Goal: Task Accomplishment & Management: Manage account settings

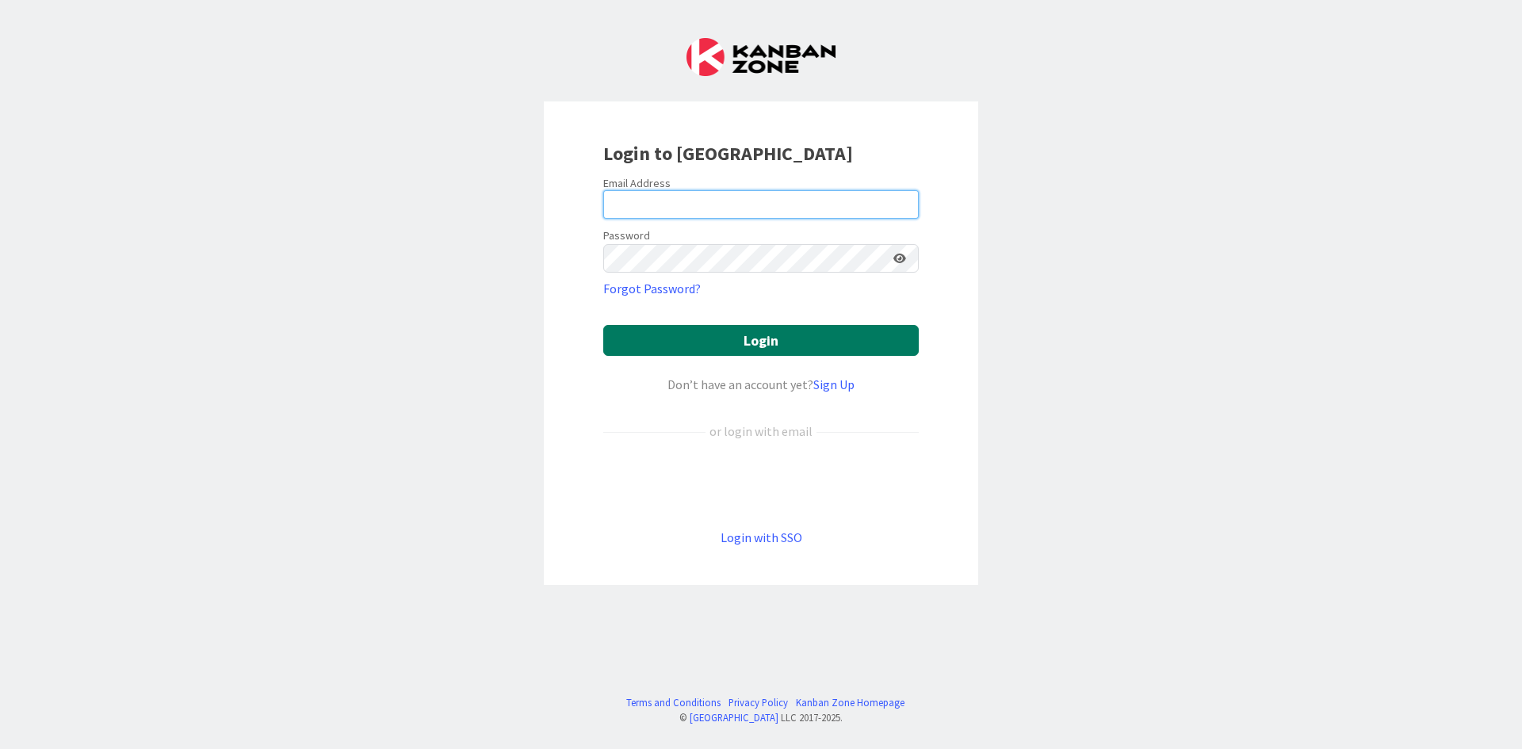
type input "[EMAIL_ADDRESS][PERSON_NAME][DOMAIN_NAME]"
click at [763, 336] on button "Login" at bounding box center [760, 340] width 315 height 31
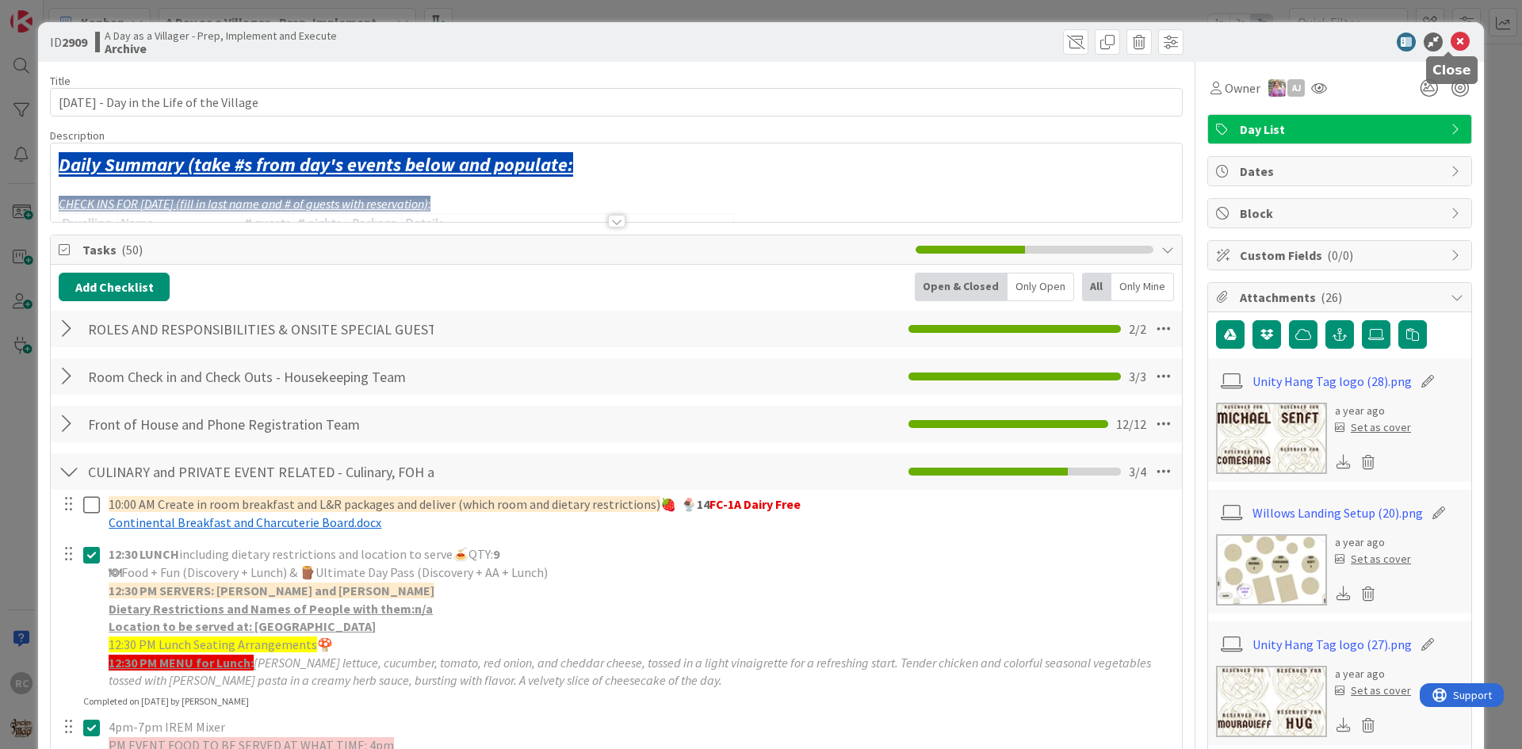
click at [1460, 44] on div at bounding box center [1331, 41] width 281 height 19
click at [1454, 44] on icon at bounding box center [1459, 41] width 19 height 19
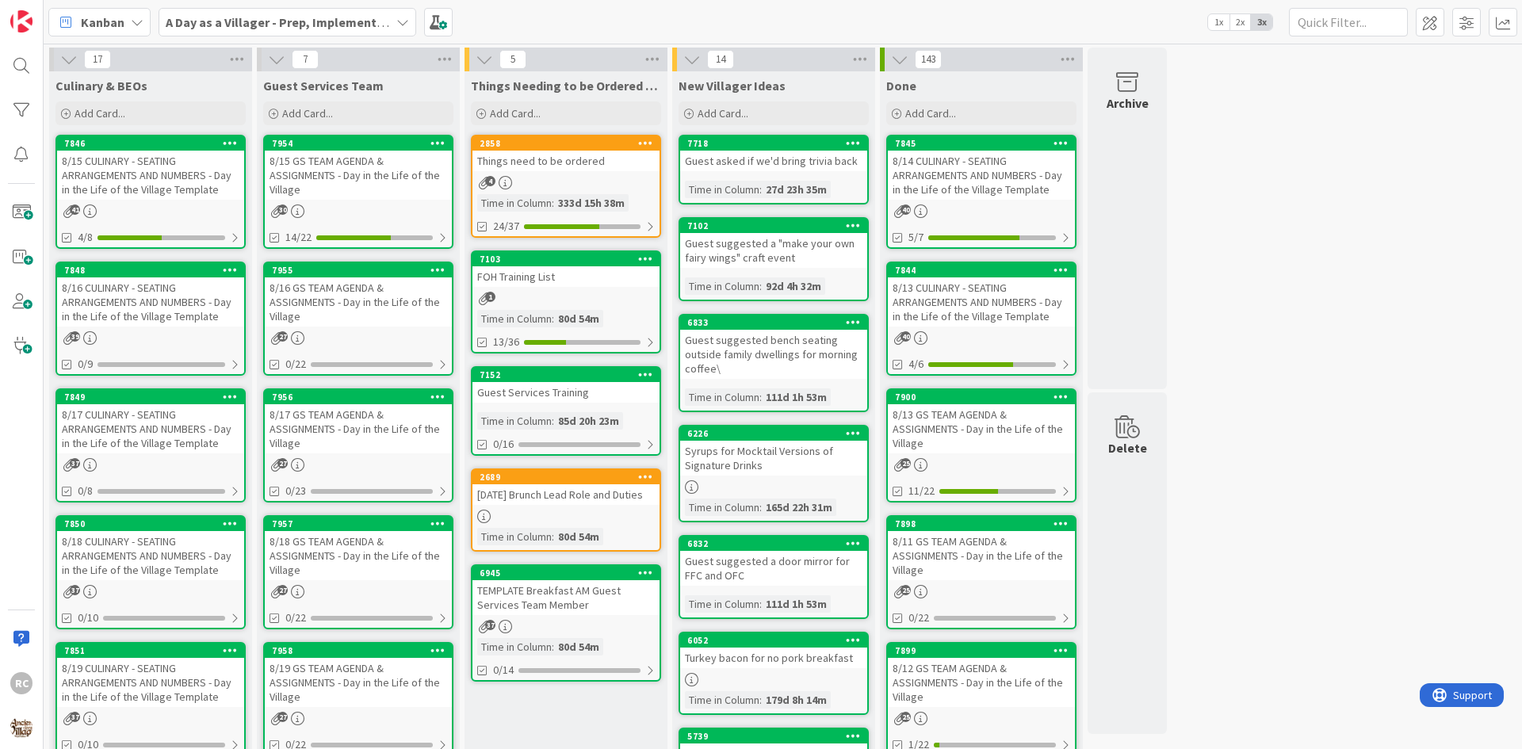
click at [539, 156] on div "Things need to be ordered" at bounding box center [565, 161] width 187 height 21
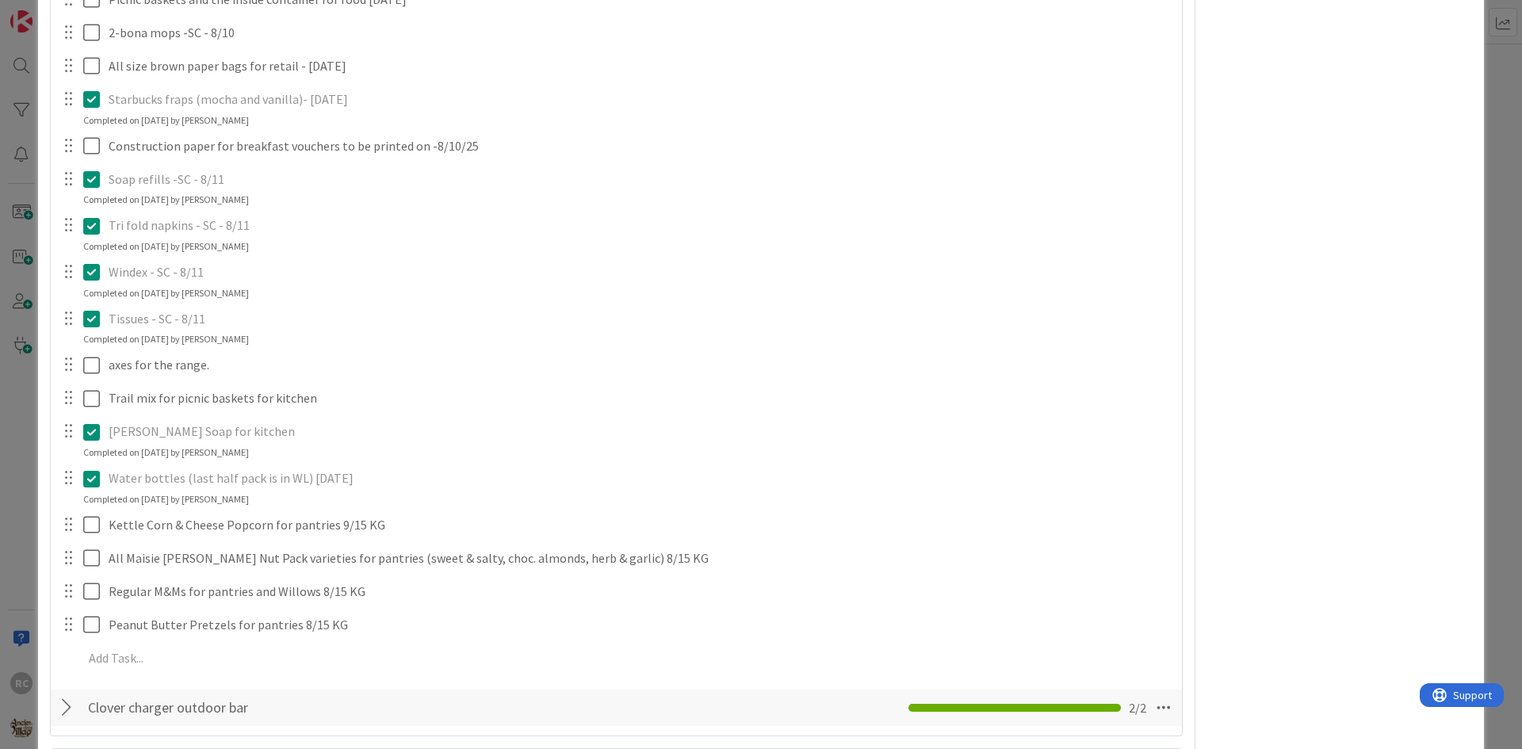
scroll to position [1110, 0]
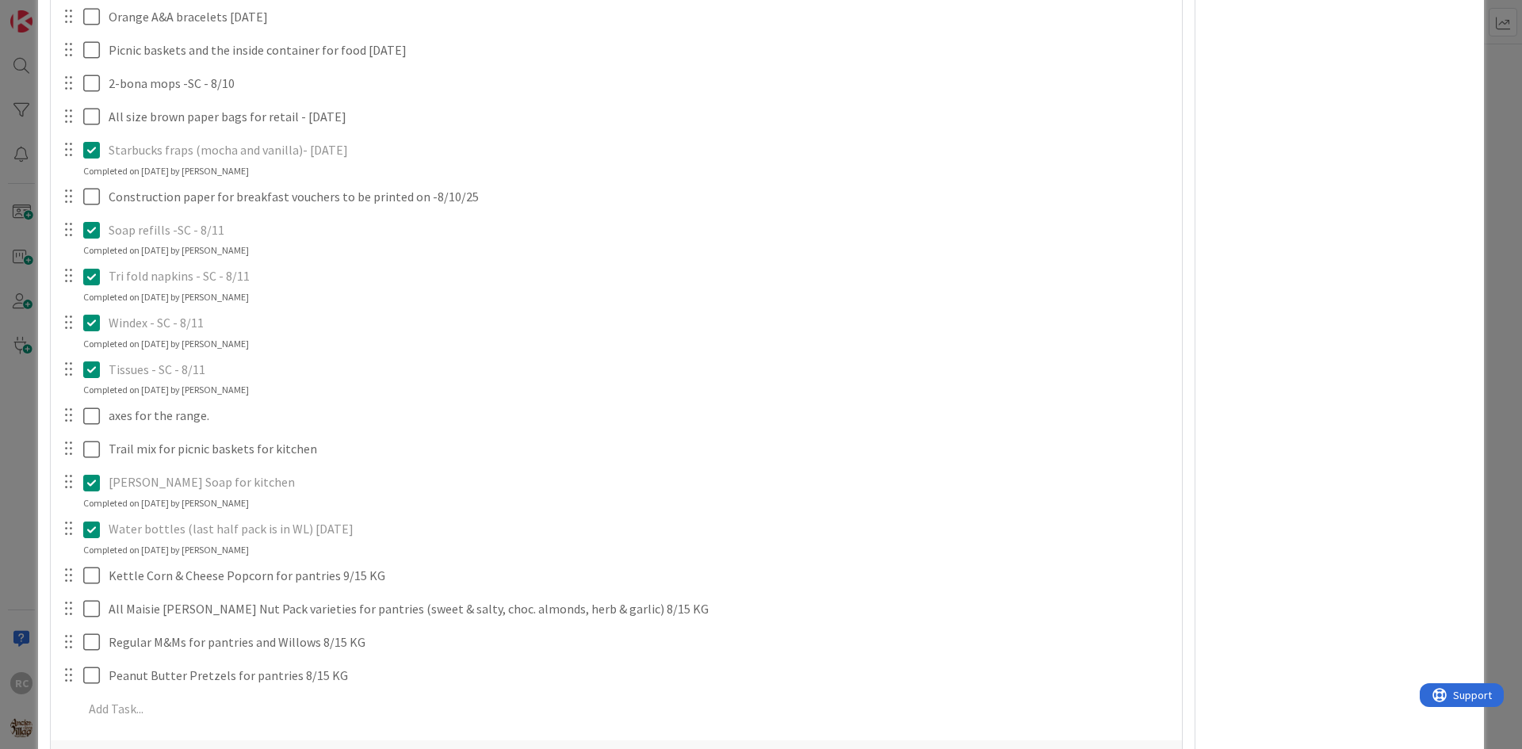
click at [181, 281] on p "Tri fold napkins - SC - 8/11" at bounding box center [640, 276] width 1062 height 18
click at [90, 279] on icon at bounding box center [95, 276] width 24 height 19
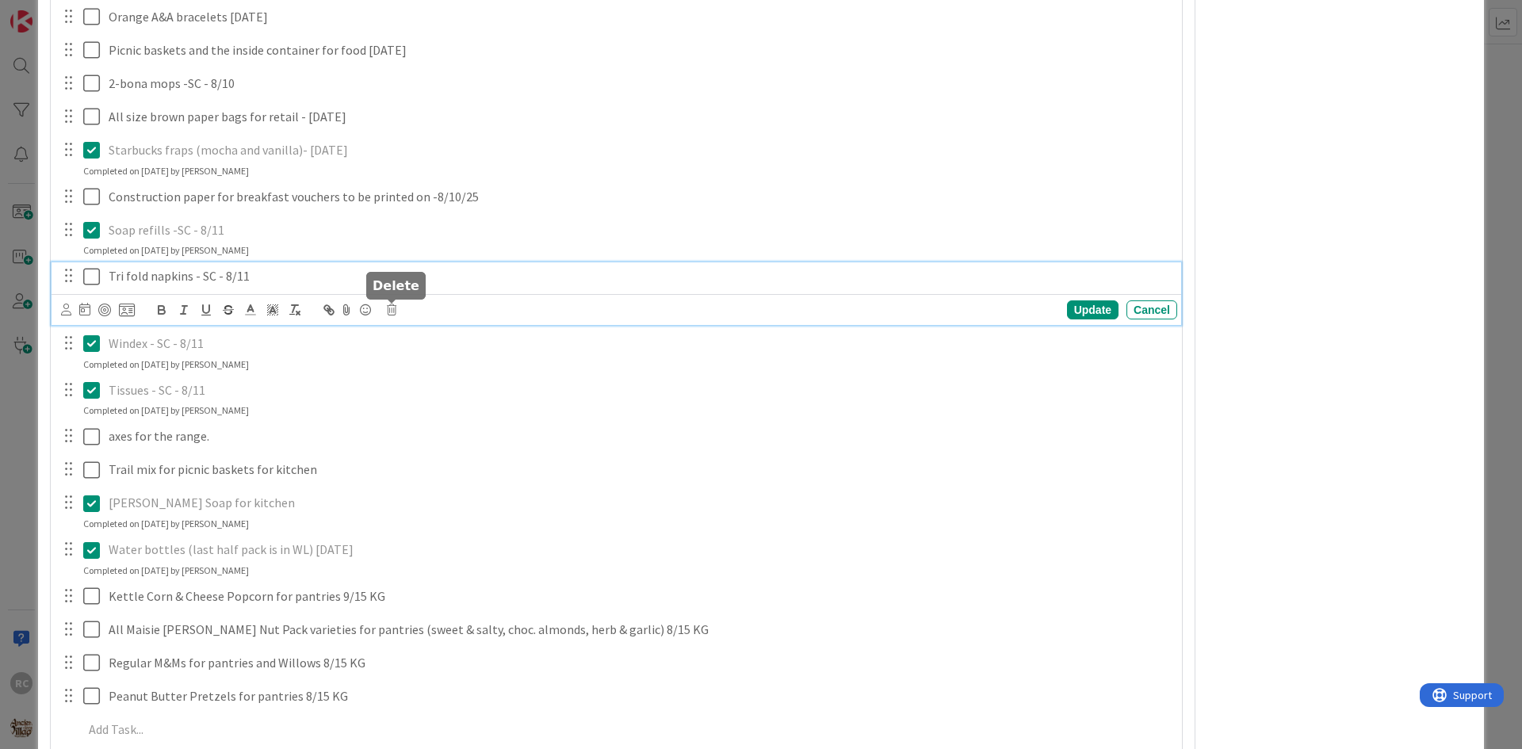
click at [395, 314] on icon at bounding box center [392, 309] width 10 height 11
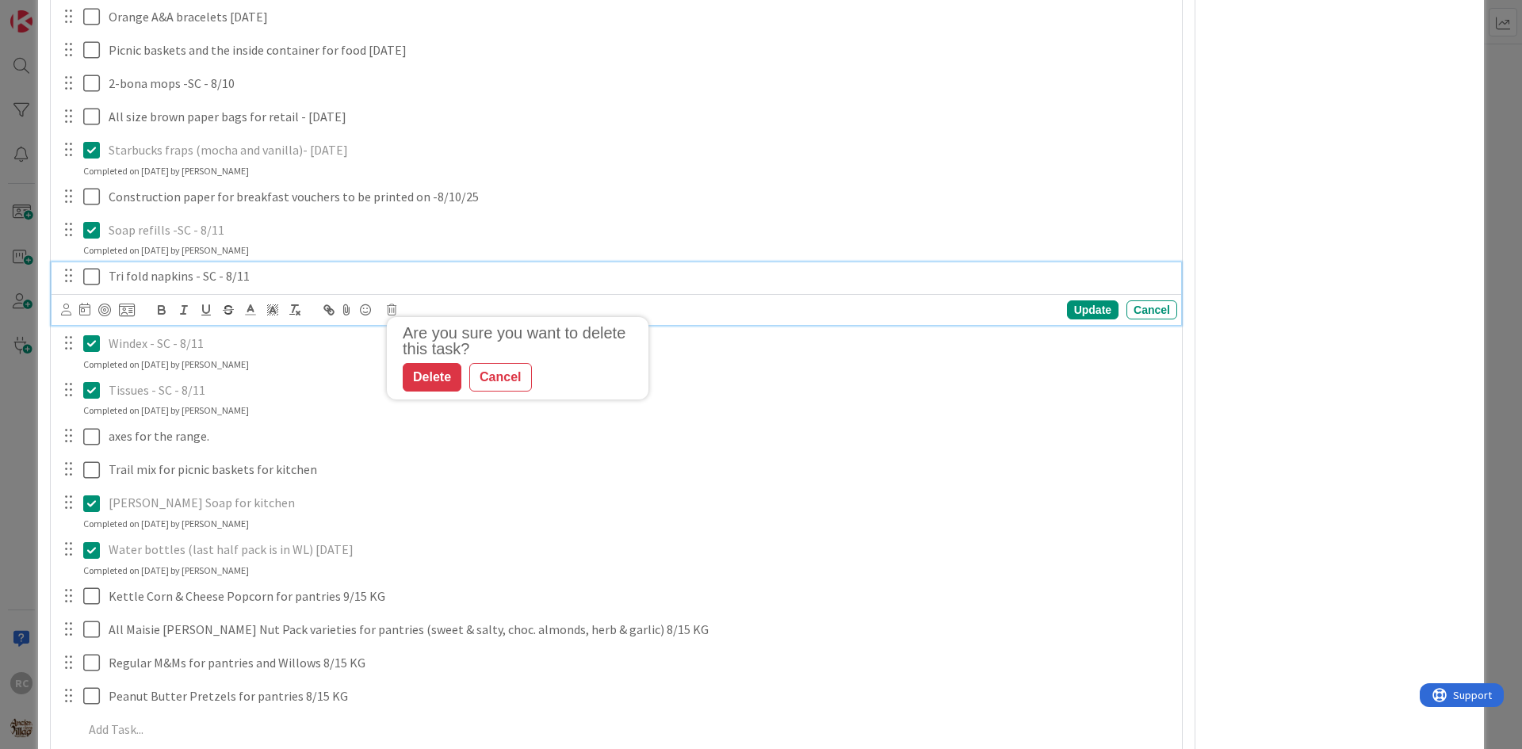
click at [94, 278] on icon at bounding box center [95, 276] width 24 height 19
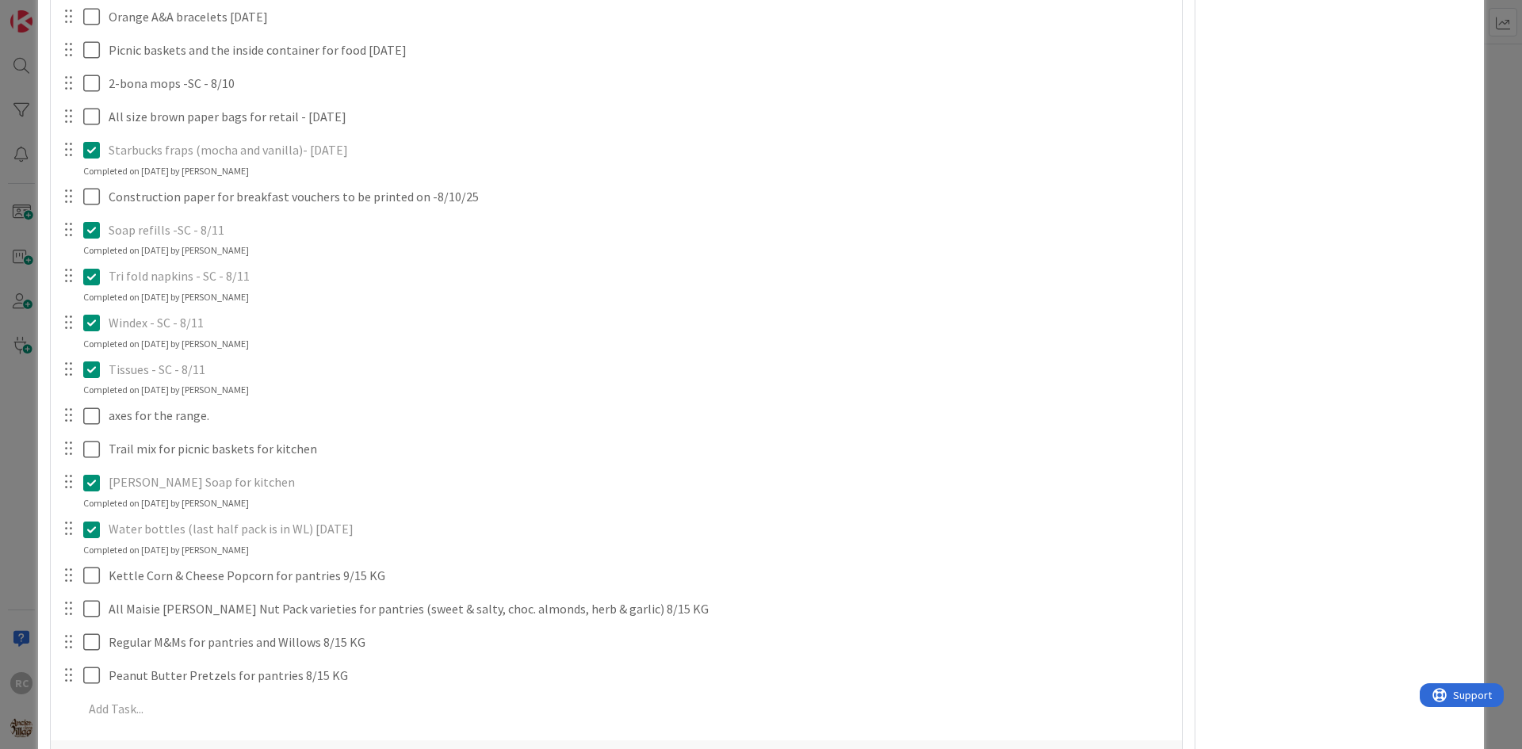
click at [95, 277] on icon at bounding box center [95, 276] width 24 height 19
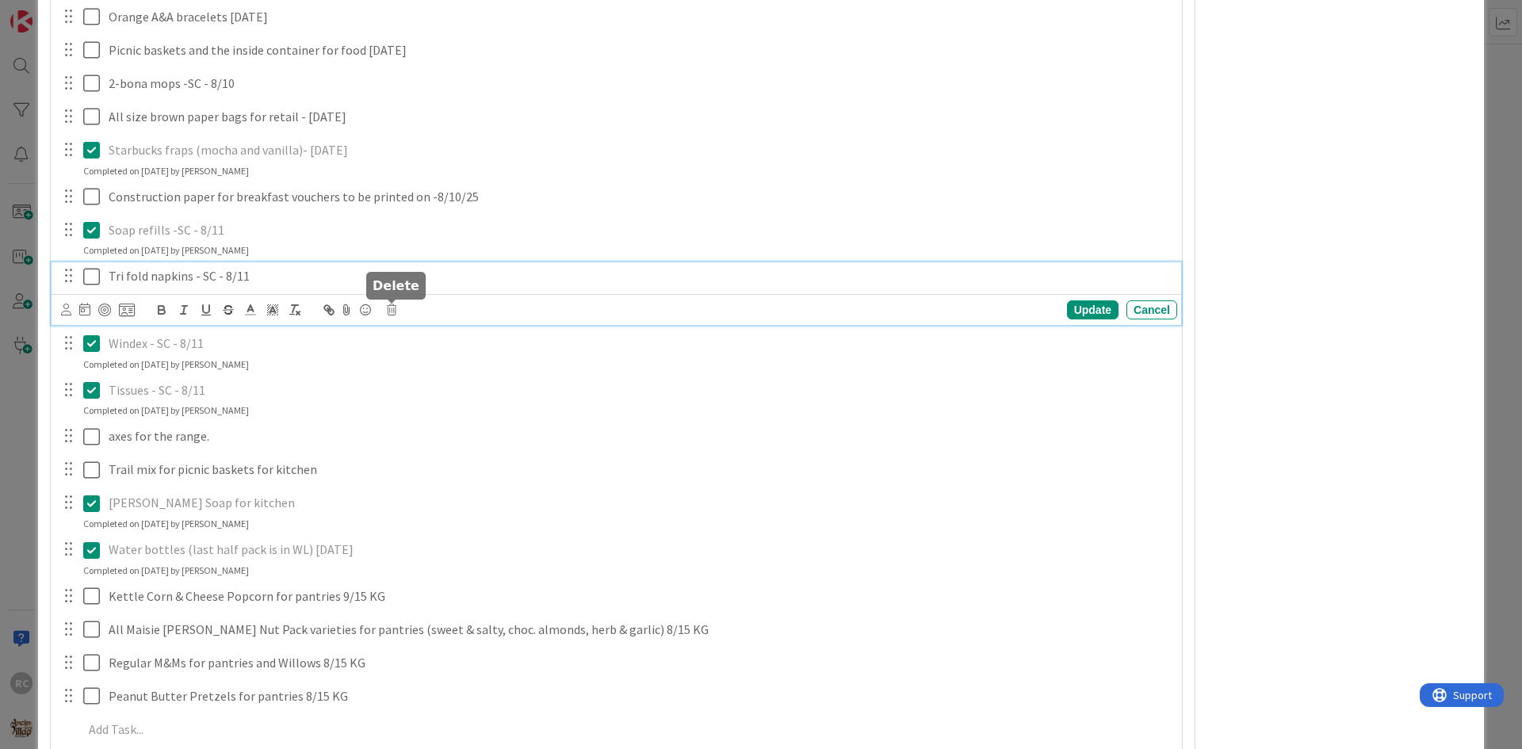
click at [388, 315] on div "Are you sure you want to delete this task? Delete Cancel Update Cancel" at bounding box center [619, 310] width 1116 height 22
click at [395, 313] on icon at bounding box center [392, 309] width 10 height 11
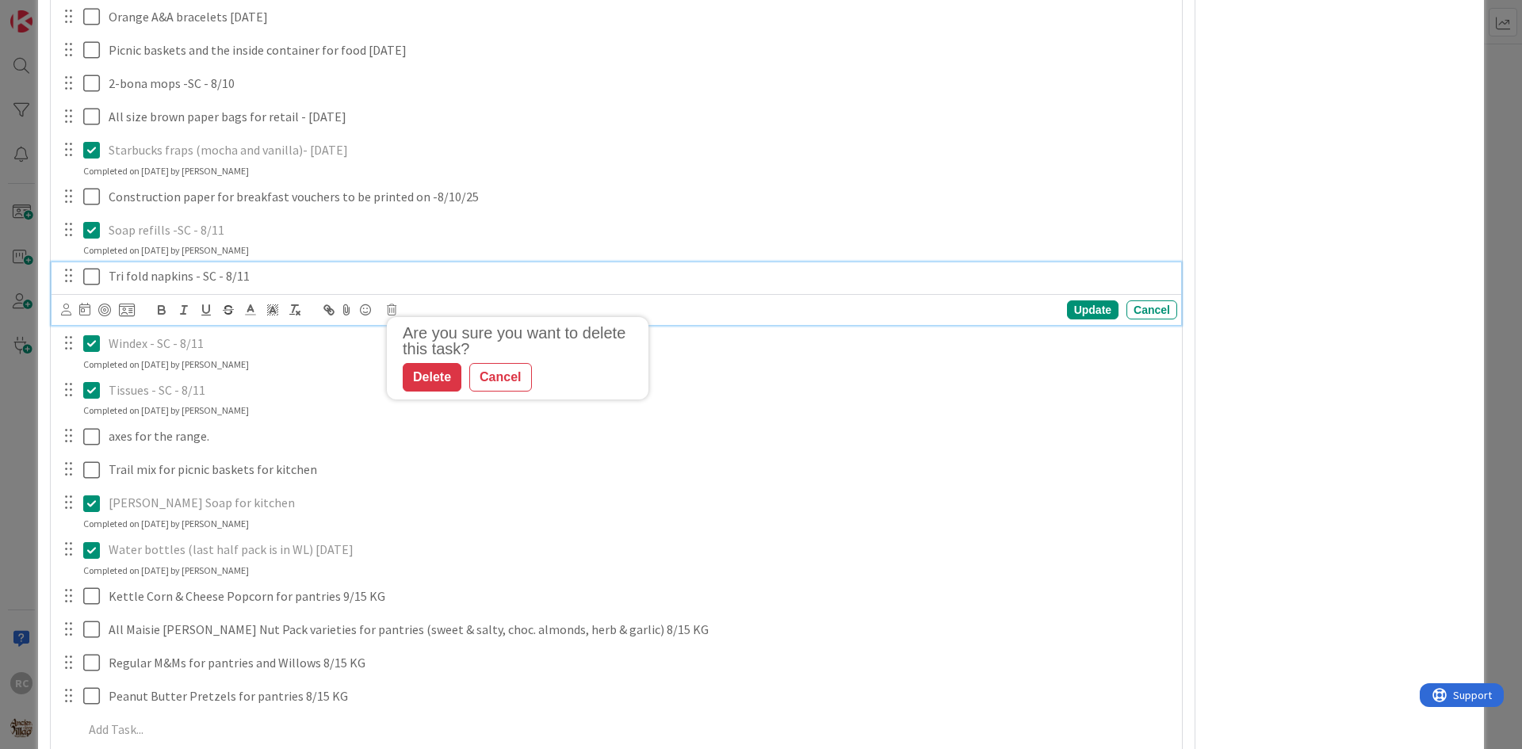
click at [178, 281] on p "Tri fold napkins - SC - 8/11" at bounding box center [640, 276] width 1062 height 18
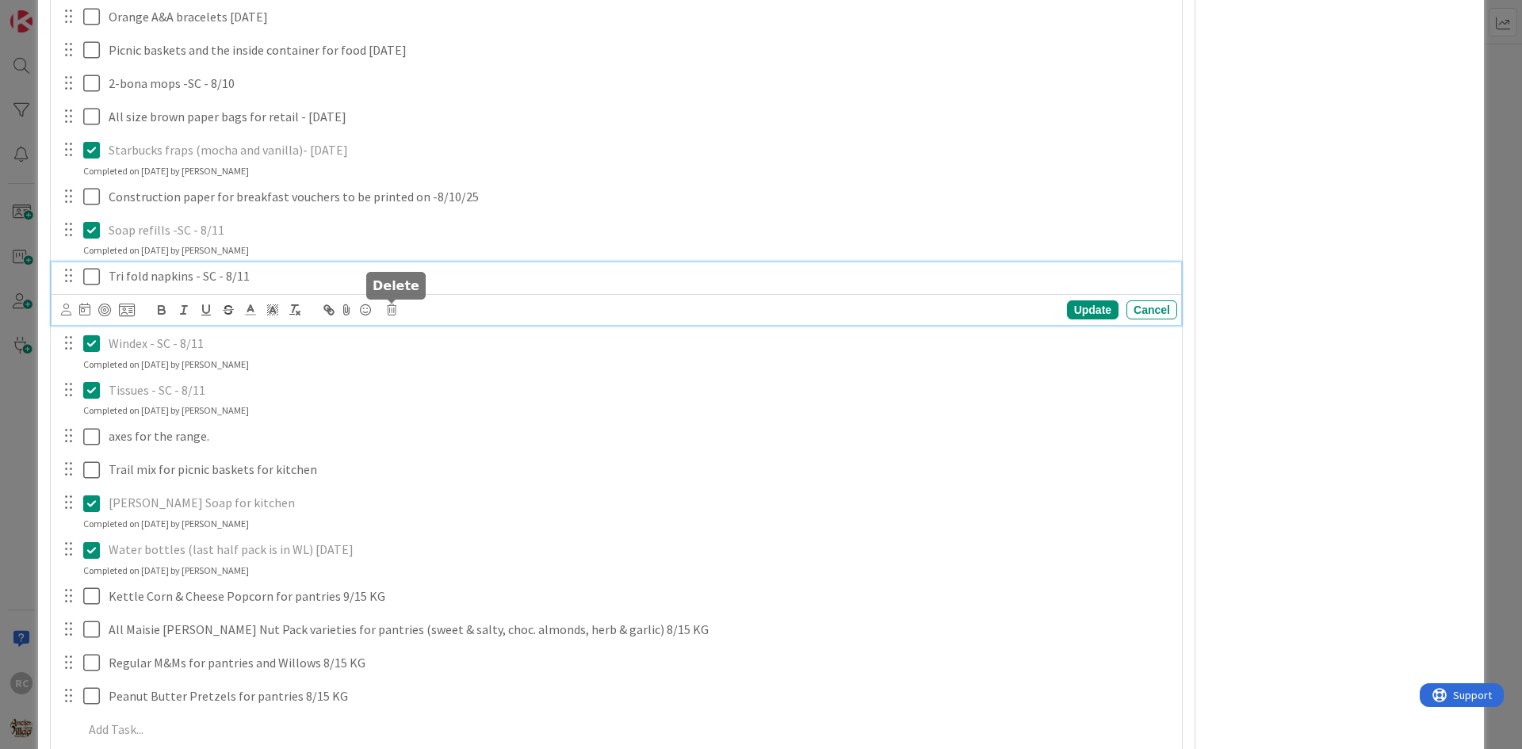
click at [392, 311] on icon at bounding box center [392, 309] width 10 height 11
click at [422, 376] on div "Delete" at bounding box center [432, 377] width 59 height 29
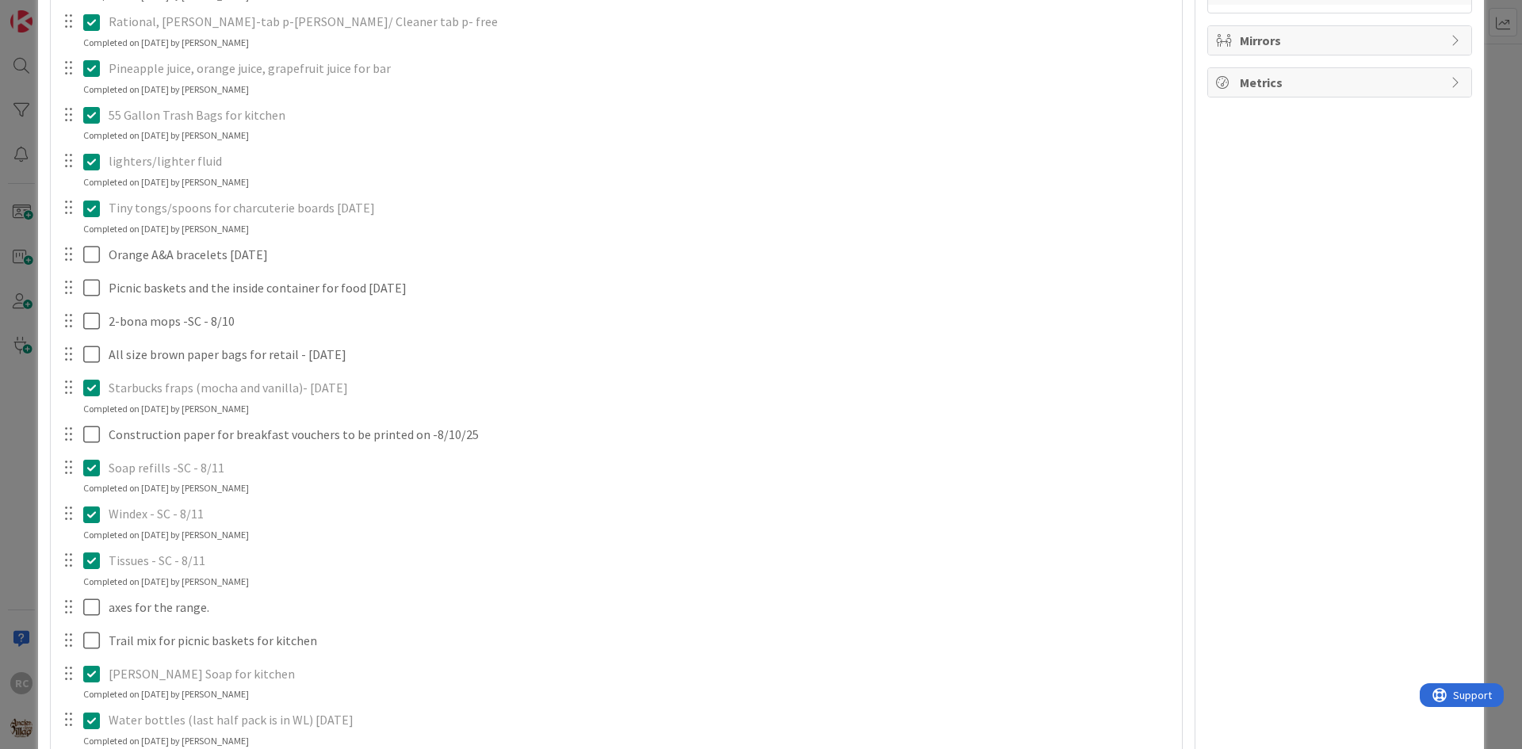
scroll to position [951, 0]
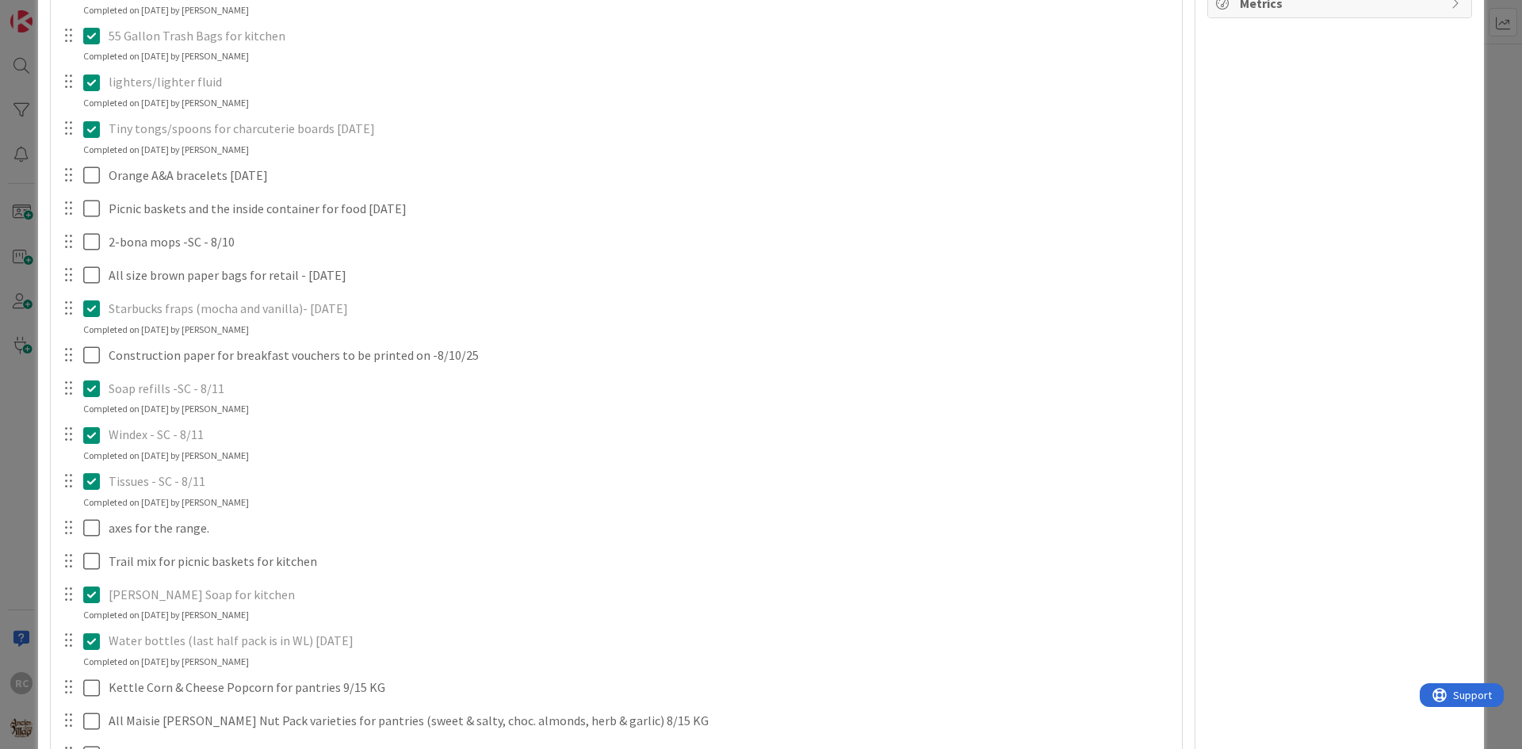
click at [92, 304] on icon at bounding box center [95, 308] width 24 height 19
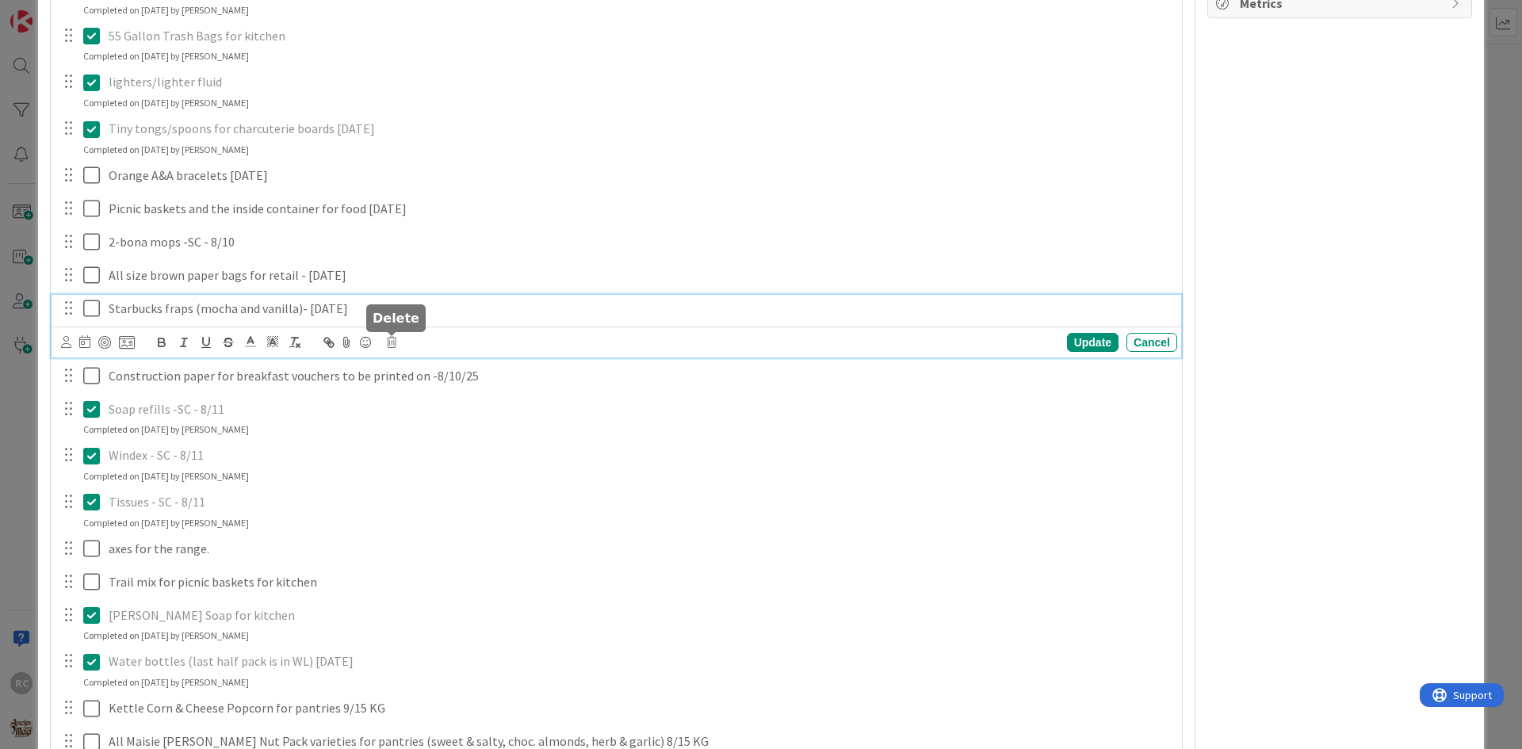
click at [393, 342] on icon at bounding box center [392, 342] width 10 height 11
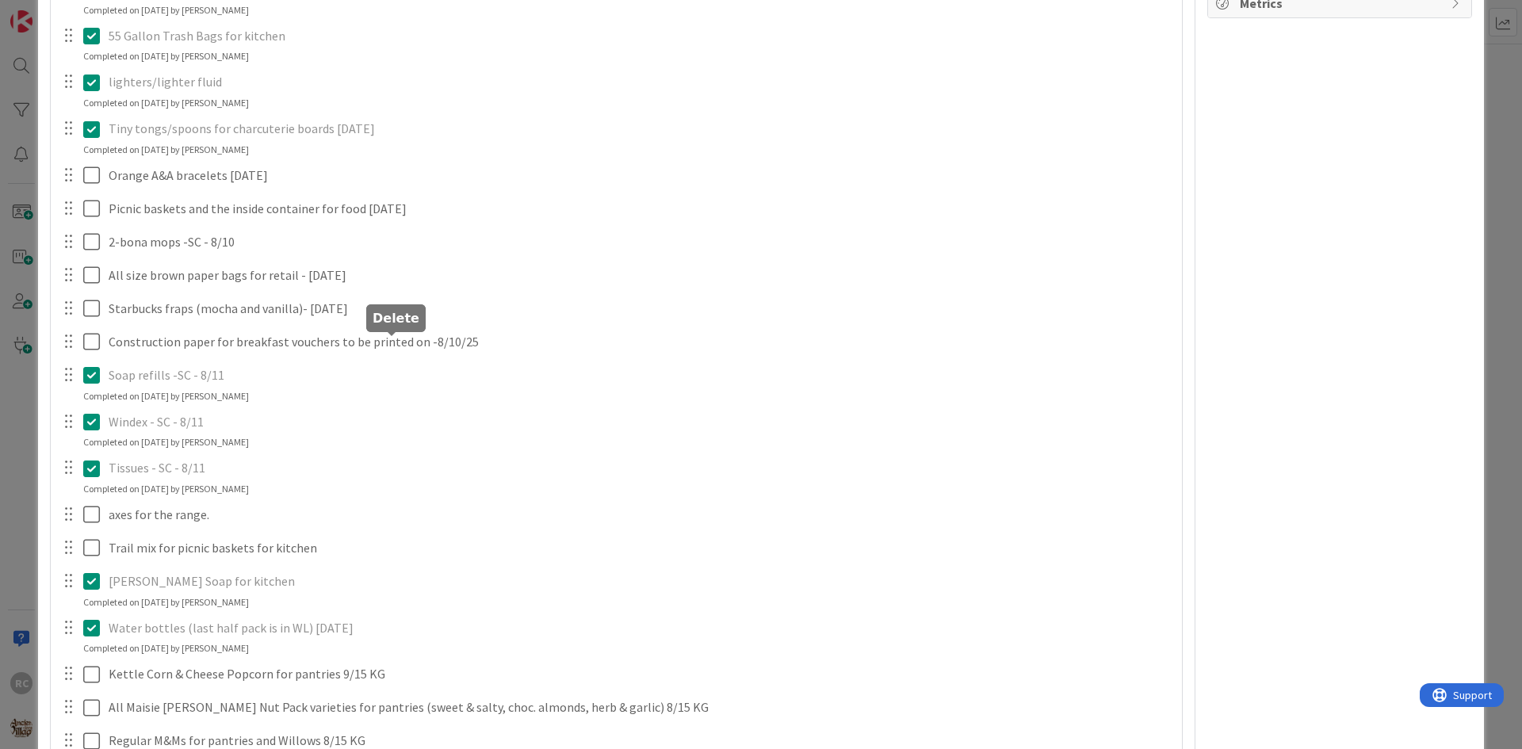
click at [428, 403] on div "Charcoal x 4 for kitchen Update Cancel Completed on [DATE] by [PERSON_NAME] Bro…" at bounding box center [616, 111] width 1115 height 1431
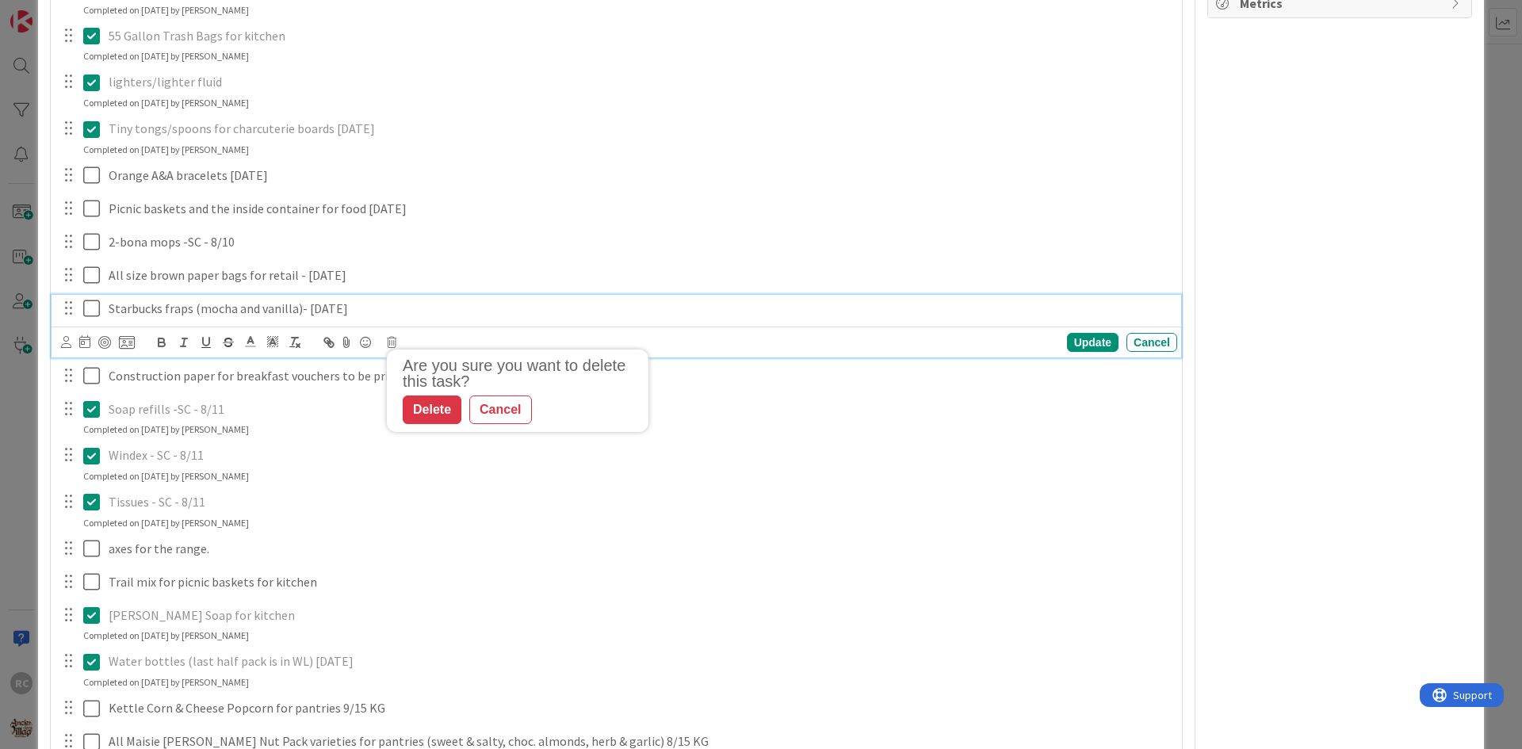
click at [332, 311] on p "Starbucks fraps (mocha and vanilla)- [DATE]" at bounding box center [640, 309] width 1062 height 18
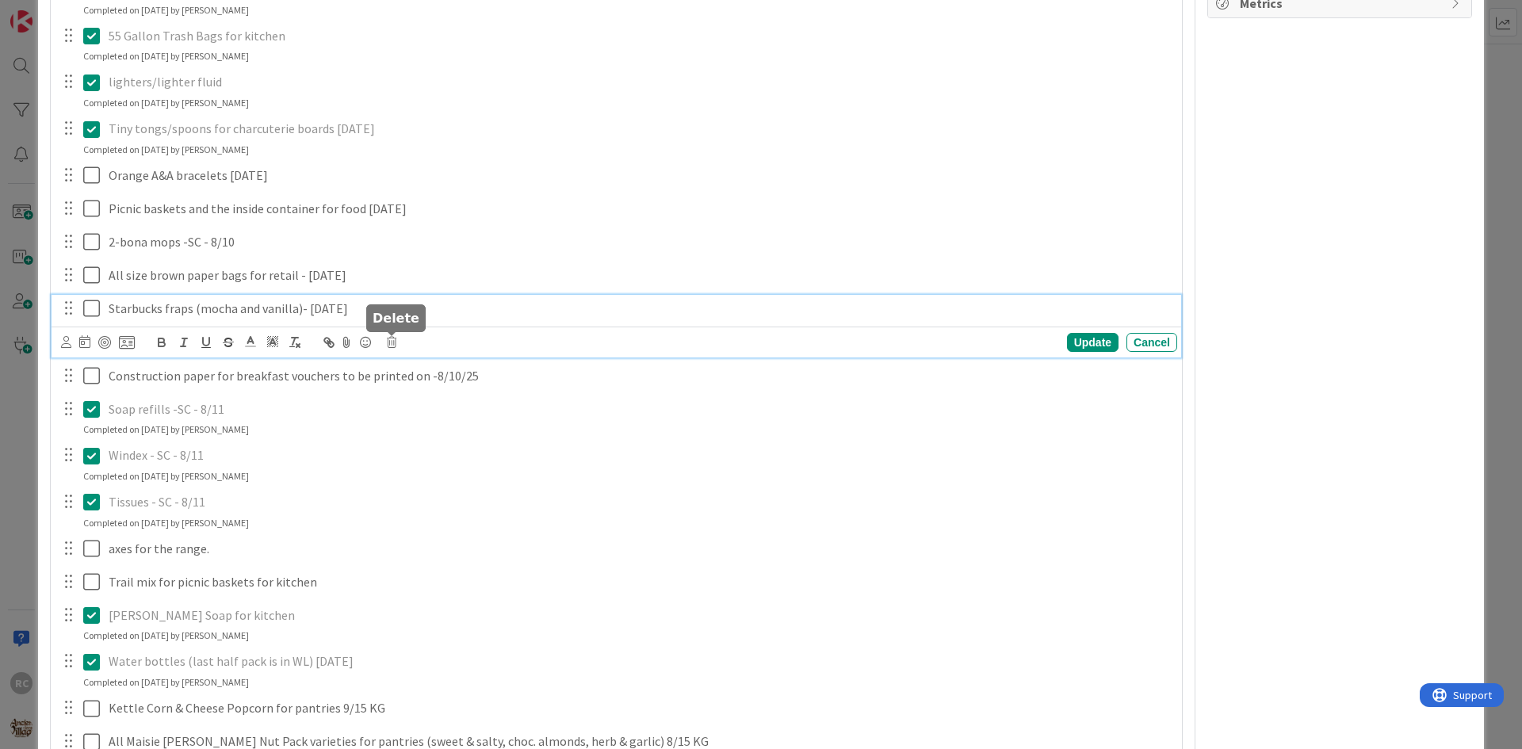
click at [396, 342] on icon at bounding box center [392, 342] width 10 height 11
click at [424, 411] on div "Delete" at bounding box center [432, 410] width 59 height 29
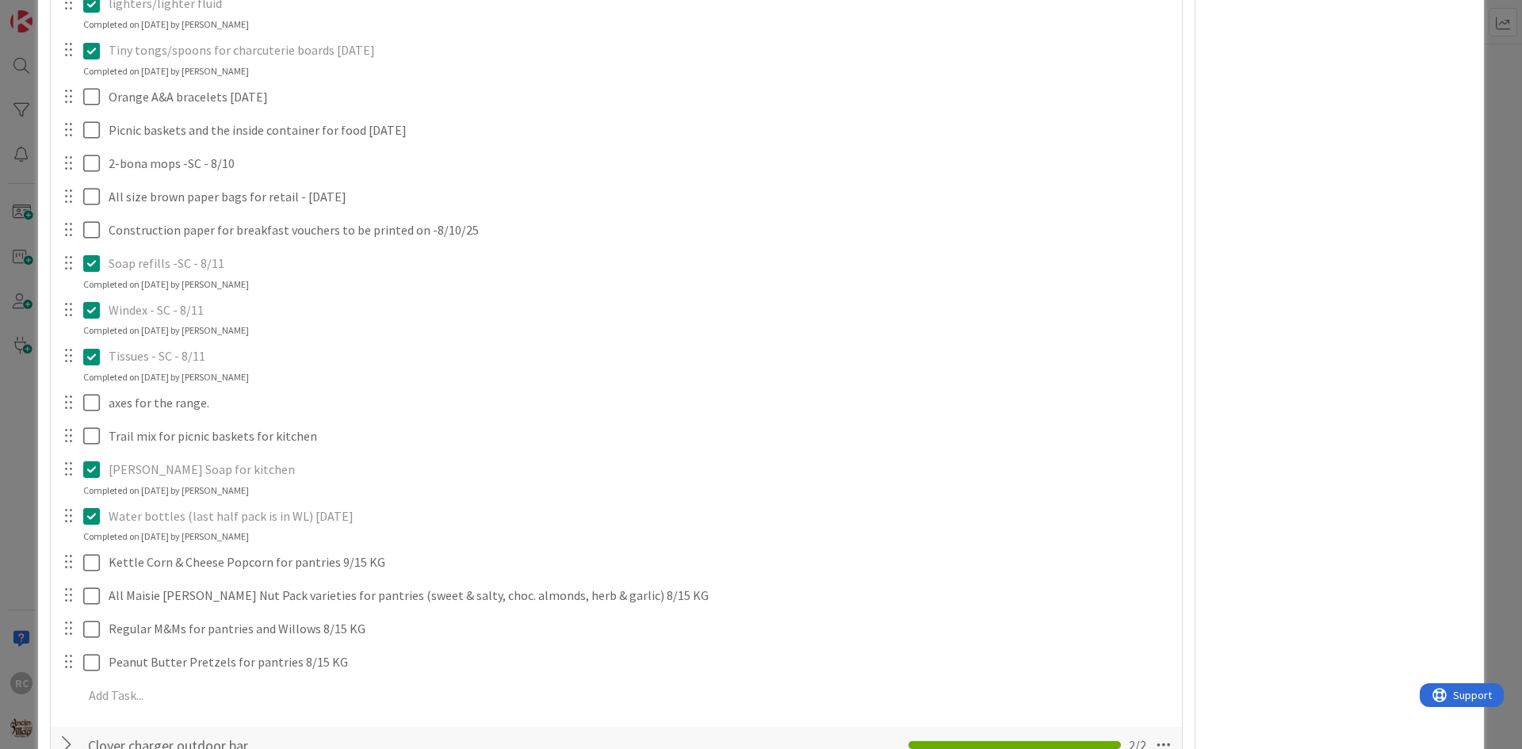
scroll to position [1030, 0]
click at [91, 313] on icon at bounding box center [95, 309] width 24 height 19
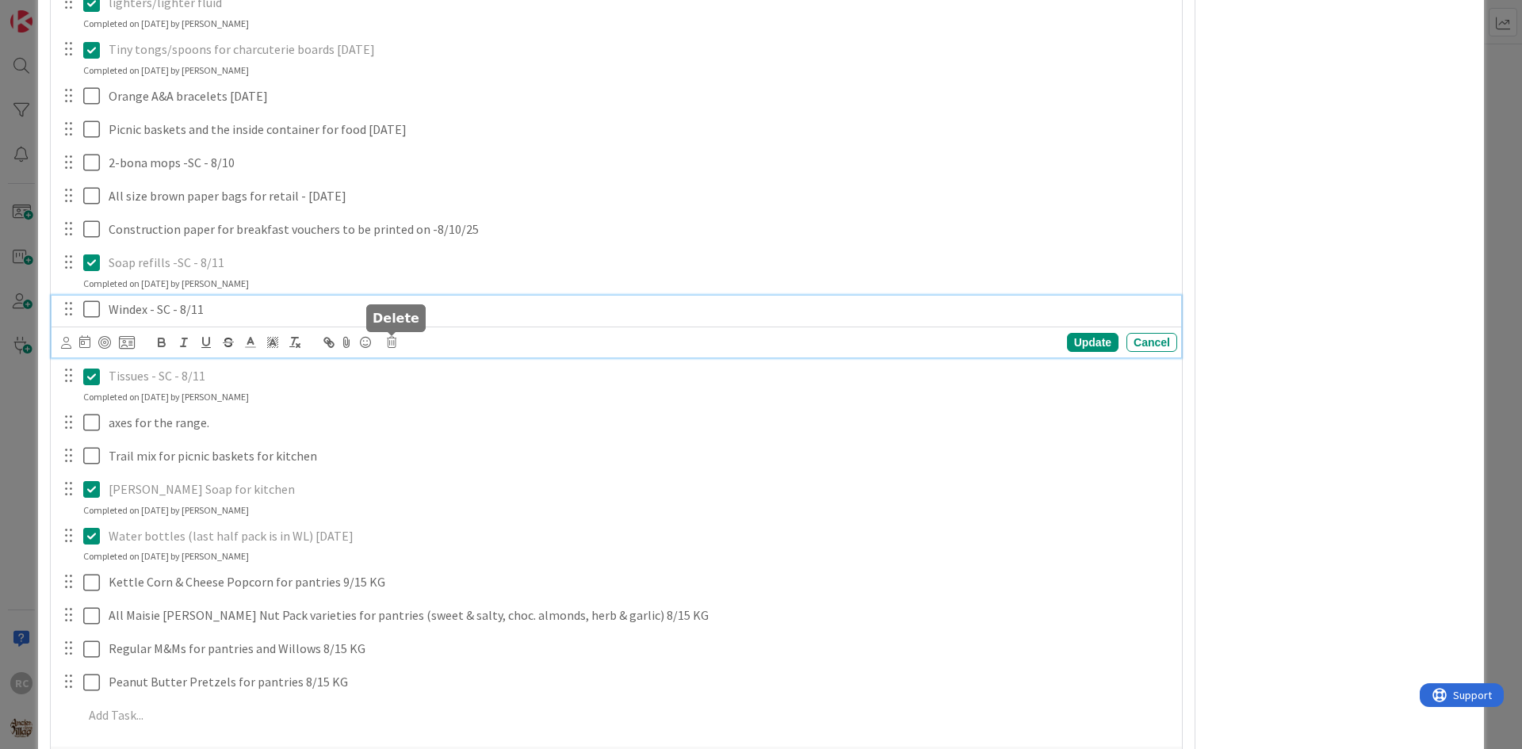
click at [395, 343] on icon at bounding box center [392, 342] width 10 height 11
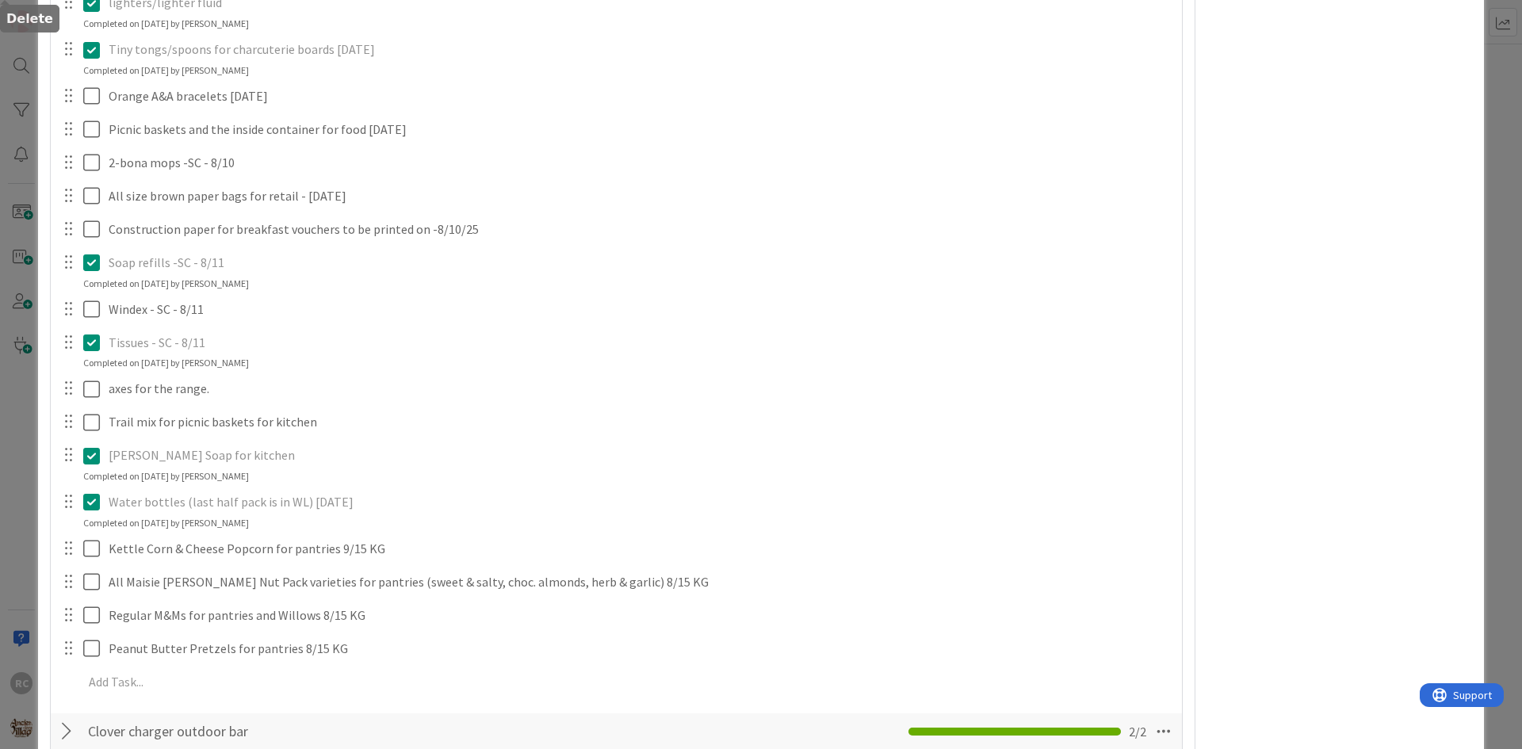
click at [425, 421] on div "Charcoal x 4 for kitchen Update Cancel Completed on [DATE] by [PERSON_NAME] Bro…" at bounding box center [616, 9] width 1115 height 1385
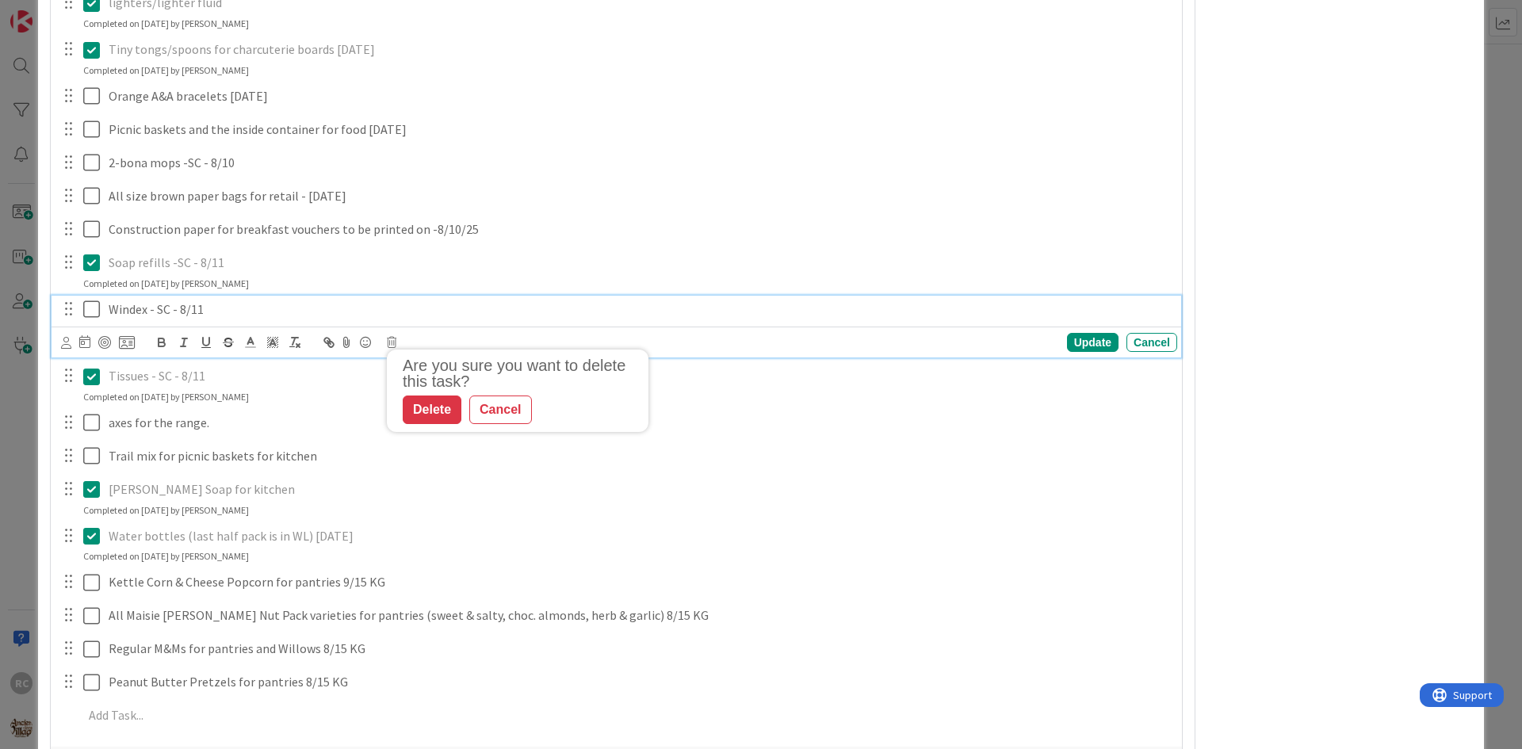
click at [198, 315] on p "Windex - SC - 8/11" at bounding box center [640, 309] width 1062 height 18
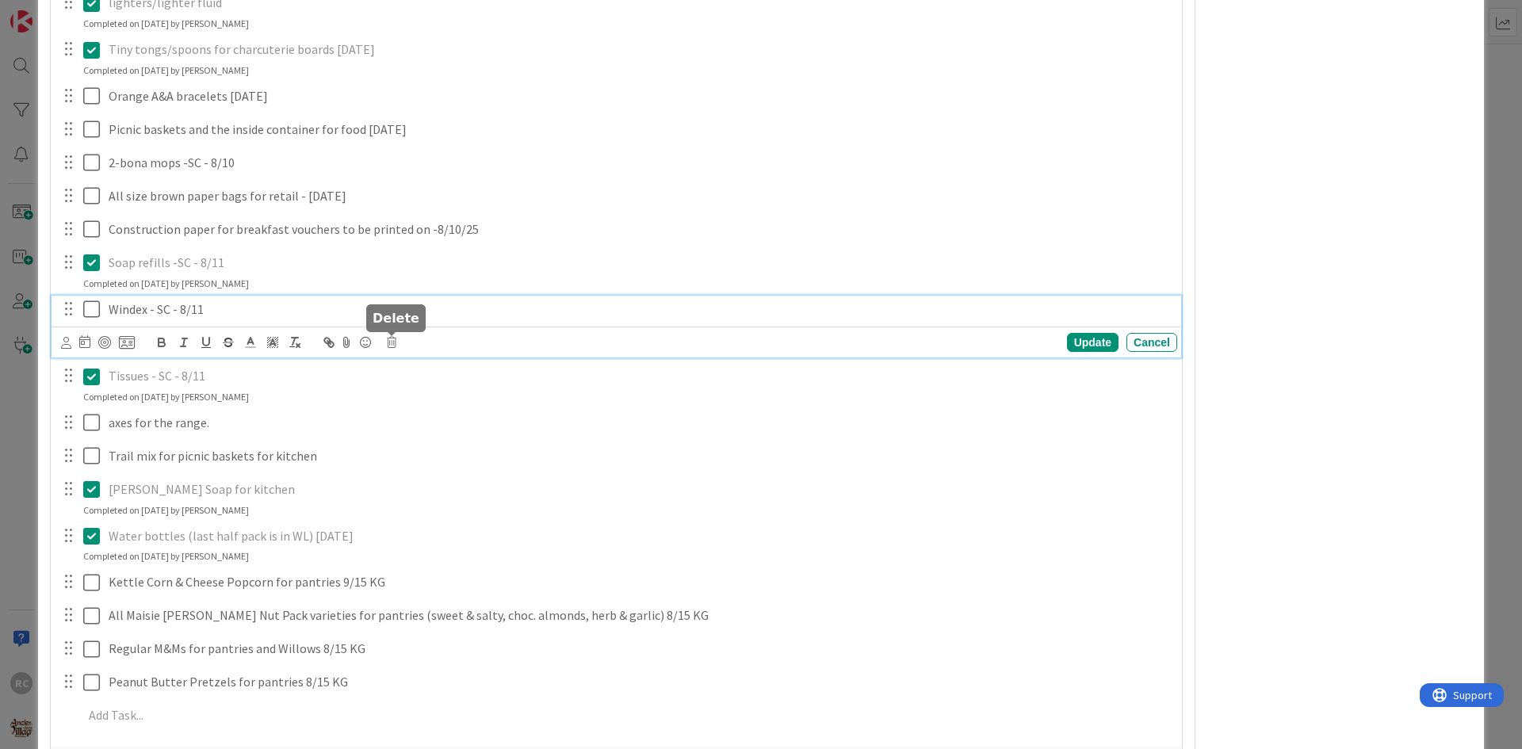
click at [393, 339] on icon at bounding box center [392, 342] width 10 height 11
click at [447, 401] on div "Delete" at bounding box center [432, 410] width 59 height 29
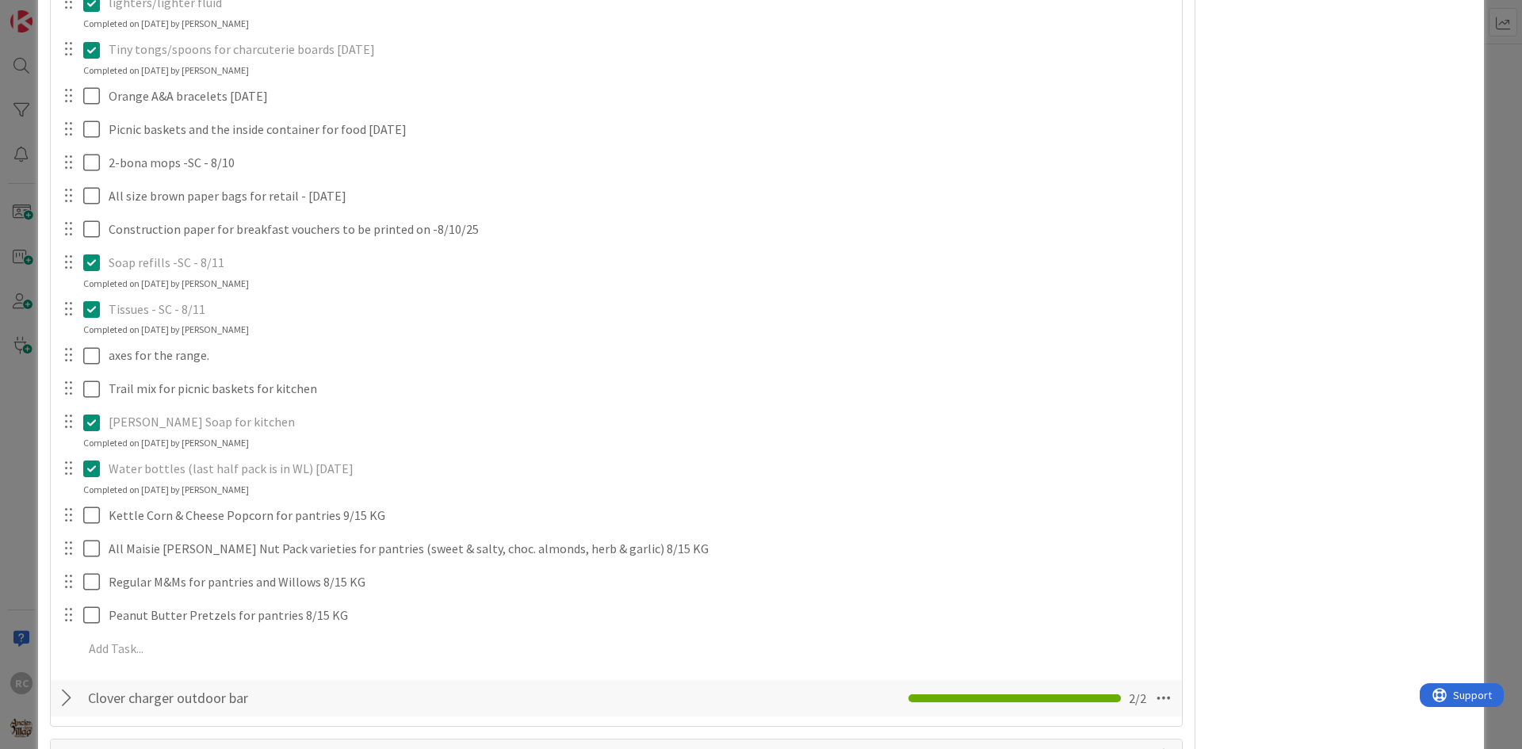
click at [182, 264] on p "Soap refills -SC - 8/11" at bounding box center [640, 263] width 1062 height 18
click at [94, 263] on icon at bounding box center [95, 262] width 24 height 19
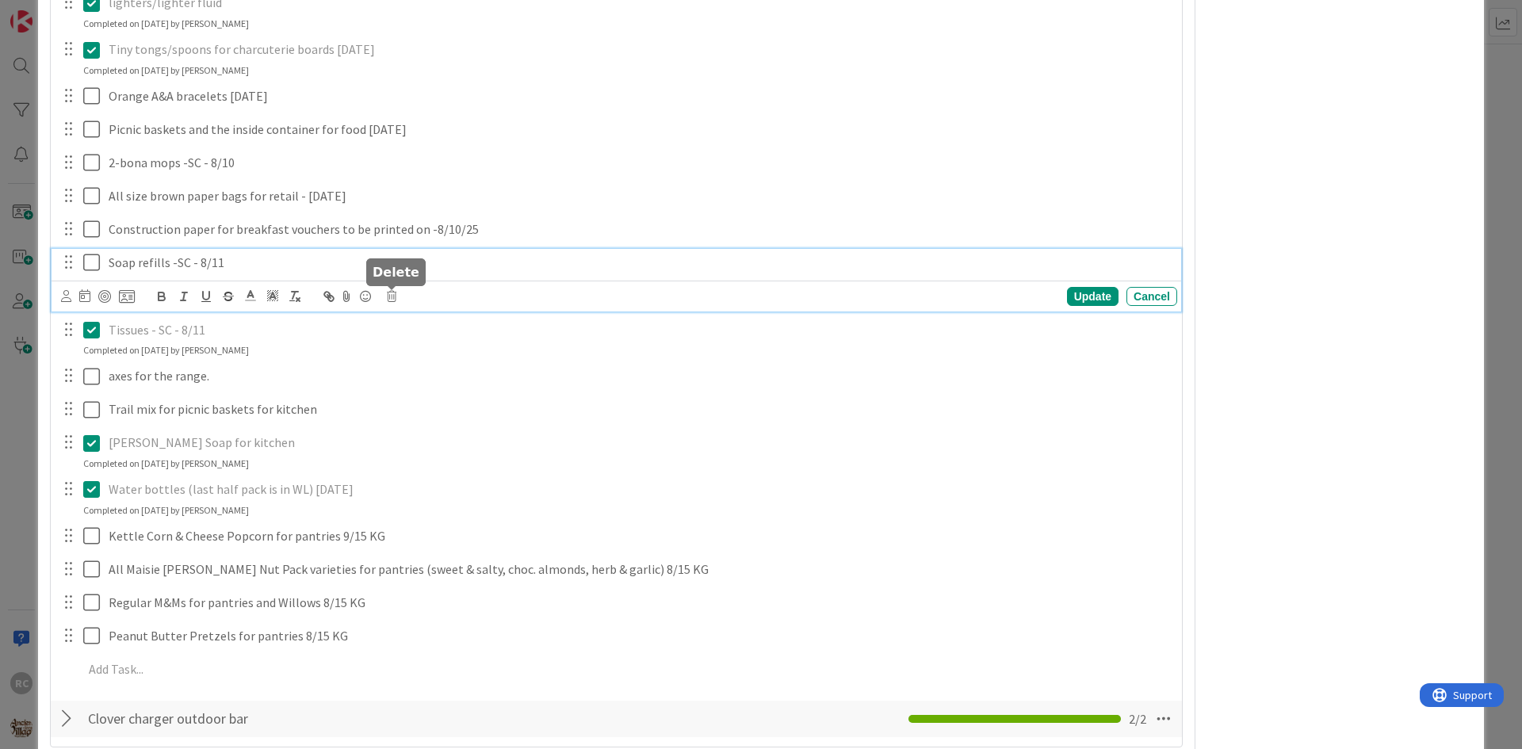
click at [396, 292] on icon at bounding box center [392, 296] width 10 height 11
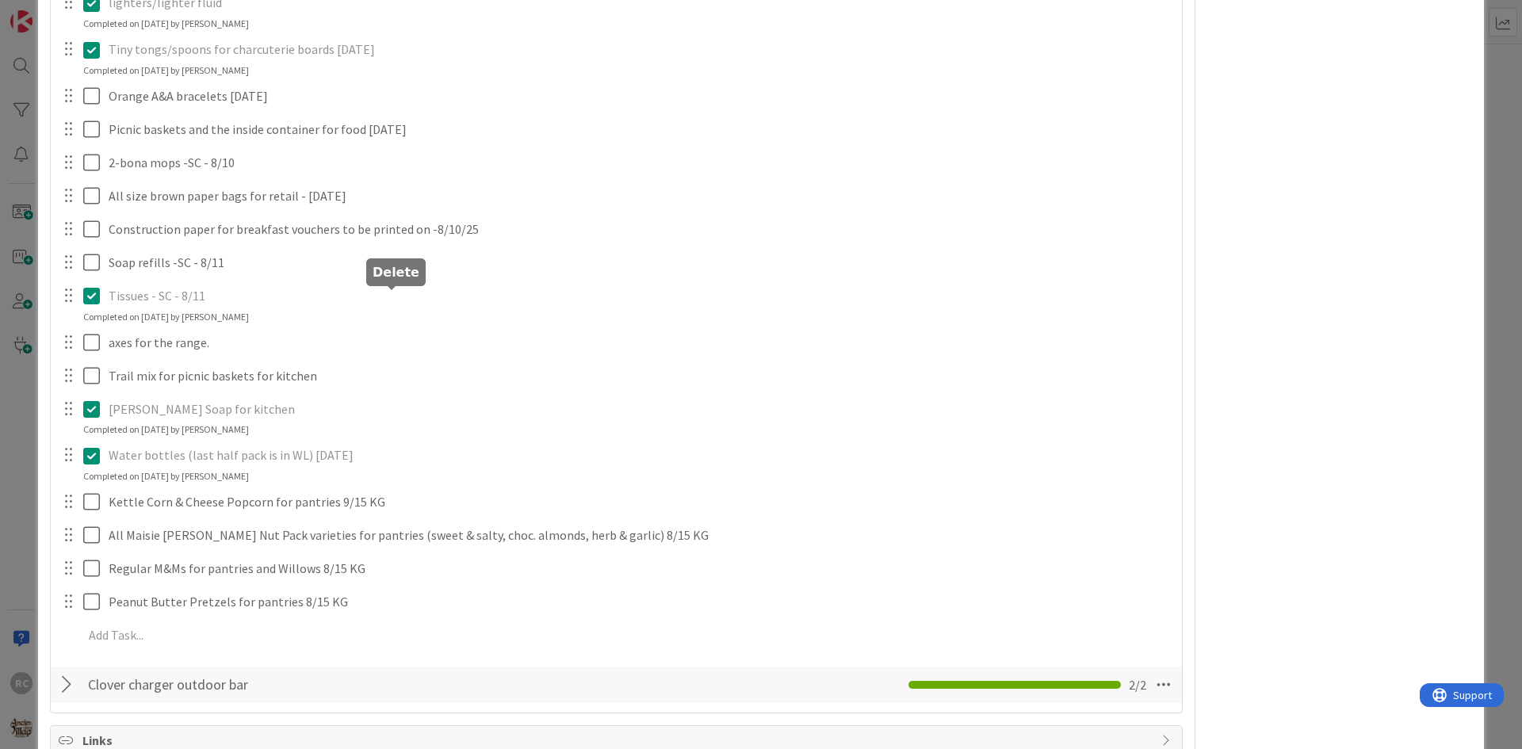
drag, startPoint x: 426, startPoint y: 363, endPoint x: 395, endPoint y: 355, distance: 32.7
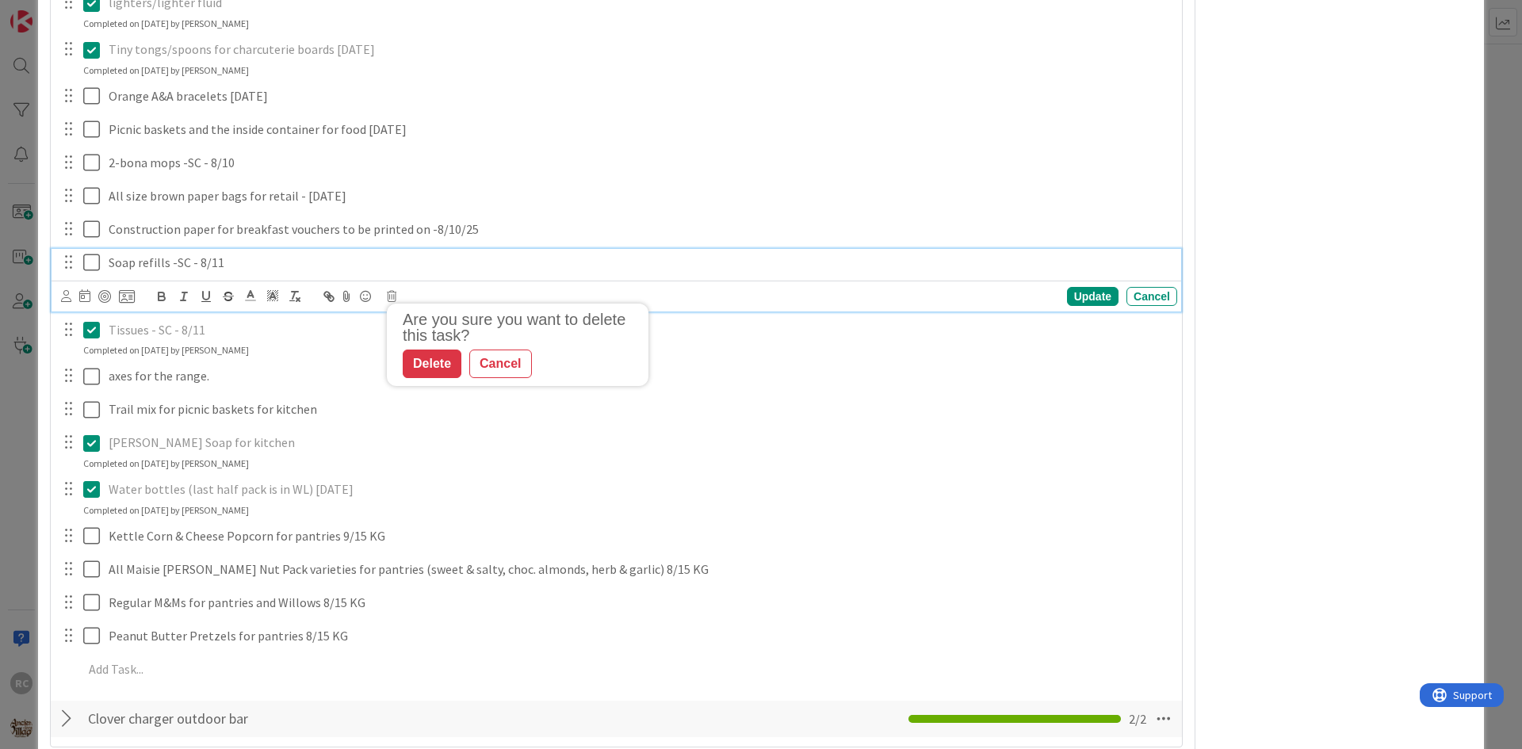
click at [174, 267] on p "Soap refills -SC - 8/11" at bounding box center [640, 263] width 1062 height 18
click at [242, 266] on p "Soap refills -SC - 8/11" at bounding box center [640, 263] width 1062 height 18
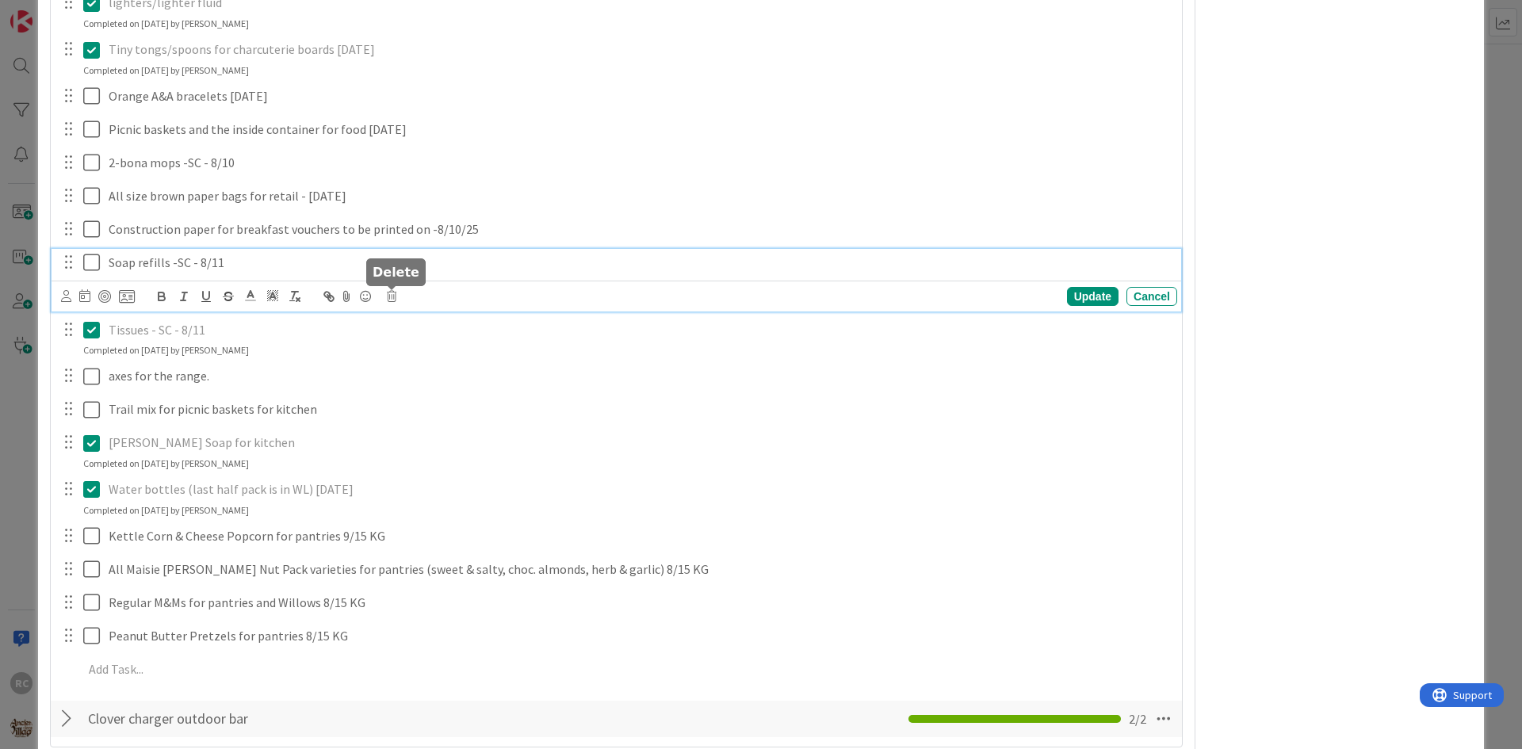
click at [393, 292] on icon at bounding box center [392, 296] width 10 height 11
click at [422, 369] on div "Delete" at bounding box center [432, 364] width 59 height 29
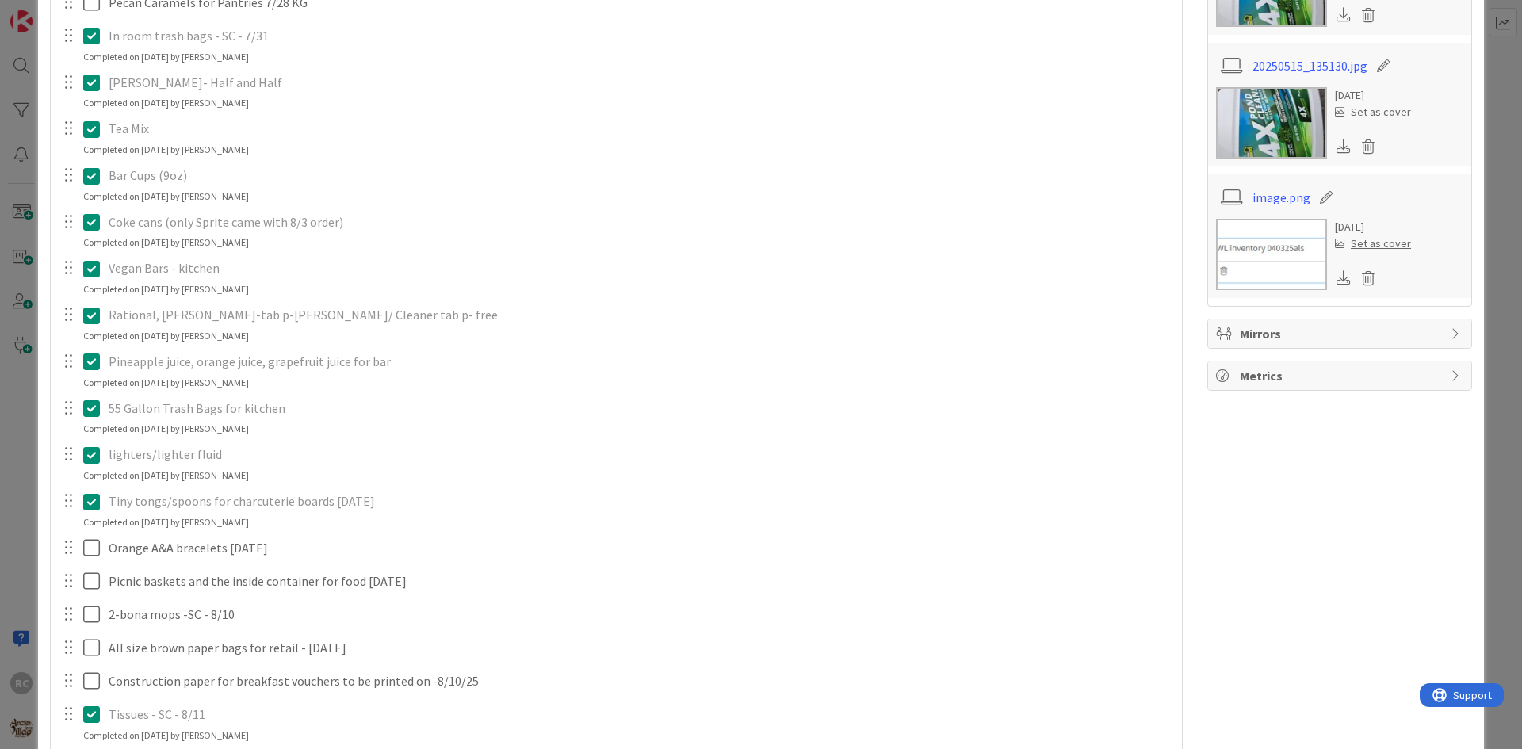
scroll to position [555, 0]
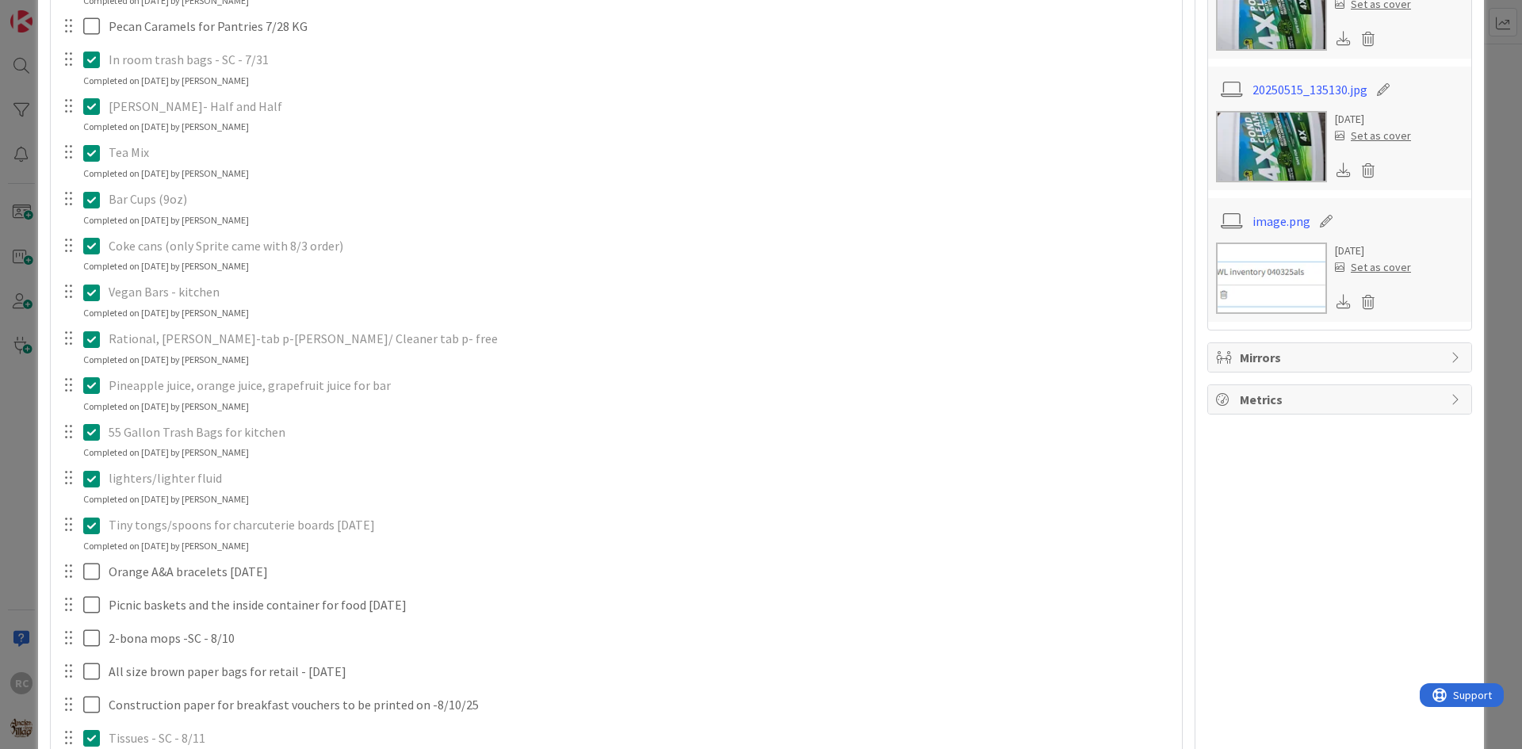
click at [137, 210] on div "Bar Cups (9oz)" at bounding box center [639, 199] width 1075 height 28
click at [91, 206] on icon at bounding box center [95, 199] width 24 height 19
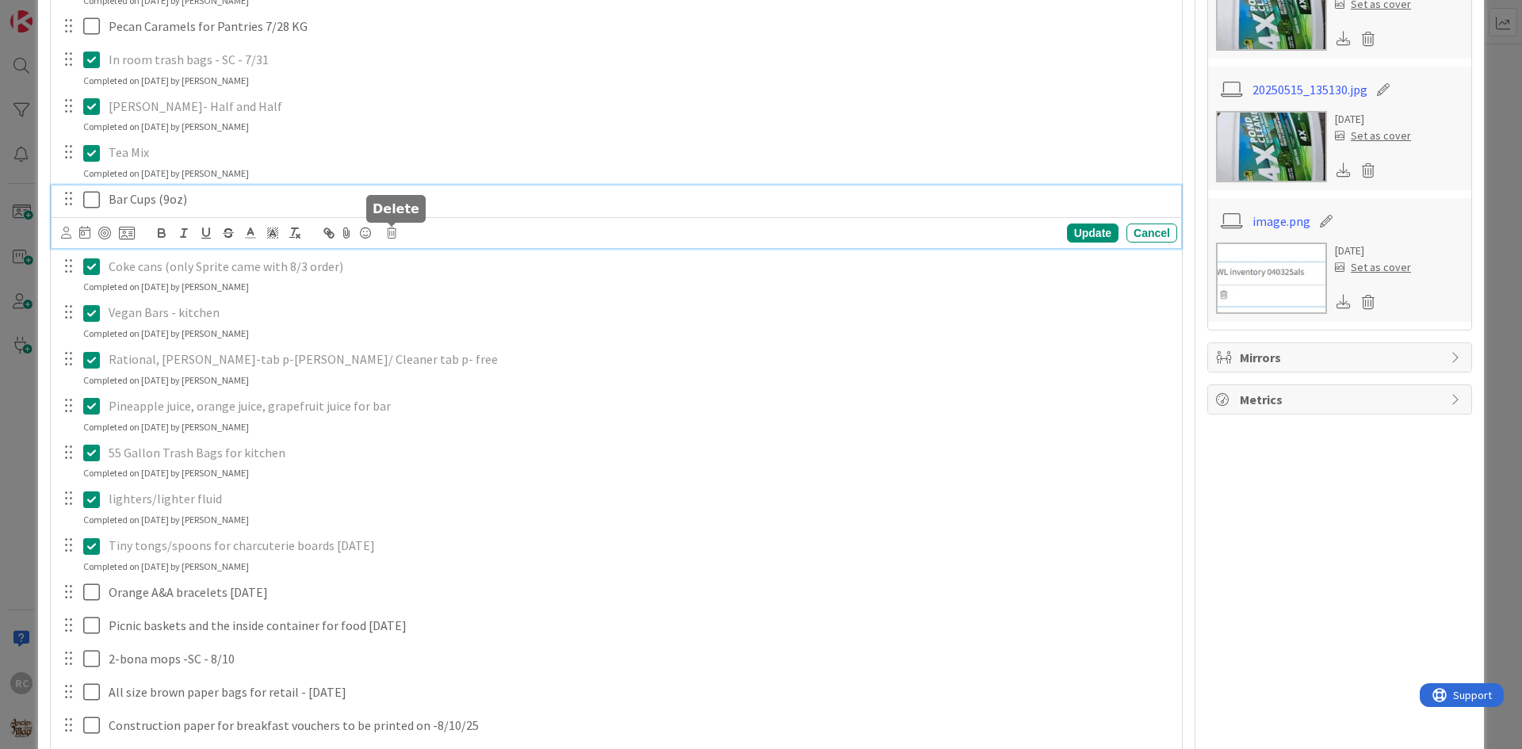
click at [394, 235] on icon at bounding box center [392, 232] width 10 height 11
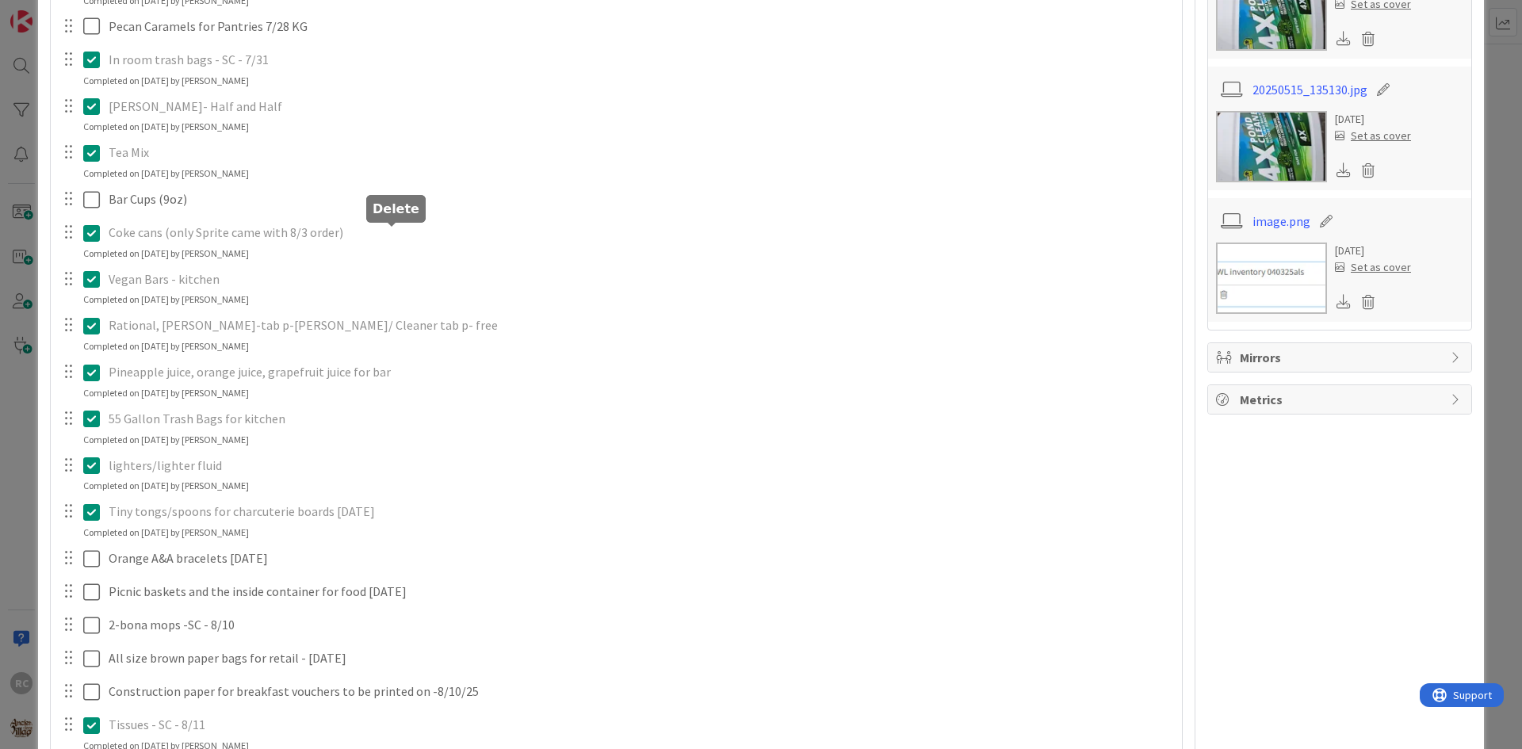
click at [429, 308] on div "Charcoal x 4 for kitchen Update Cancel Completed on [DATE] by [PERSON_NAME] Bro…" at bounding box center [616, 438] width 1115 height 1292
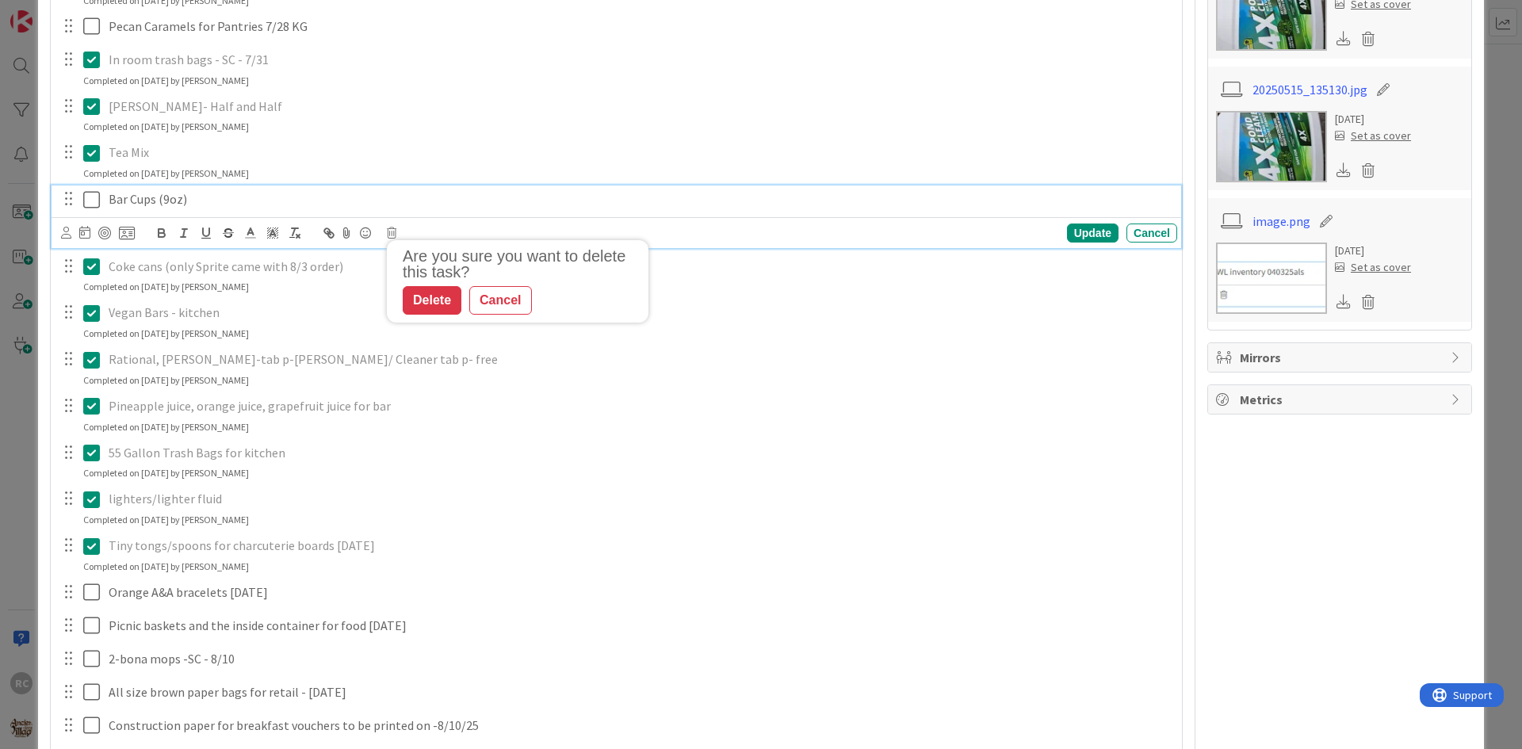
click at [153, 204] on p "Bar Cups (9oz)" at bounding box center [640, 199] width 1062 height 18
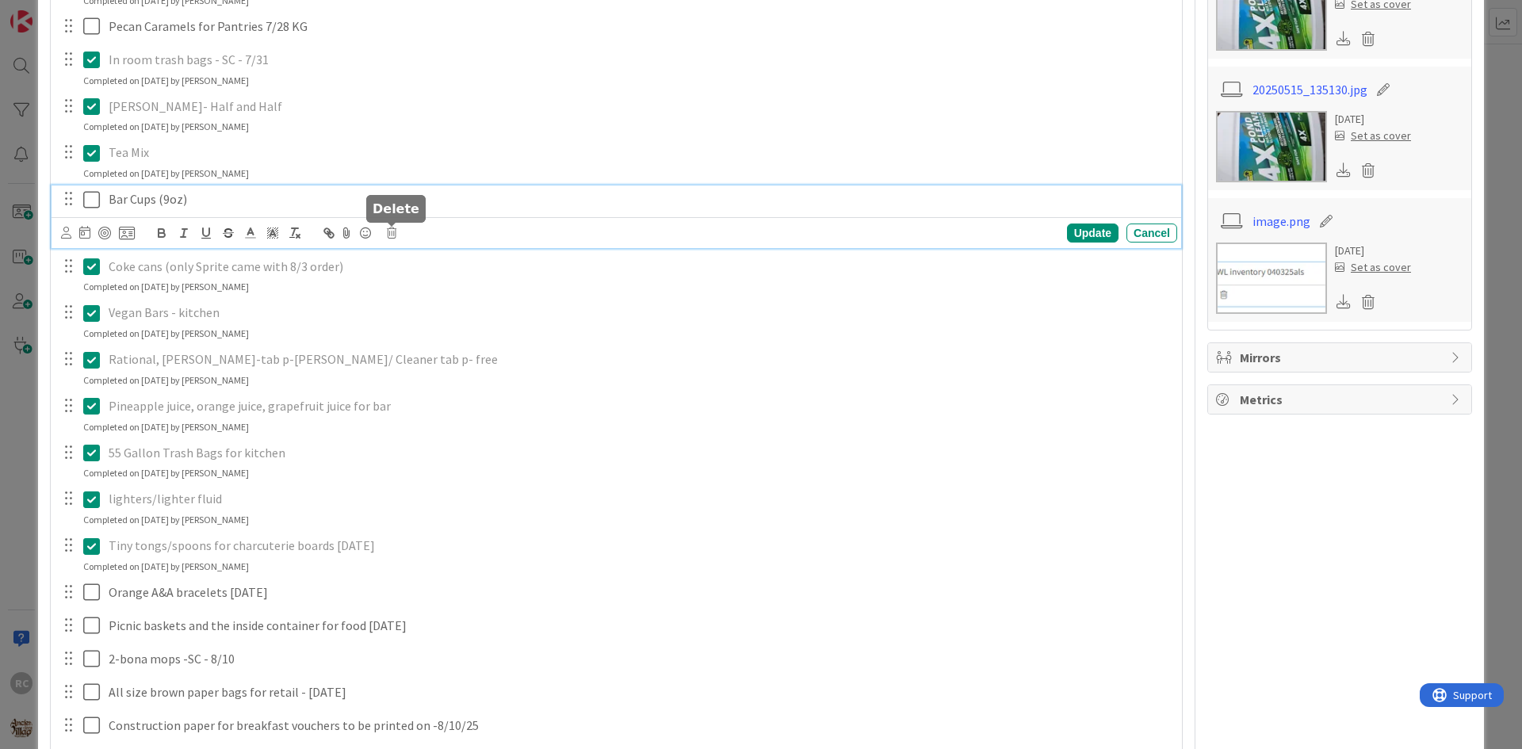
click at [393, 231] on icon at bounding box center [392, 232] width 10 height 11
click at [438, 304] on div "Delete" at bounding box center [432, 300] width 59 height 29
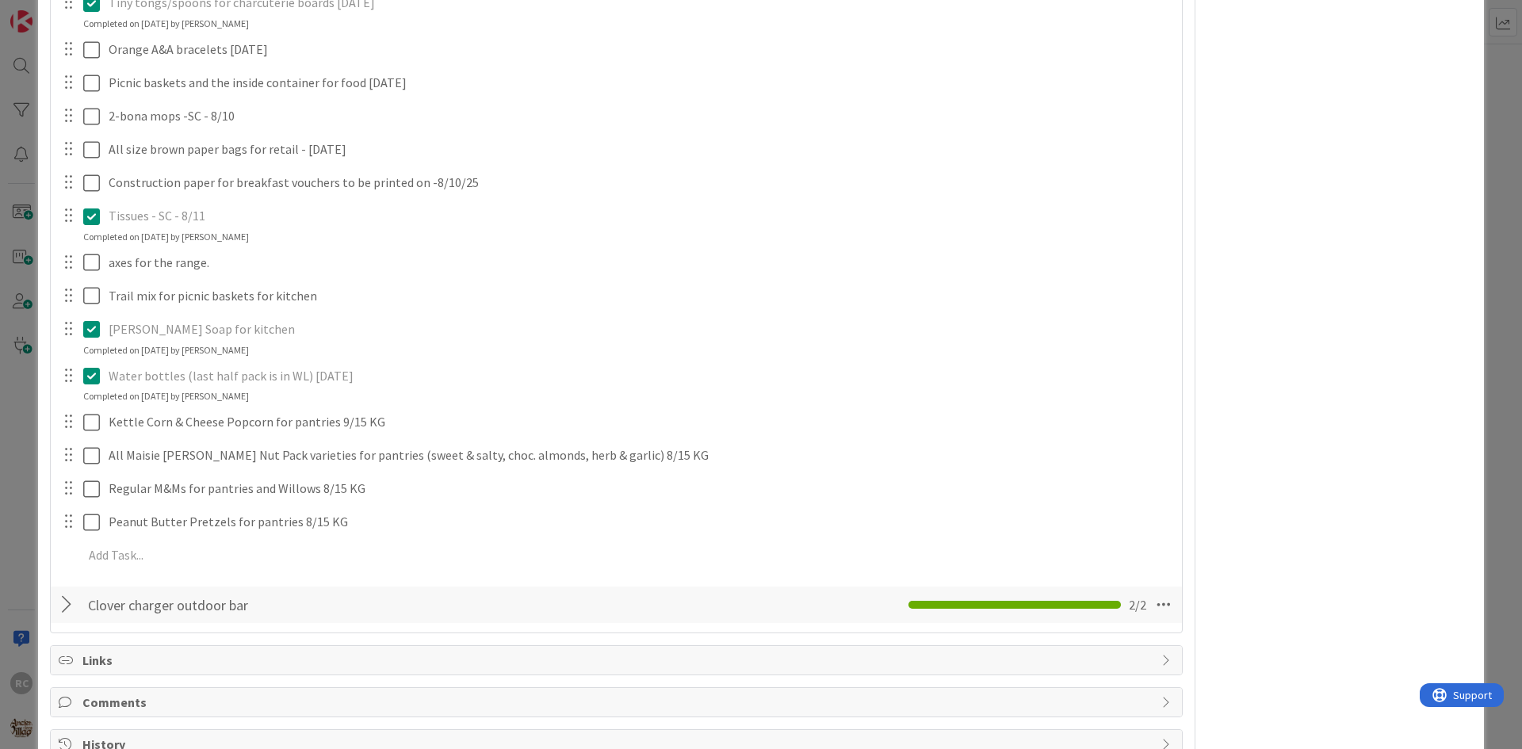
scroll to position [951, 0]
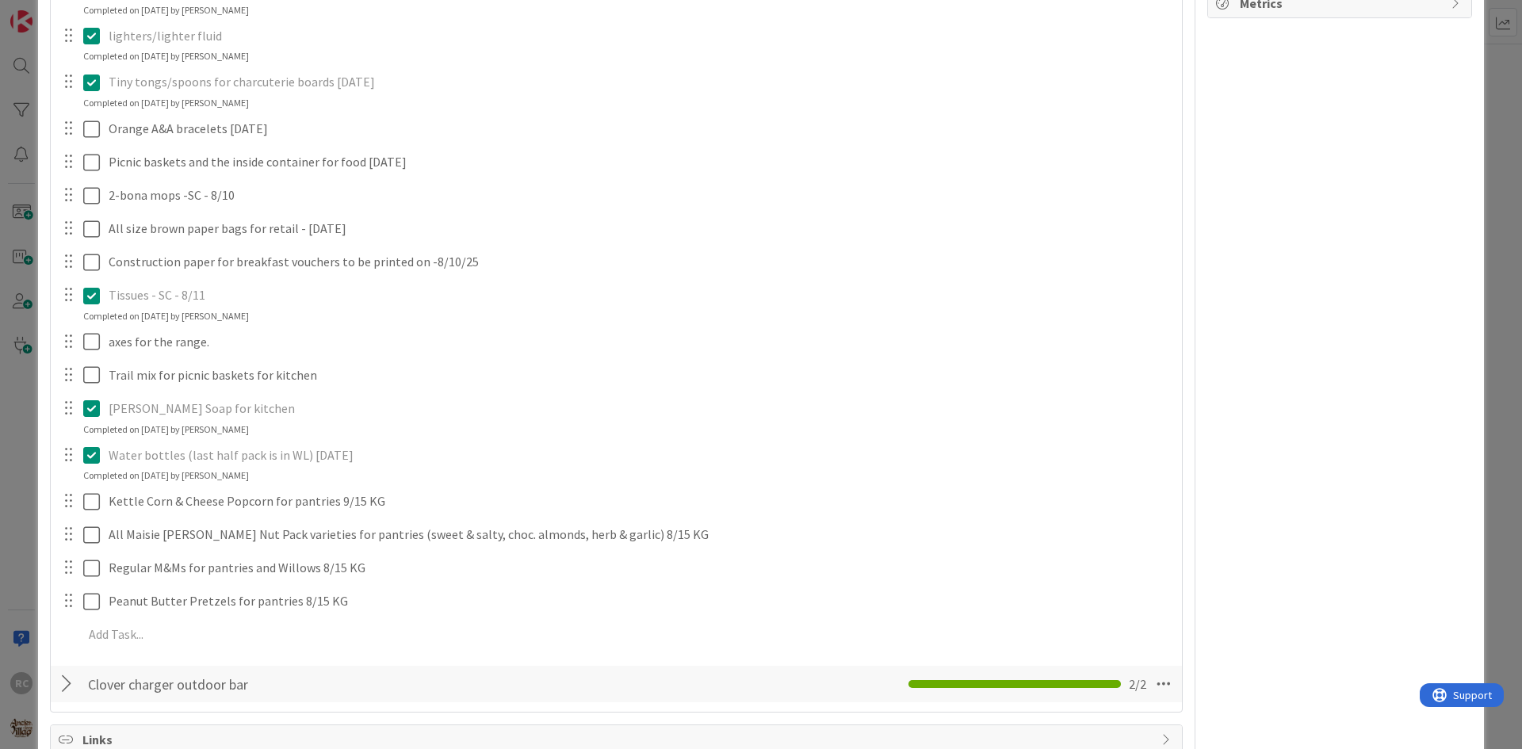
click at [95, 408] on icon at bounding box center [95, 408] width 24 height 19
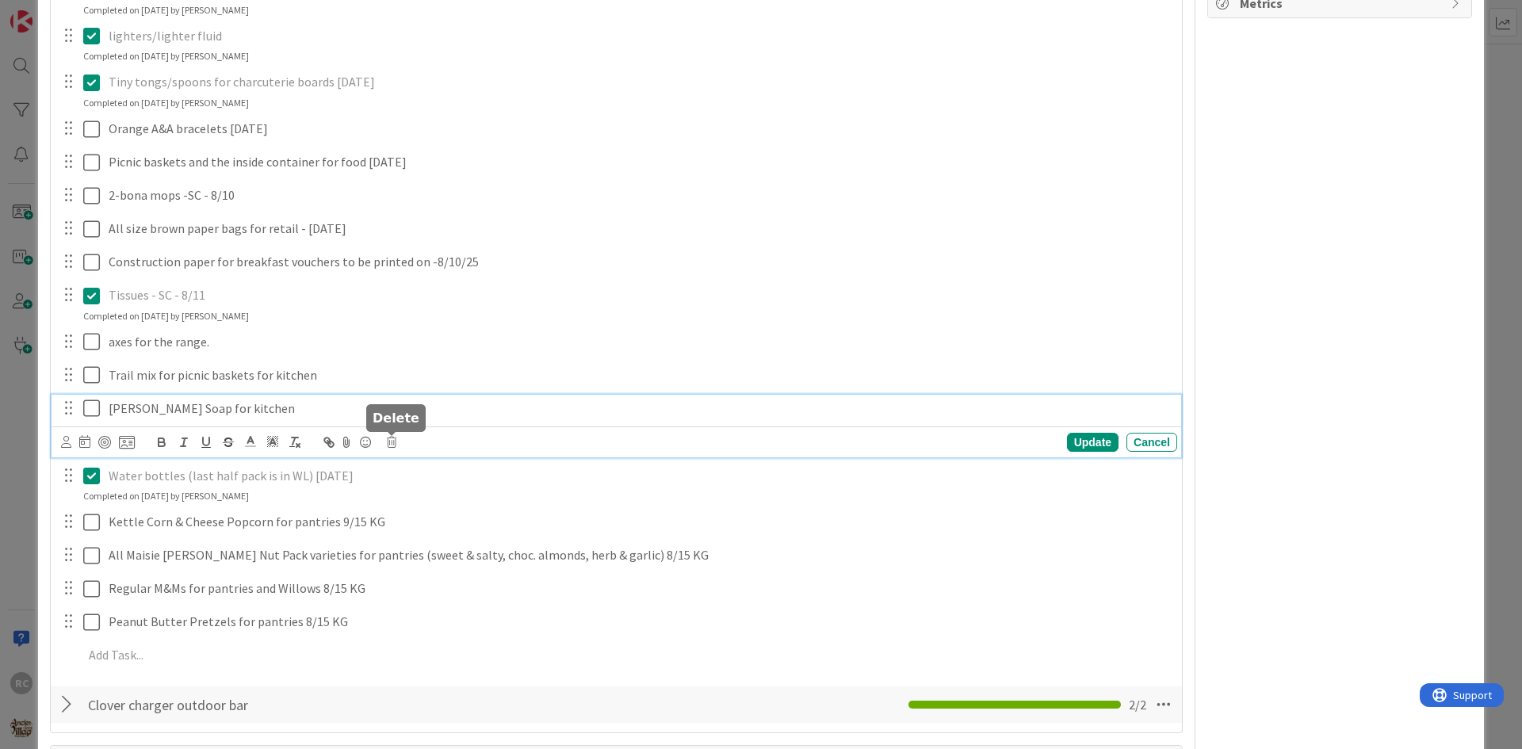
click at [388, 440] on icon at bounding box center [392, 442] width 10 height 11
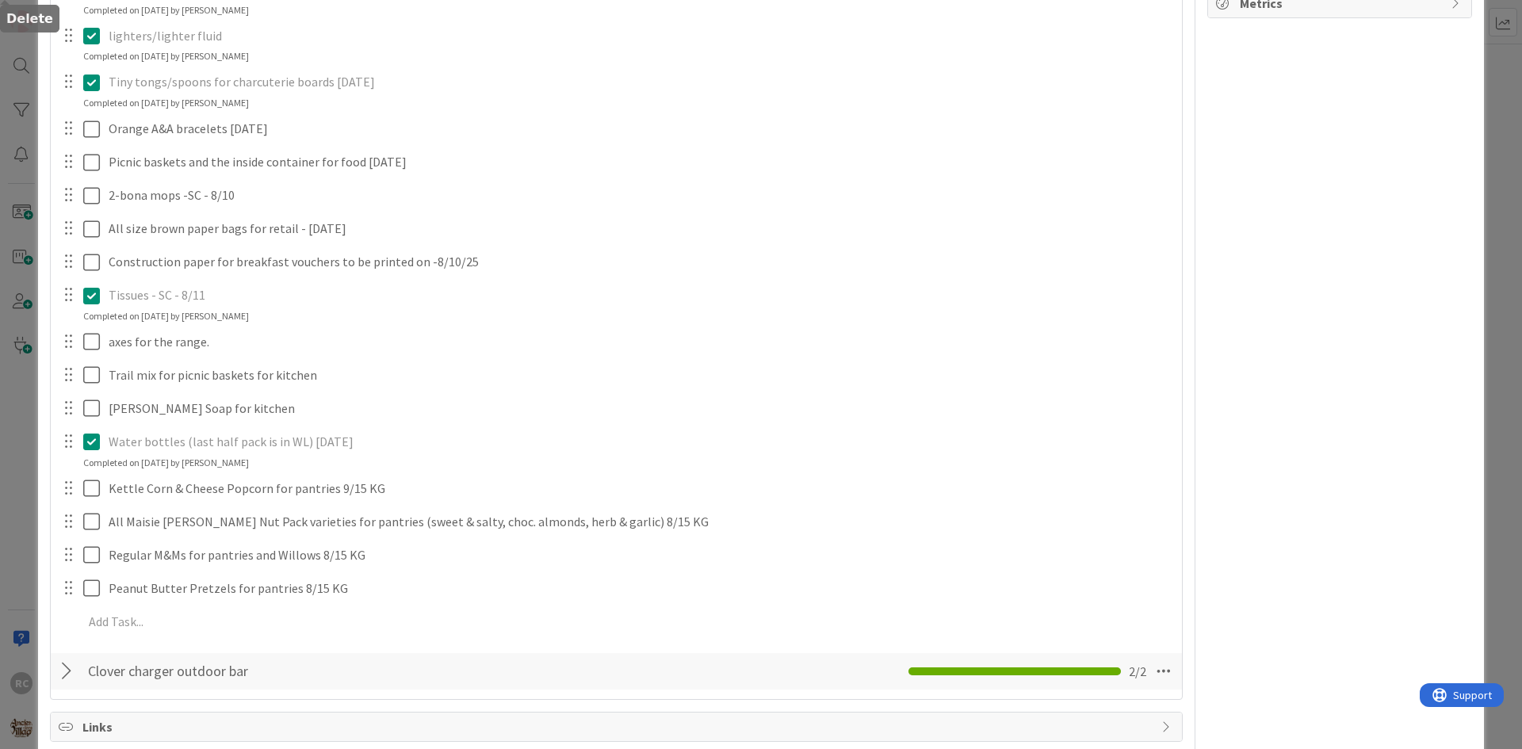
click at [422, 506] on div "Charcoal x 4 for kitchen Update Cancel Completed on [DATE] by [PERSON_NAME] Bro…" at bounding box center [616, 19] width 1115 height 1246
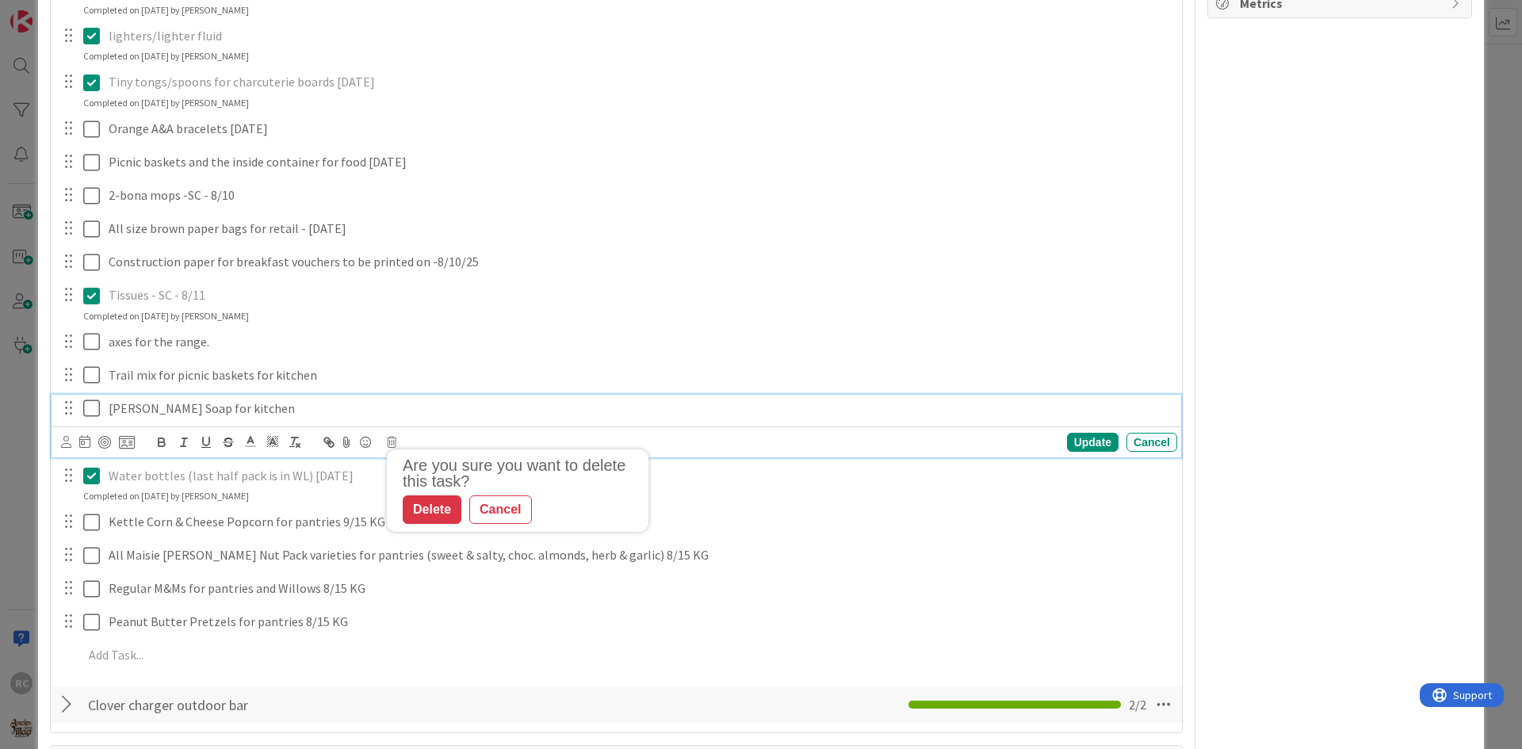
click at [220, 410] on p "[PERSON_NAME] Soap for kitchen" at bounding box center [640, 408] width 1062 height 18
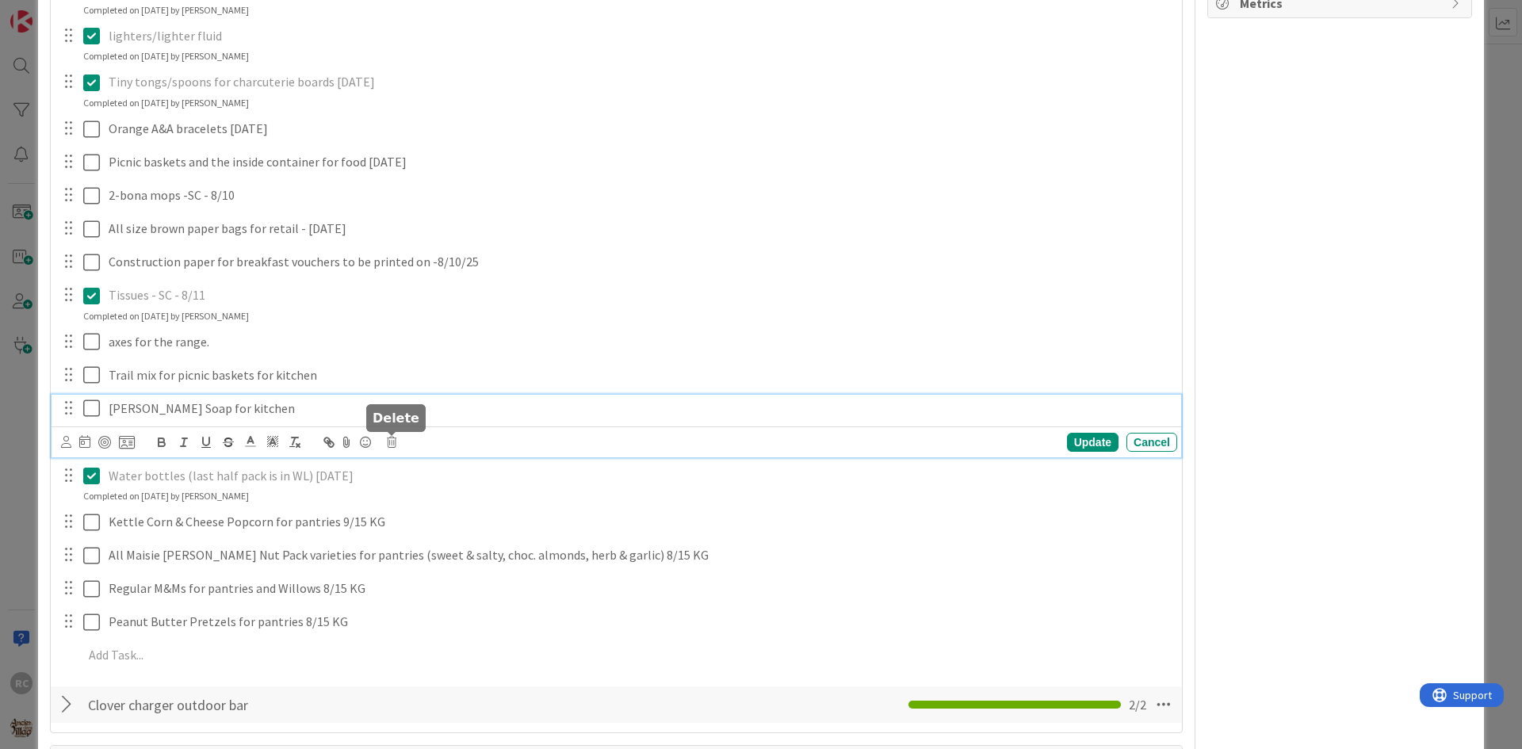
click at [391, 441] on icon at bounding box center [392, 442] width 10 height 11
click at [427, 510] on div "Delete" at bounding box center [432, 509] width 59 height 29
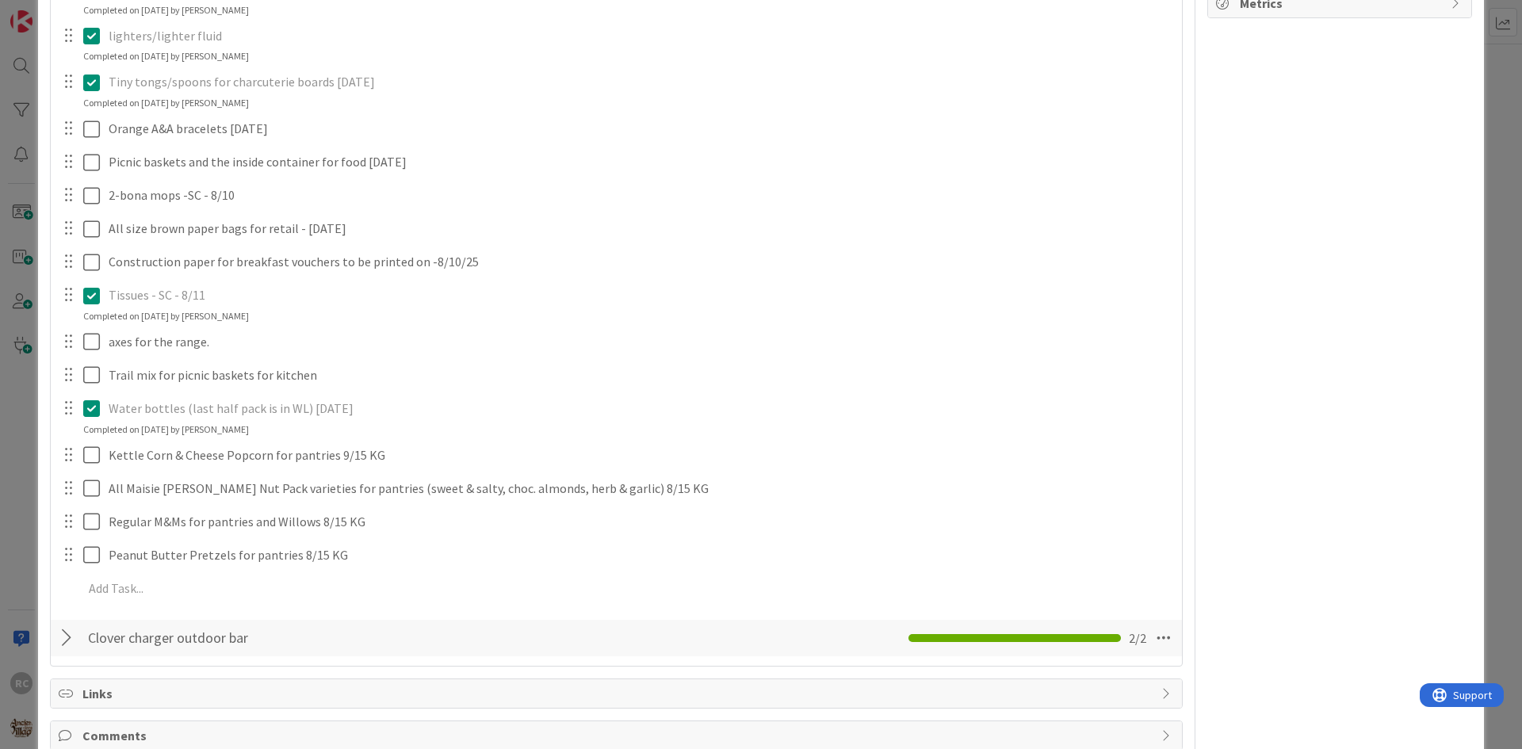
click at [87, 292] on icon at bounding box center [95, 295] width 24 height 19
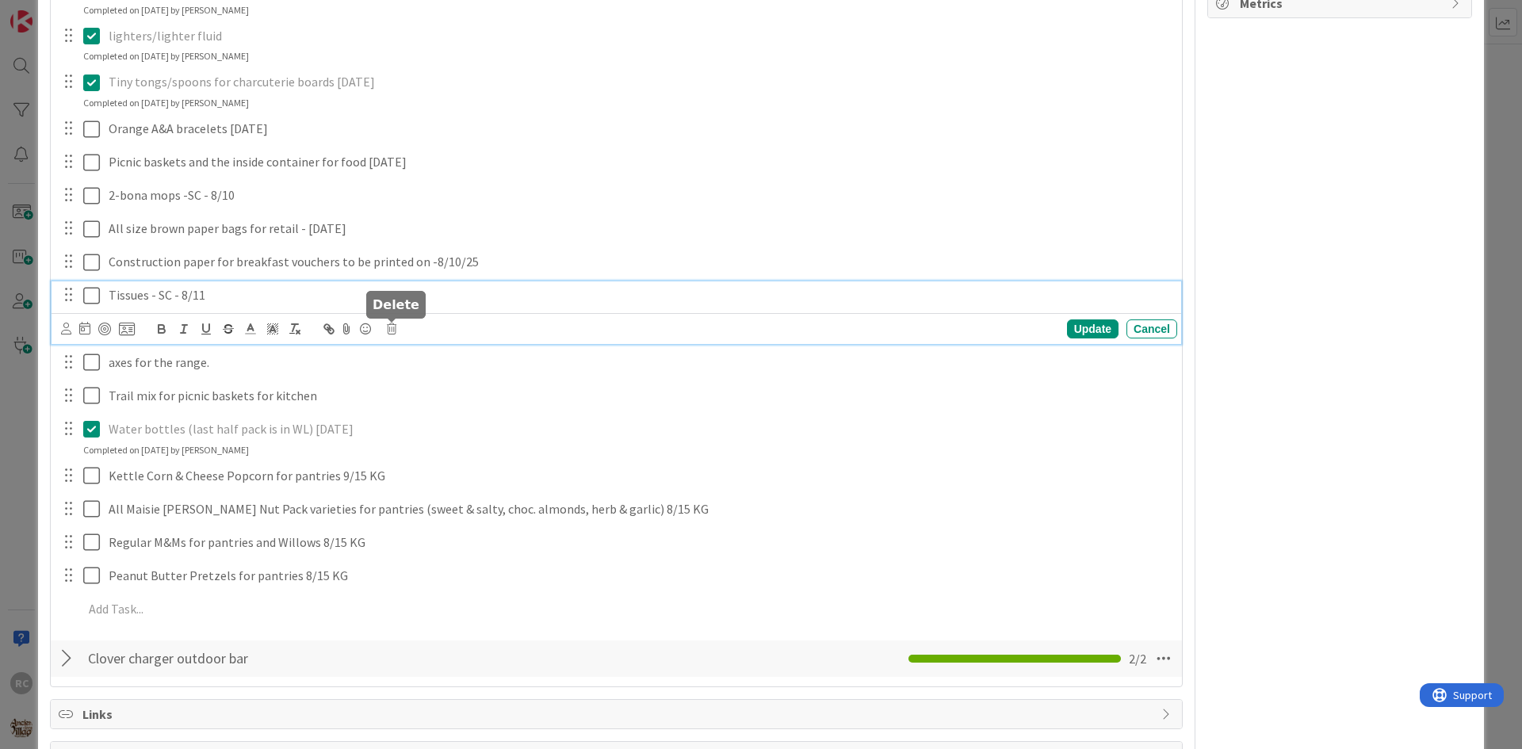
click at [388, 334] on icon at bounding box center [392, 328] width 10 height 11
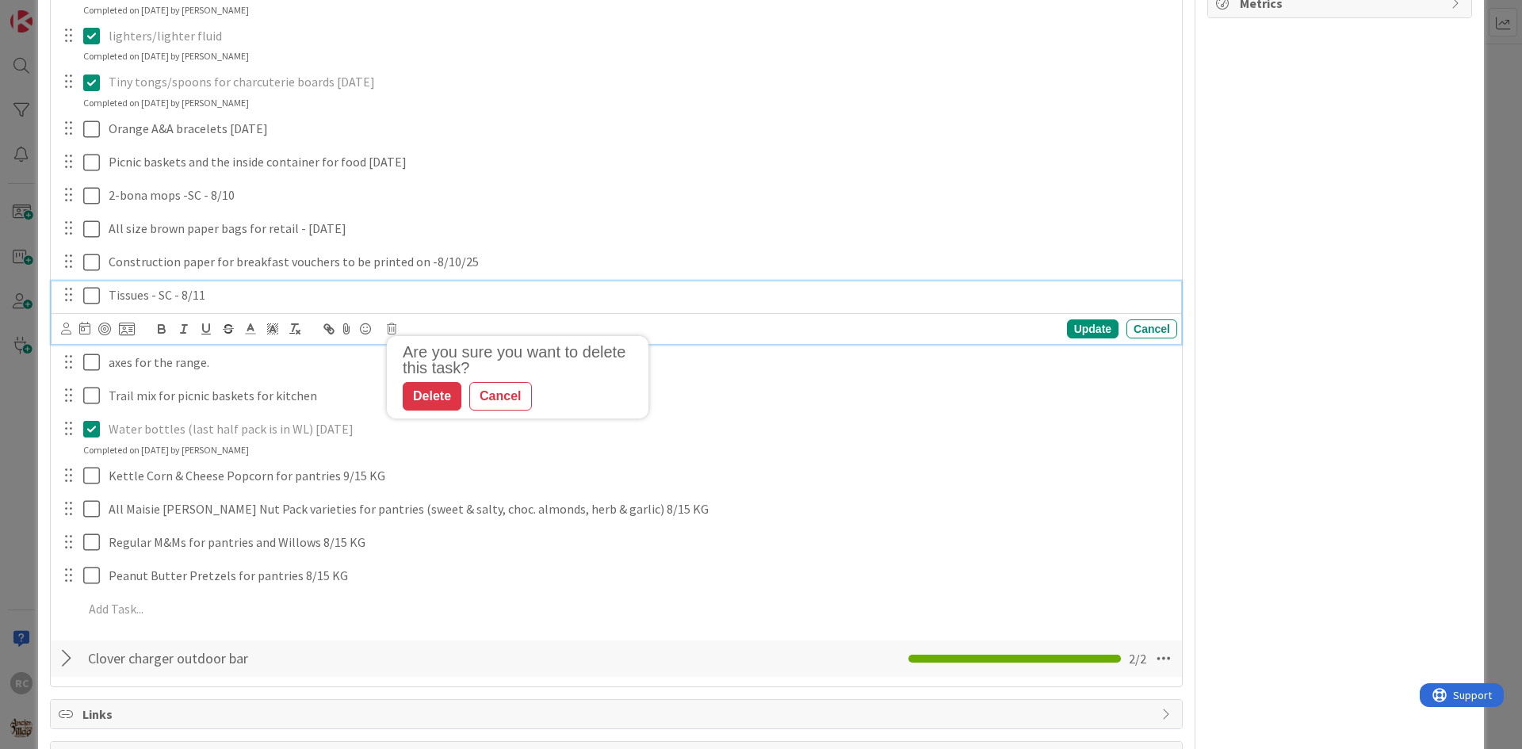
click at [182, 291] on p "Tissues - SC - 8/11" at bounding box center [640, 295] width 1062 height 18
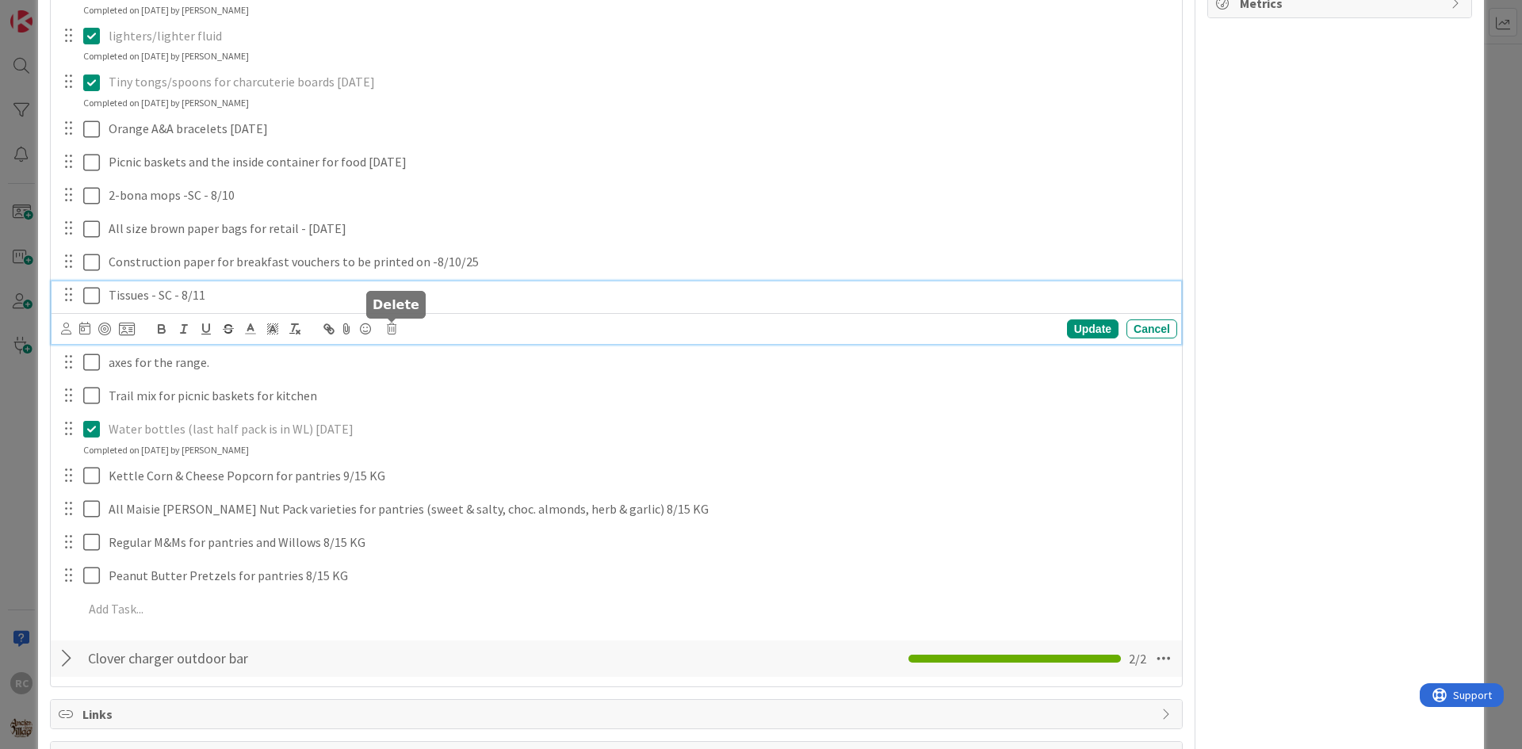
click at [395, 328] on icon at bounding box center [392, 328] width 10 height 11
click at [418, 403] on div "Delete" at bounding box center [432, 396] width 59 height 29
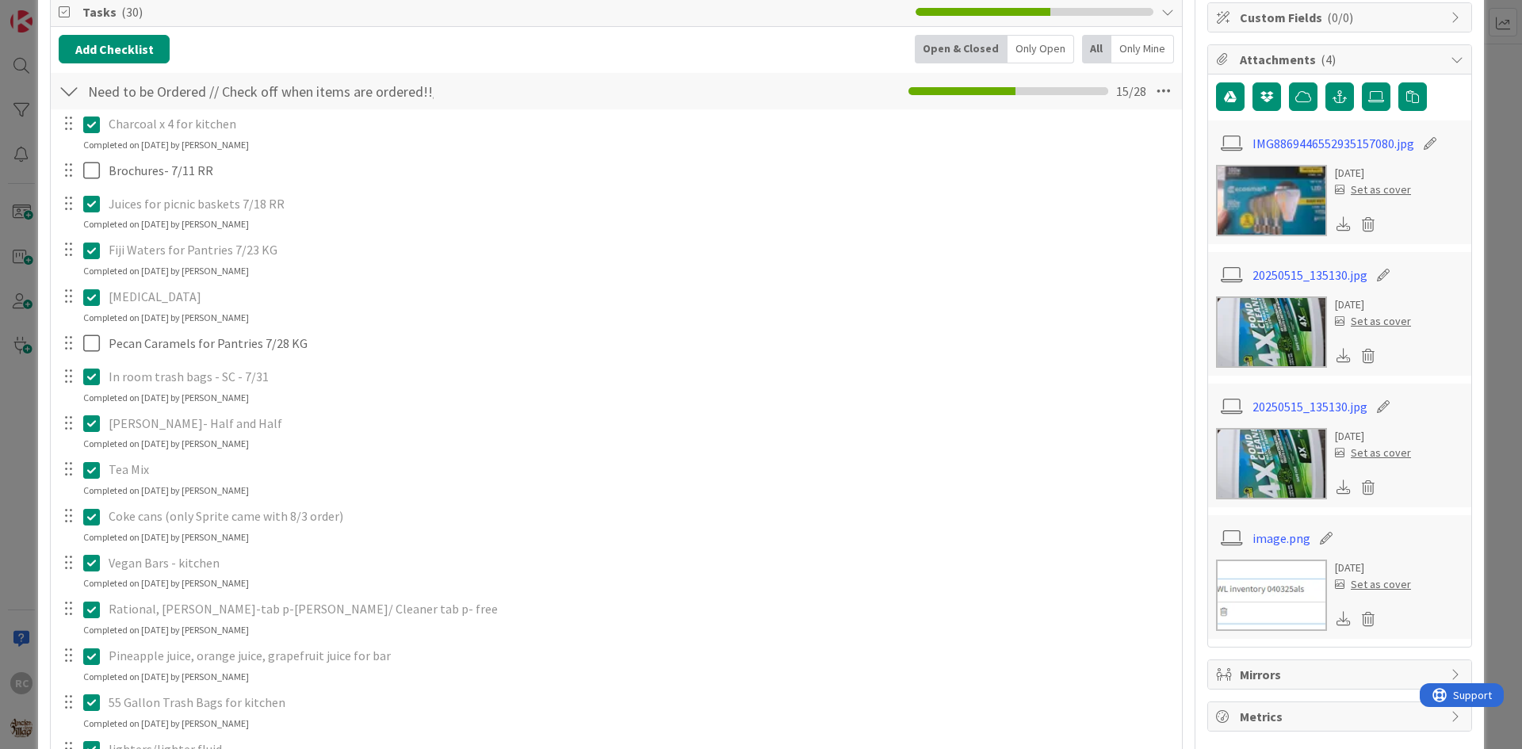
scroll to position [317, 0]
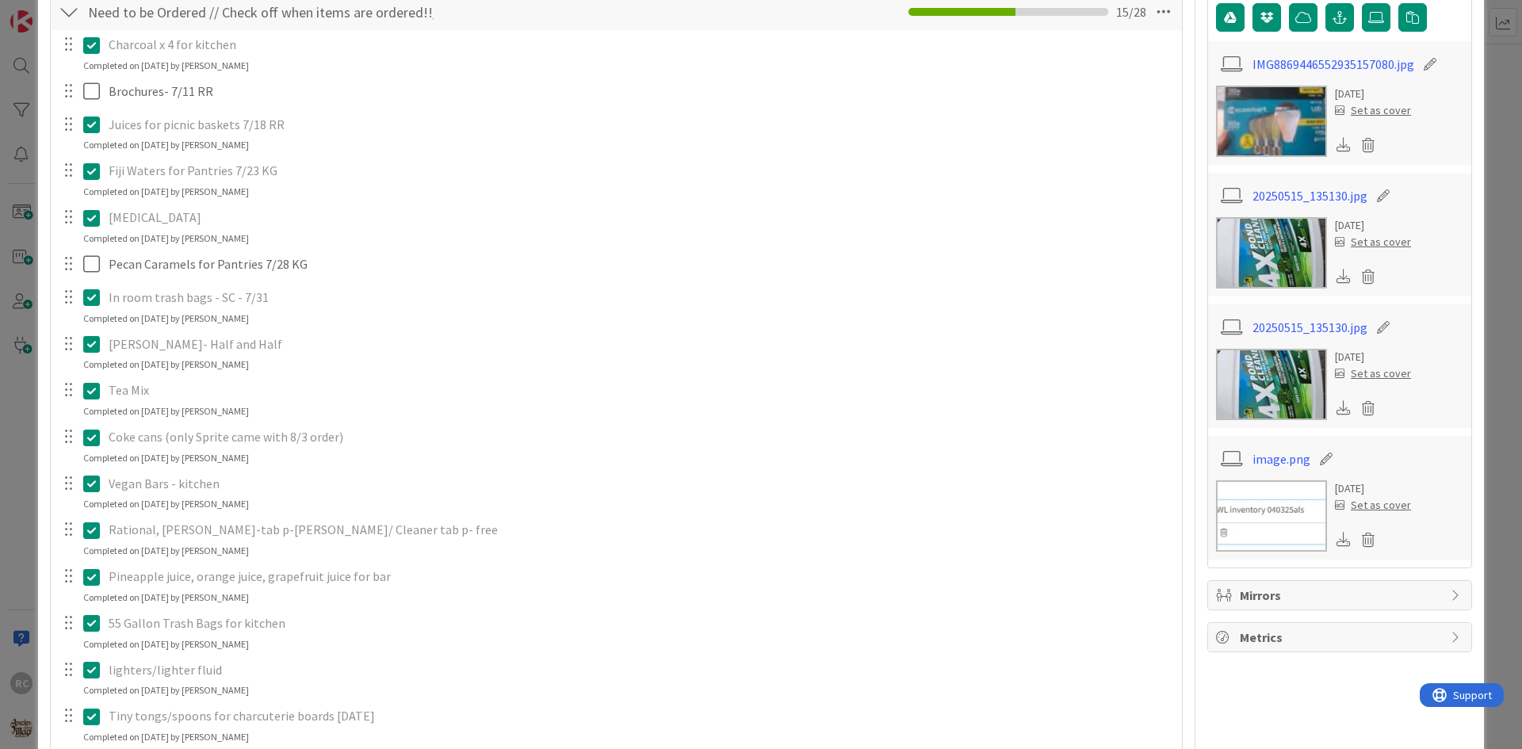
click at [174, 172] on p "Fiji Waters for Pantries 7/23 KG" at bounding box center [640, 171] width 1062 height 18
click at [93, 174] on icon at bounding box center [95, 171] width 24 height 19
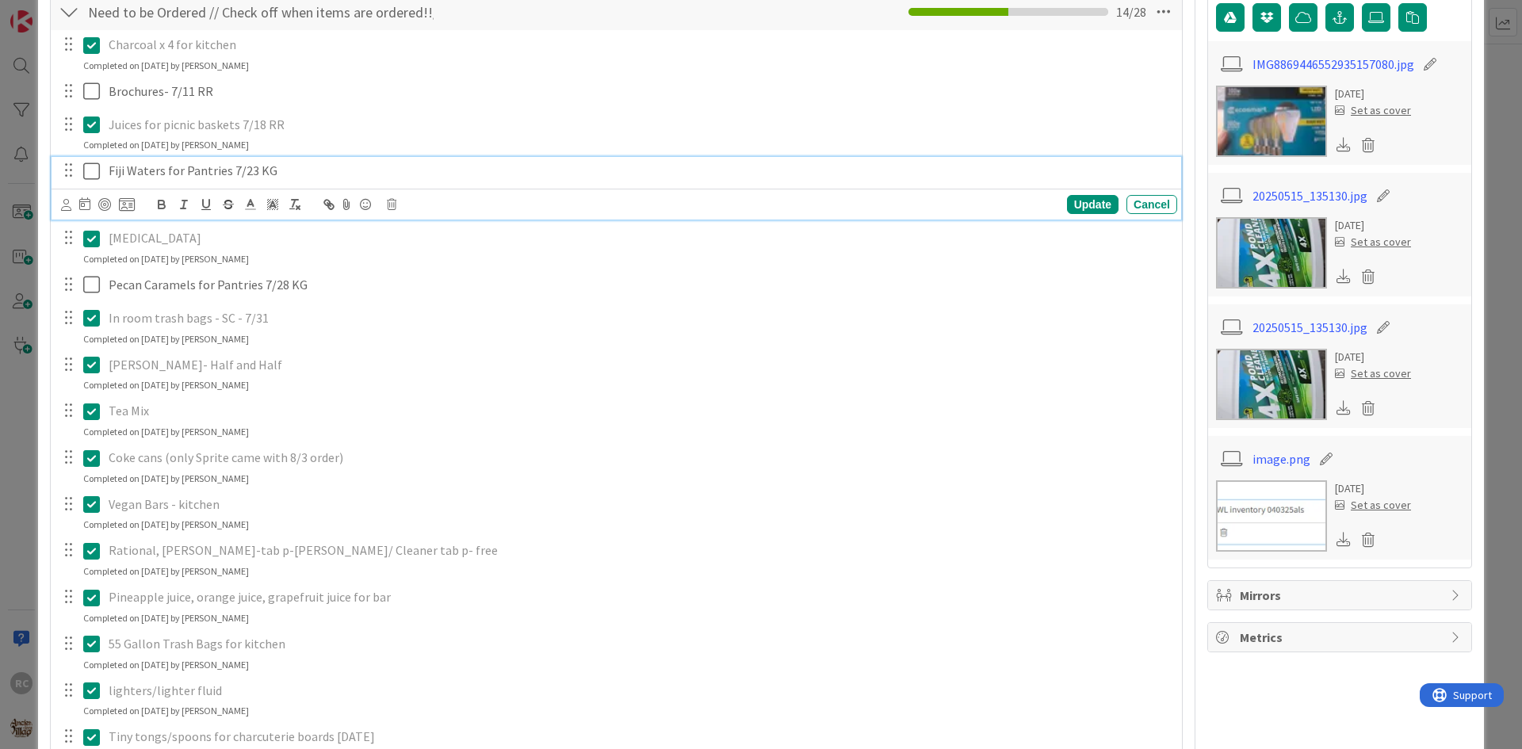
click at [399, 200] on div "Update Cancel" at bounding box center [619, 204] width 1116 height 22
click at [393, 204] on icon at bounding box center [392, 204] width 10 height 11
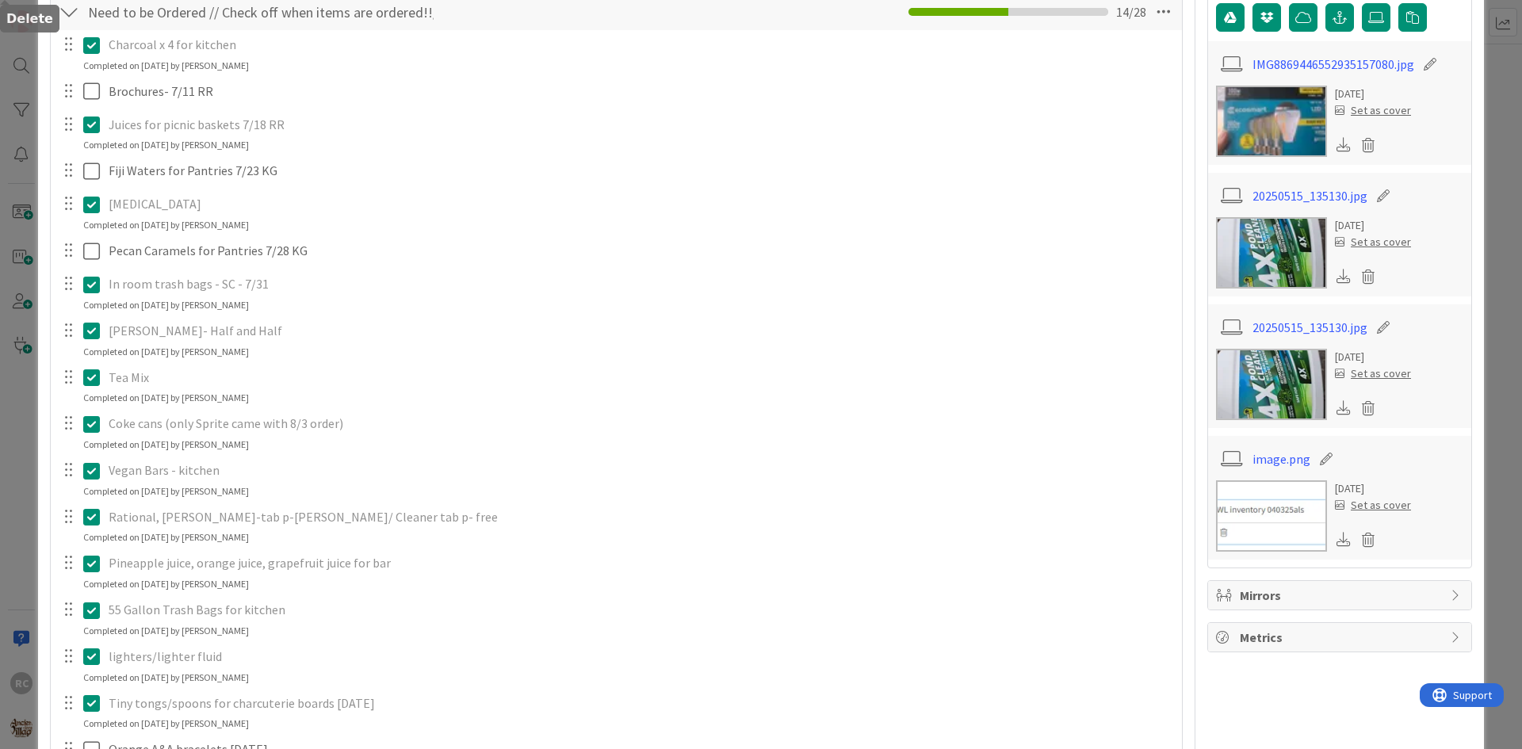
click at [421, 271] on div "Charcoal x 4 for kitchen Update Cancel Completed on [DATE] by [PERSON_NAME] Bro…" at bounding box center [616, 606] width 1115 height 1152
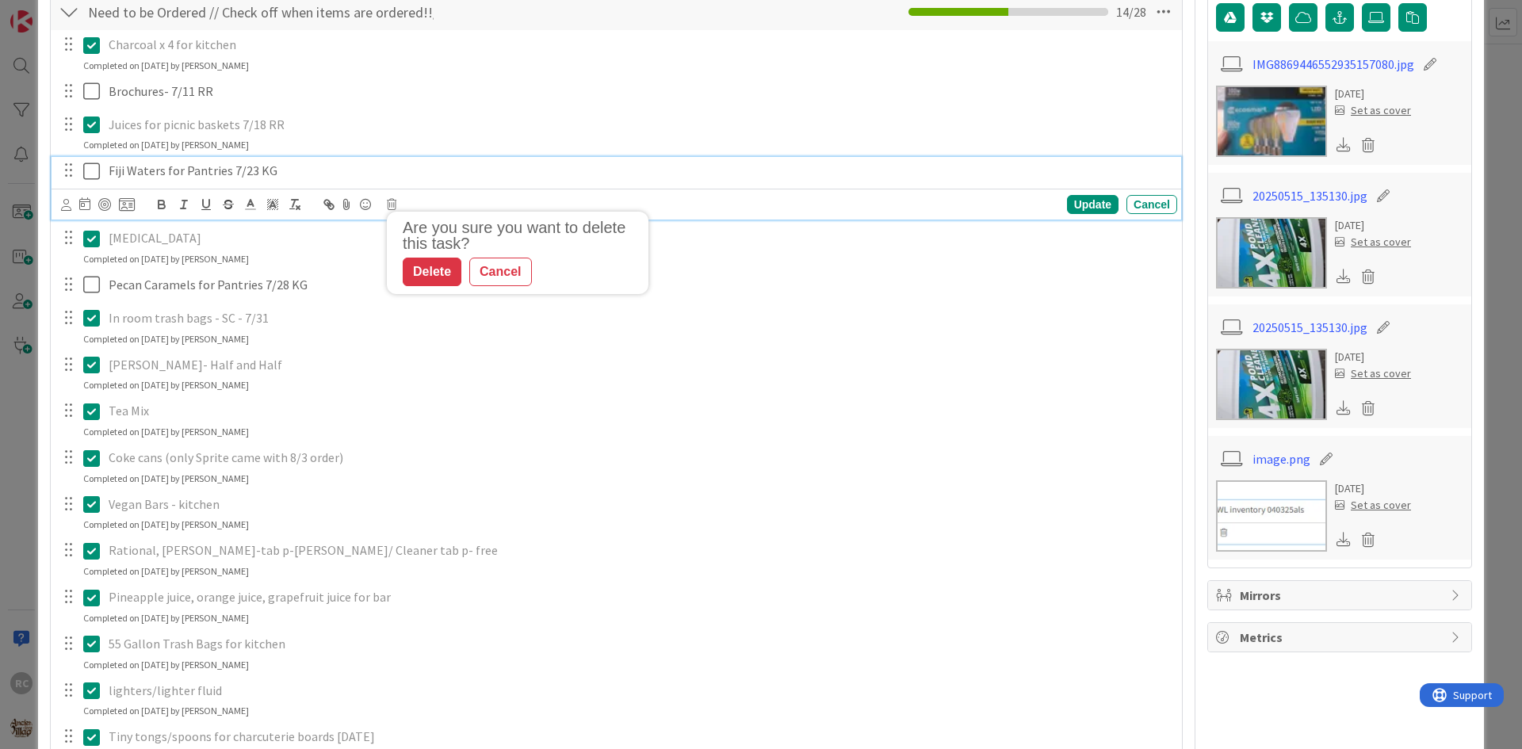
click at [256, 177] on p "Fiji Waters for Pantries 7/23 KG" at bounding box center [640, 171] width 1062 height 18
click at [388, 206] on icon at bounding box center [392, 204] width 10 height 11
click at [435, 269] on div "Delete" at bounding box center [432, 272] width 59 height 29
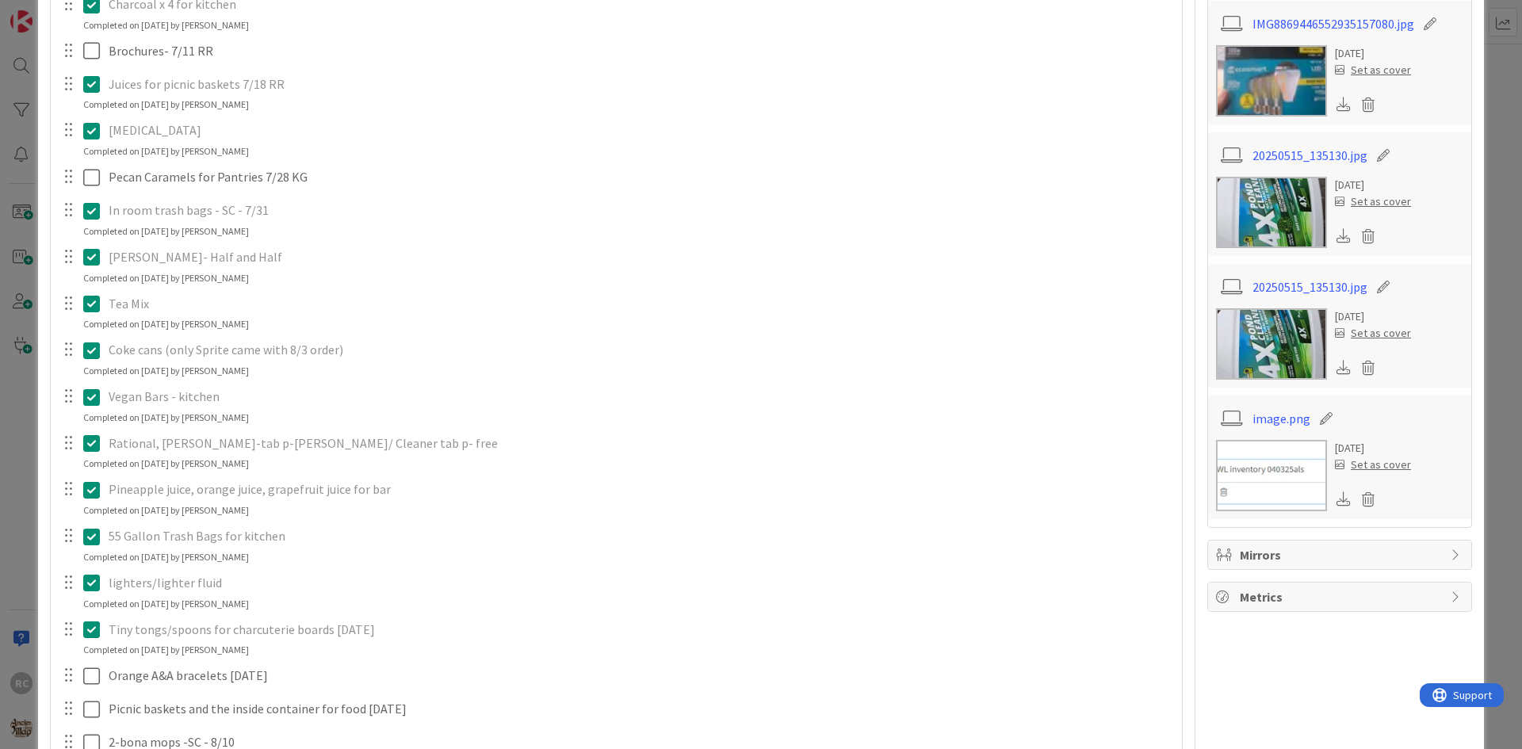
scroll to position [396, 0]
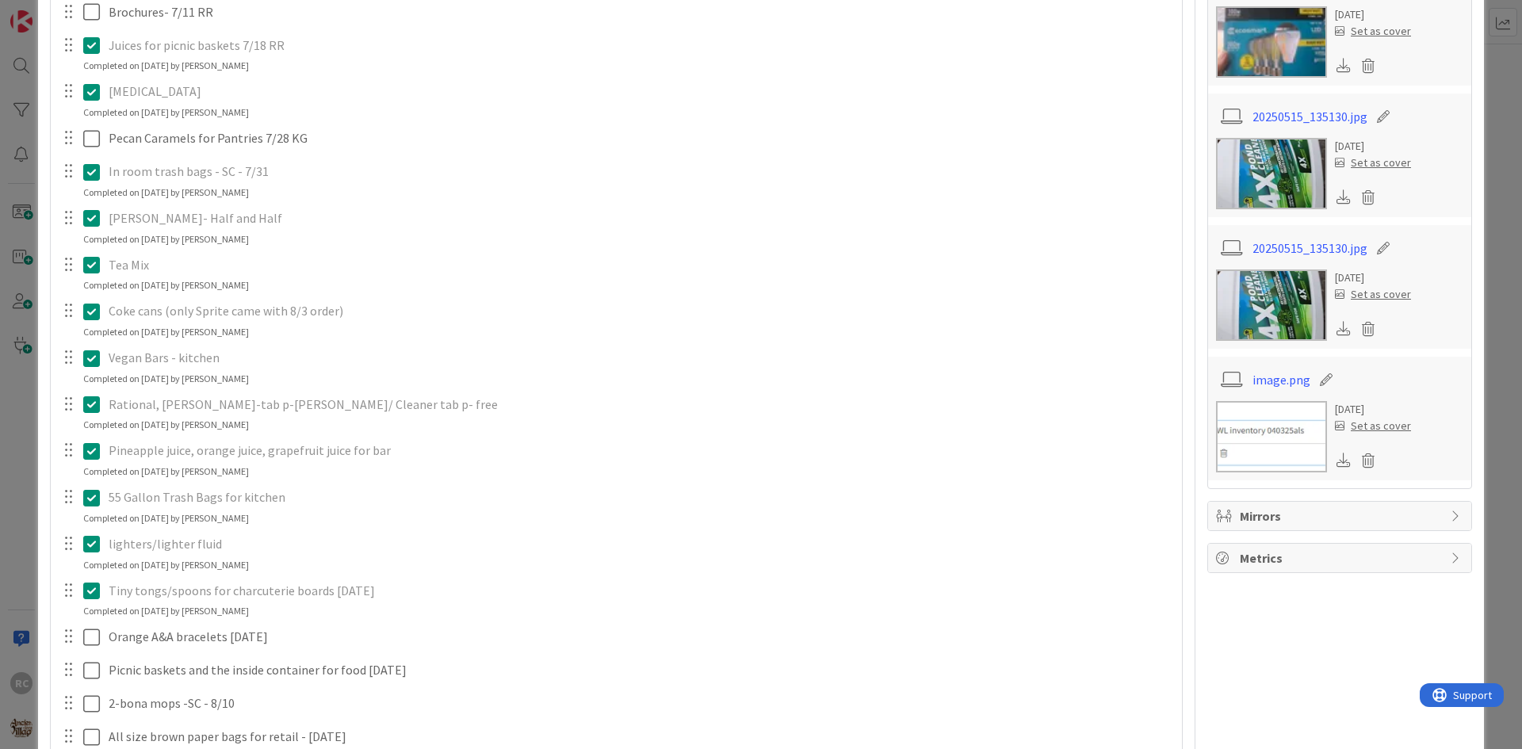
click at [180, 224] on p "[PERSON_NAME]- Half and Half" at bounding box center [640, 218] width 1062 height 18
click at [91, 222] on icon at bounding box center [95, 217] width 24 height 19
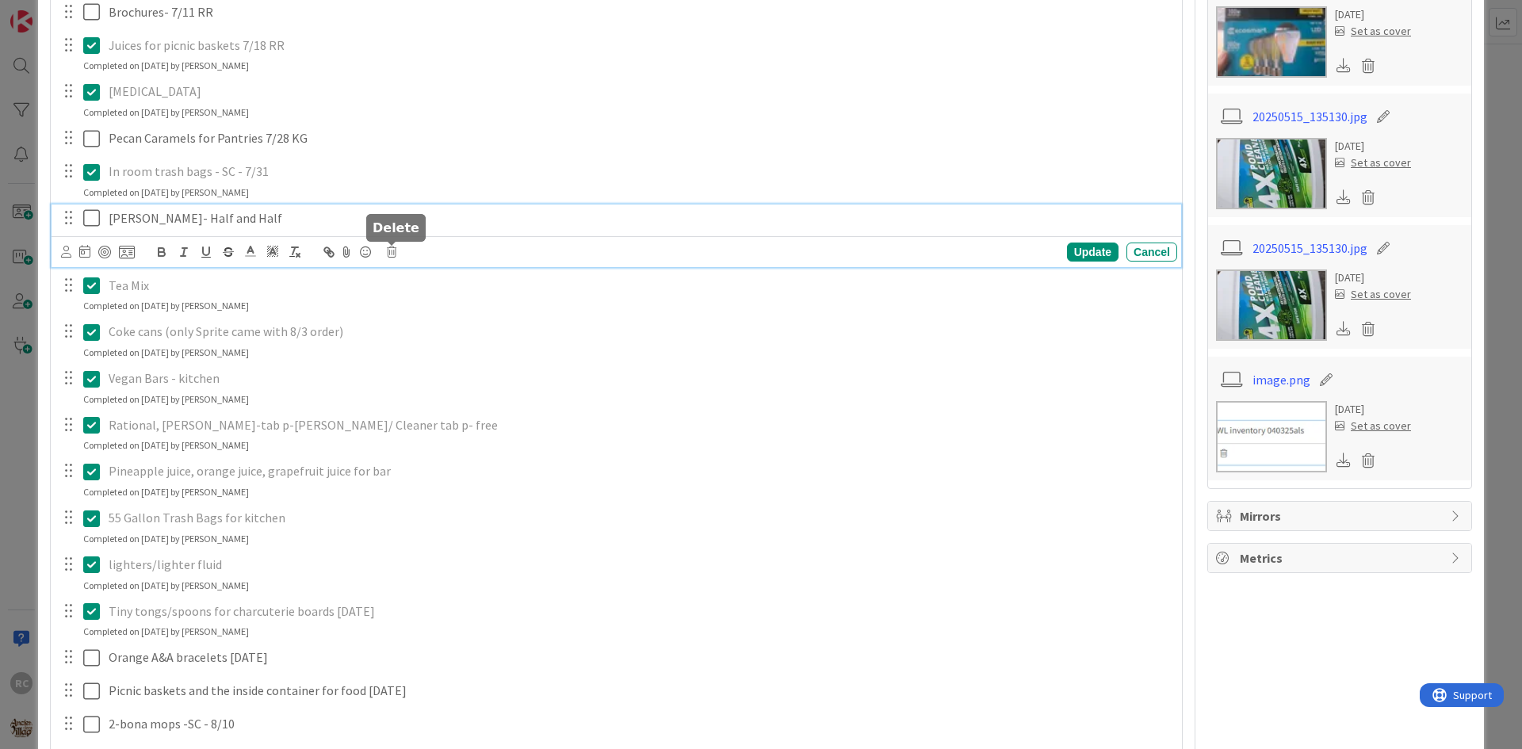
click at [393, 256] on icon at bounding box center [392, 252] width 10 height 11
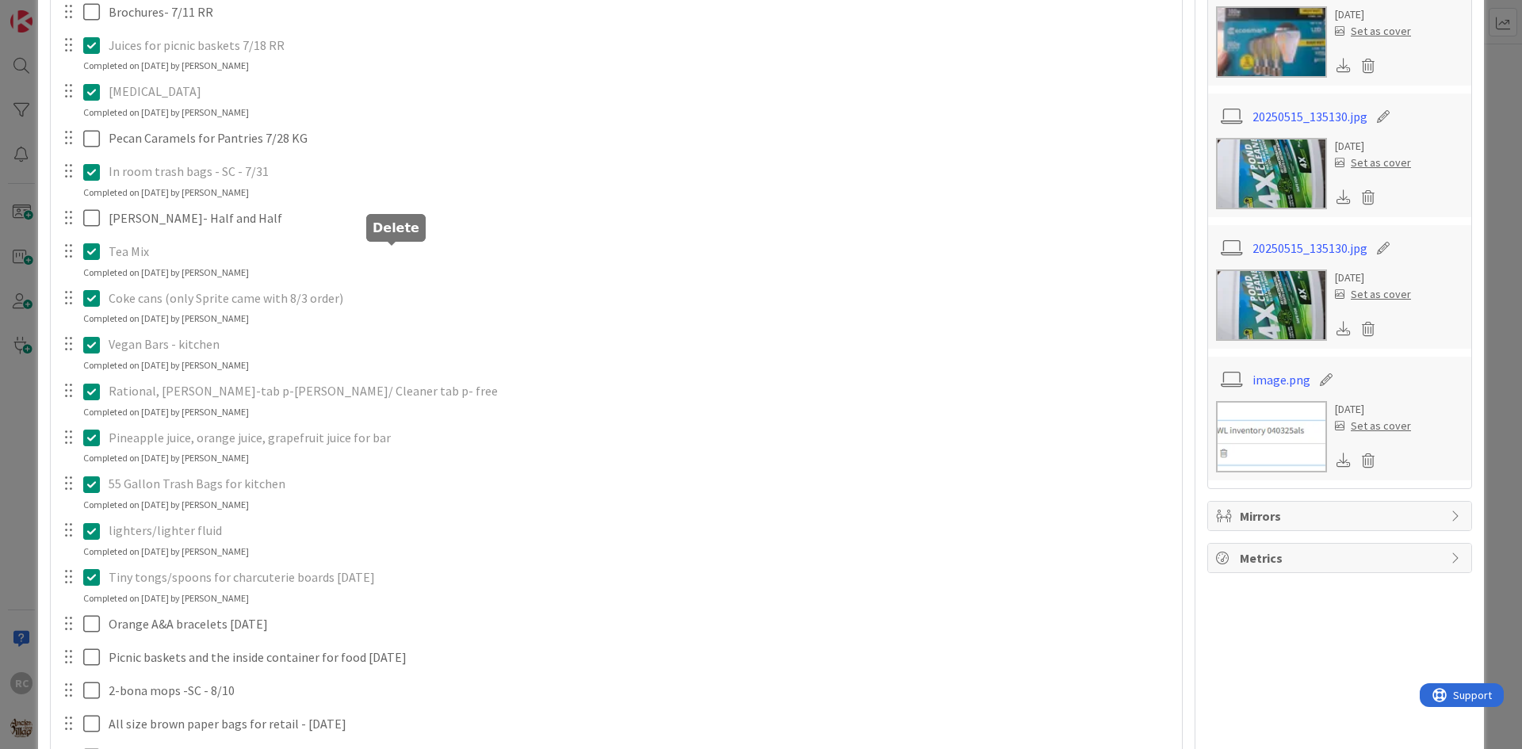
click at [418, 323] on div "Charcoal x 4 for kitchen Update Cancel Completed on [DATE] by [PERSON_NAME] Bro…" at bounding box center [616, 504] width 1115 height 1106
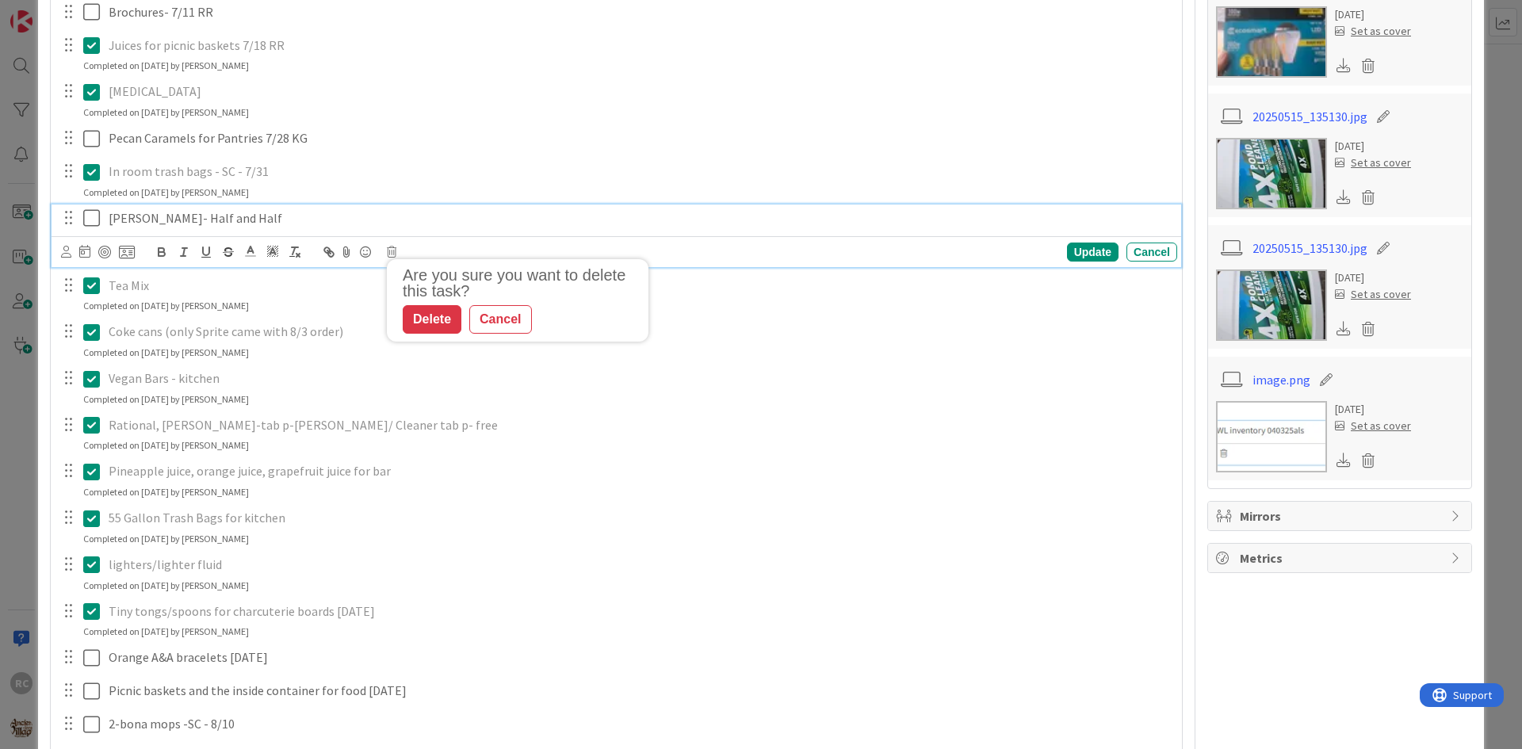
click at [215, 220] on p "[PERSON_NAME]- Half and Half" at bounding box center [640, 218] width 1062 height 18
click at [395, 252] on icon at bounding box center [392, 252] width 10 height 11
click at [424, 323] on div "Delete" at bounding box center [432, 319] width 59 height 29
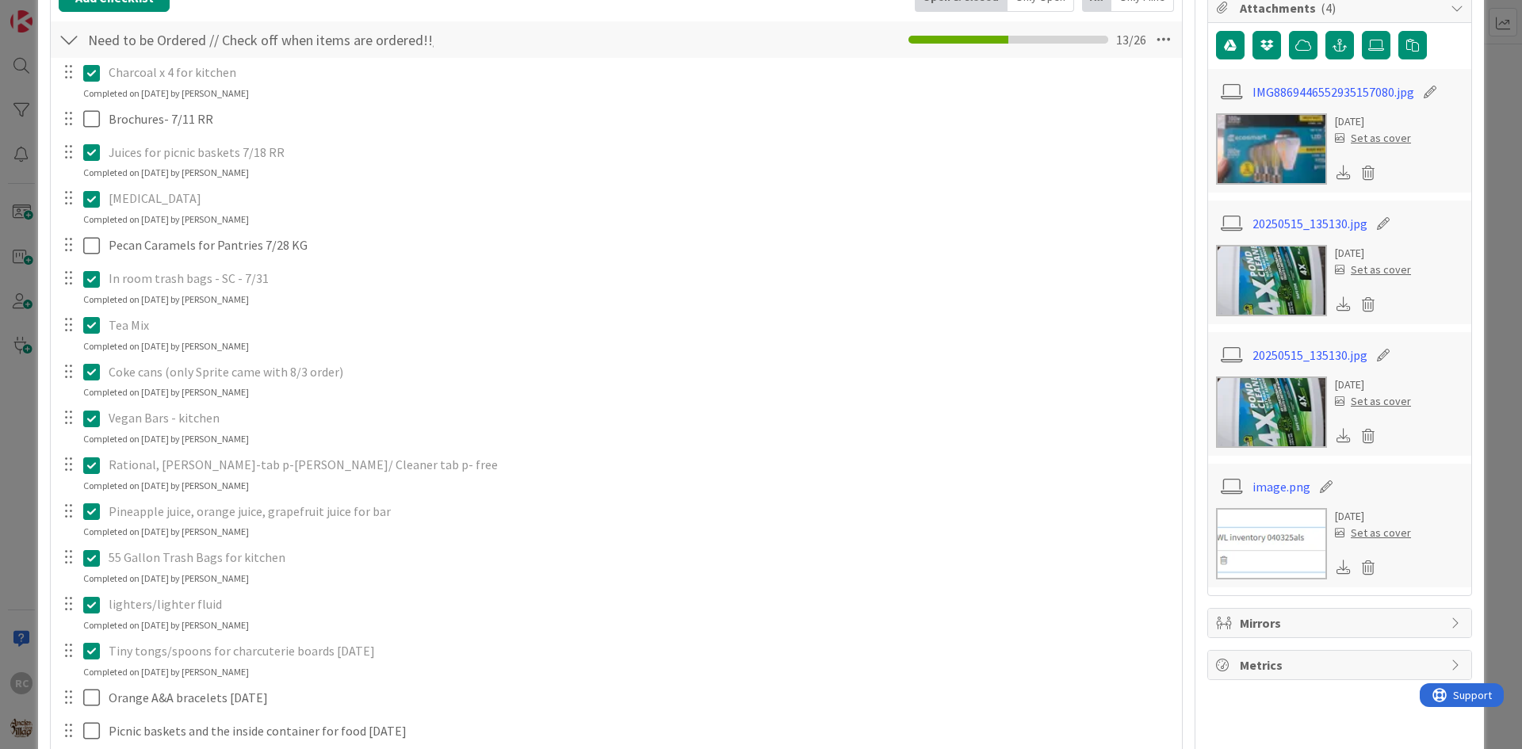
scroll to position [317, 0]
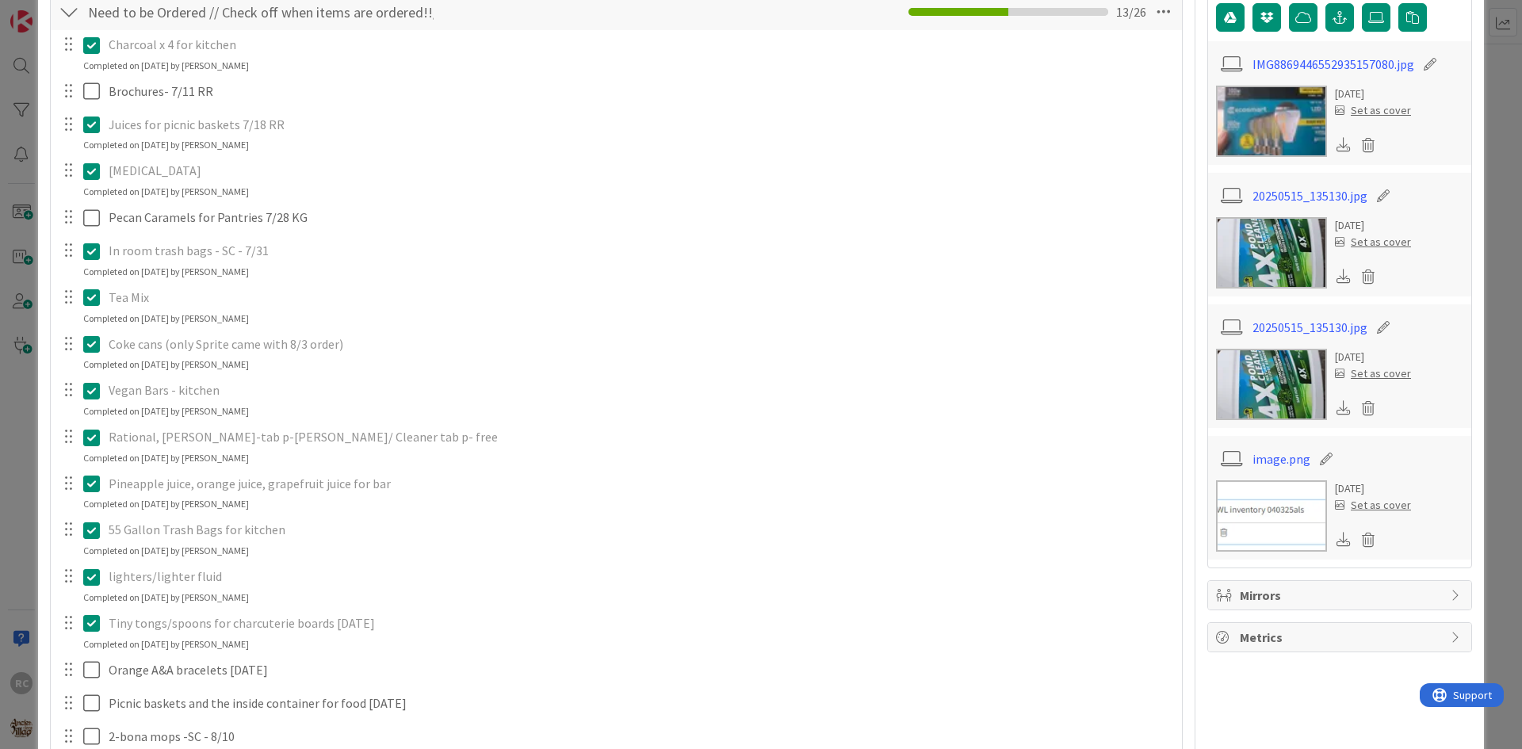
click at [95, 114] on button at bounding box center [92, 125] width 19 height 25
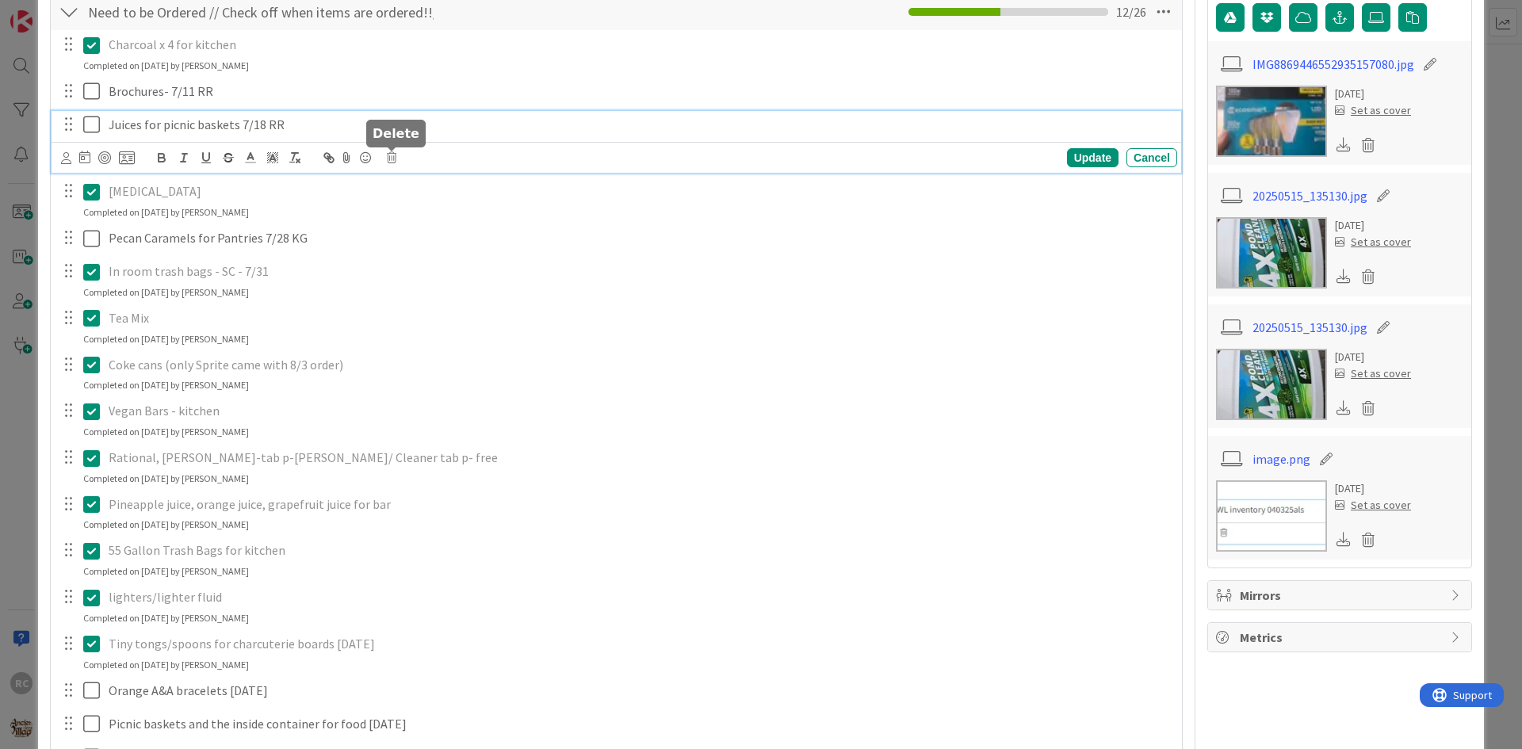
click at [393, 156] on icon at bounding box center [392, 157] width 10 height 11
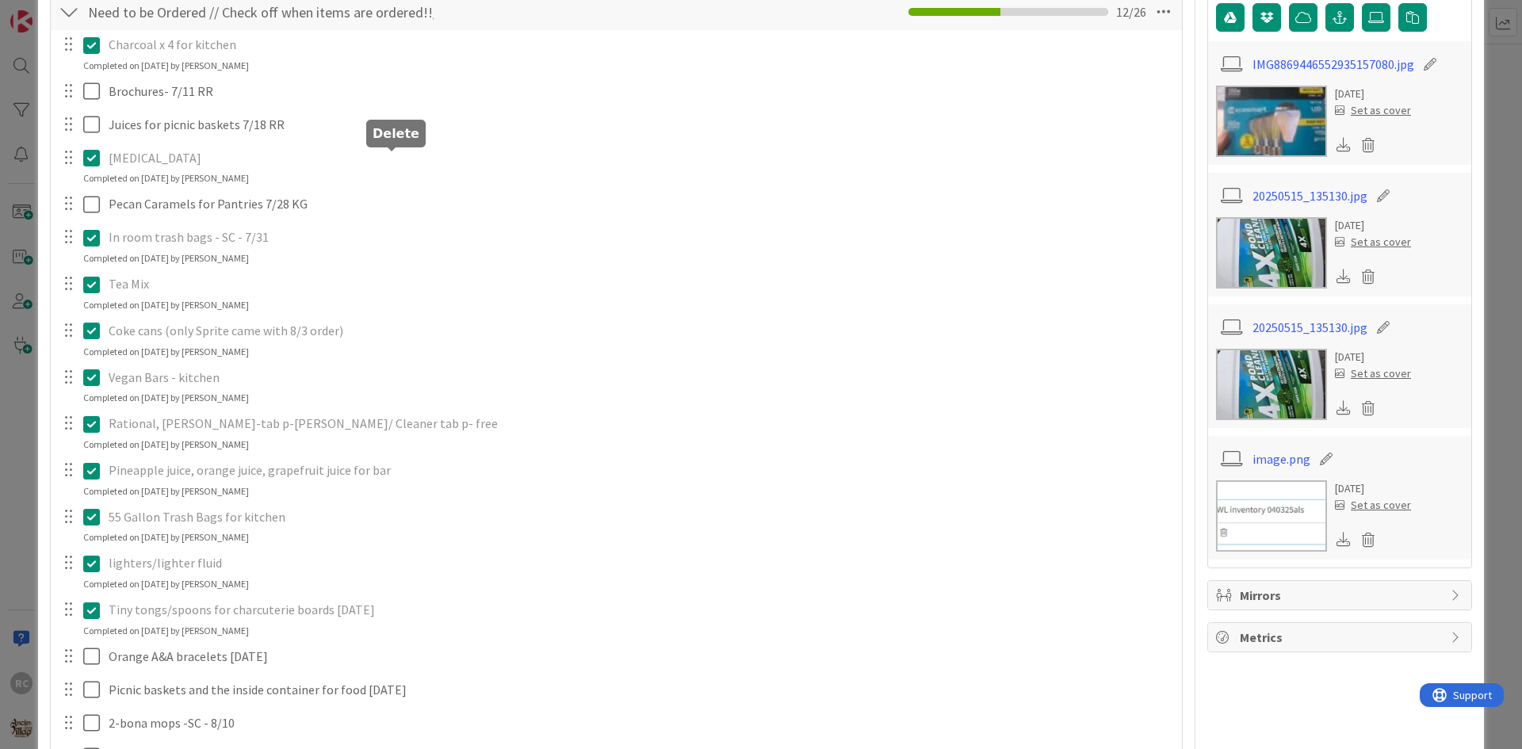
click at [422, 225] on div "Charcoal x 4 for kitchen Update Cancel Completed on [DATE] by [PERSON_NAME] Bro…" at bounding box center [616, 560] width 1115 height 1060
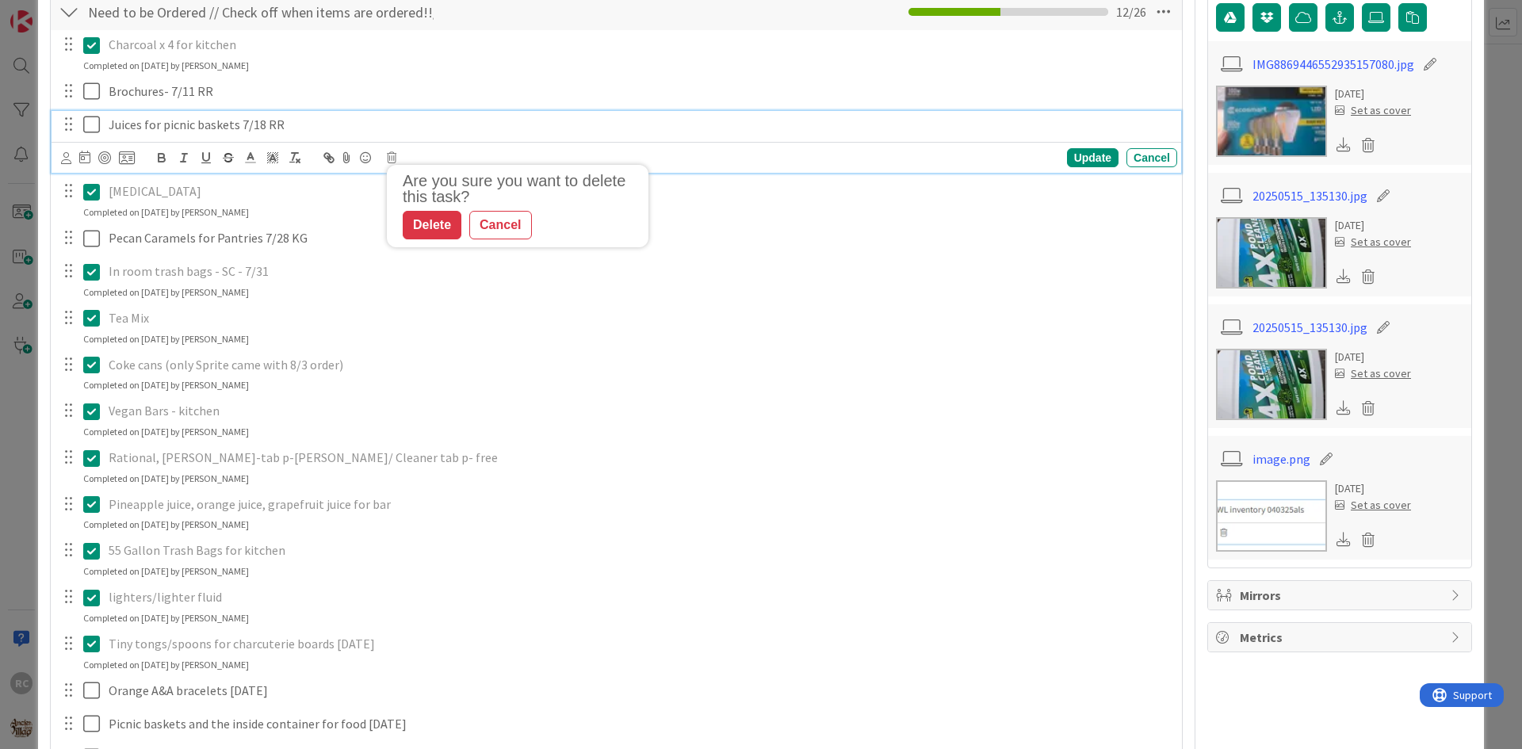
click at [152, 128] on p "Juices for picnic baskets 7/18 RR" at bounding box center [640, 125] width 1062 height 18
click at [395, 157] on icon at bounding box center [392, 157] width 10 height 11
click at [441, 219] on div "Delete" at bounding box center [432, 225] width 59 height 29
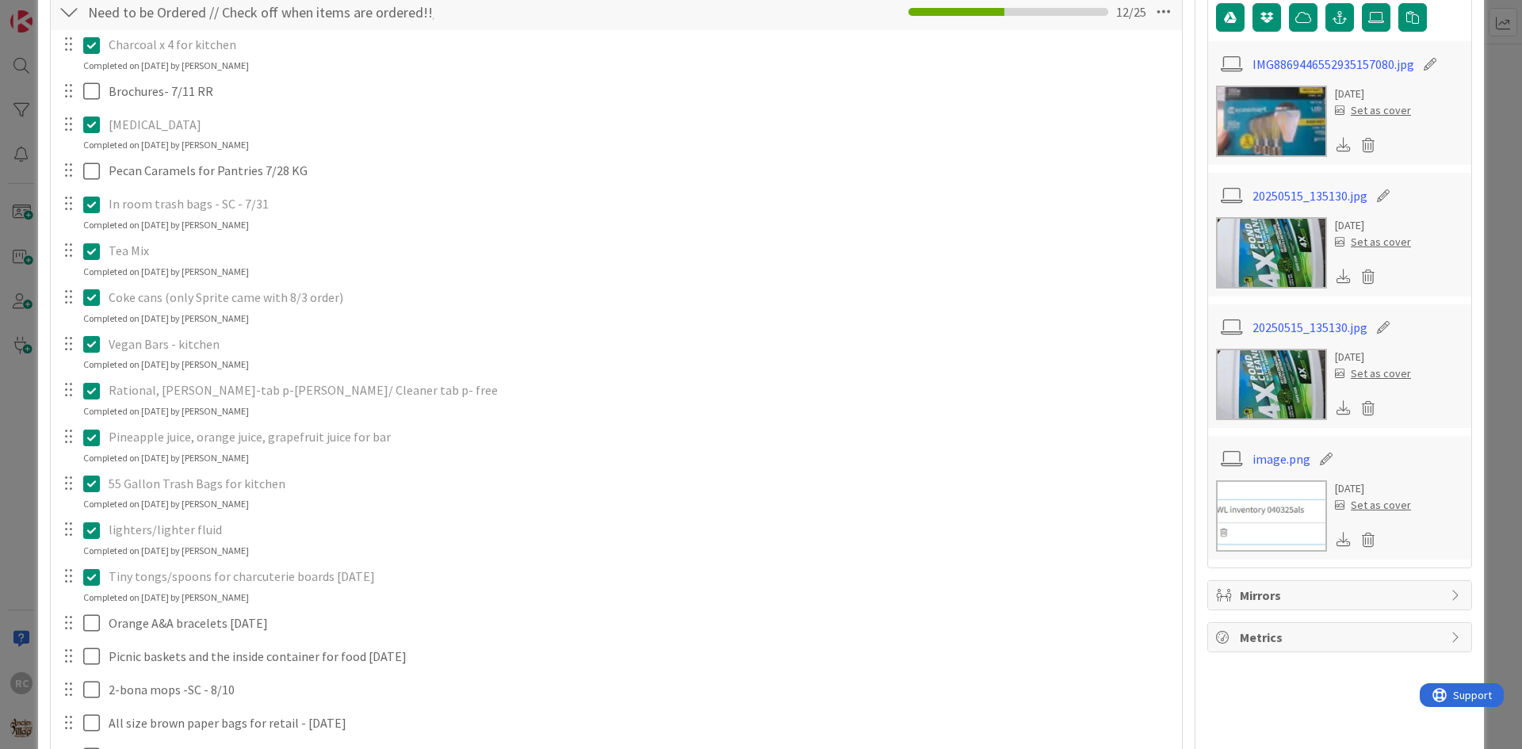
scroll to position [0, 0]
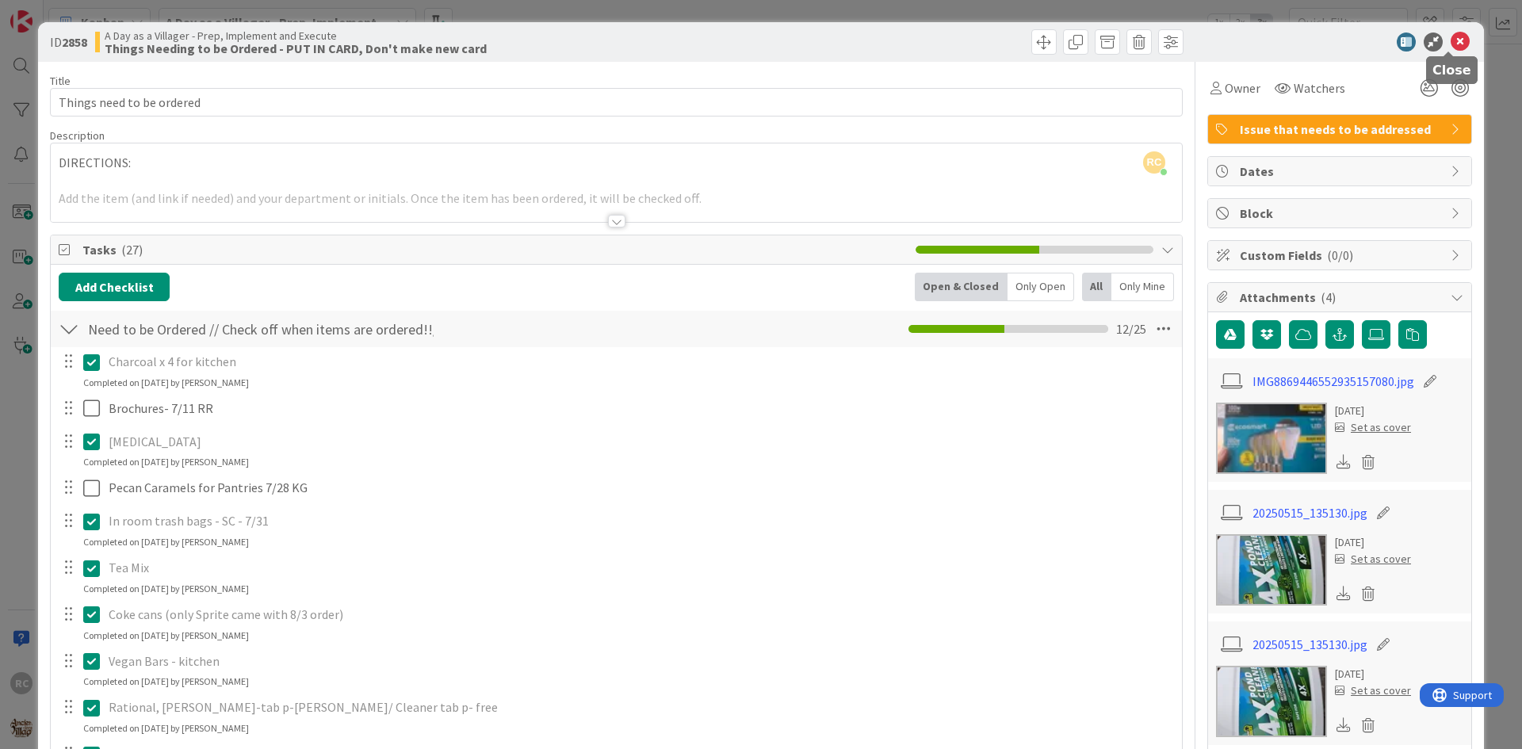
click at [1454, 36] on icon at bounding box center [1459, 41] width 19 height 19
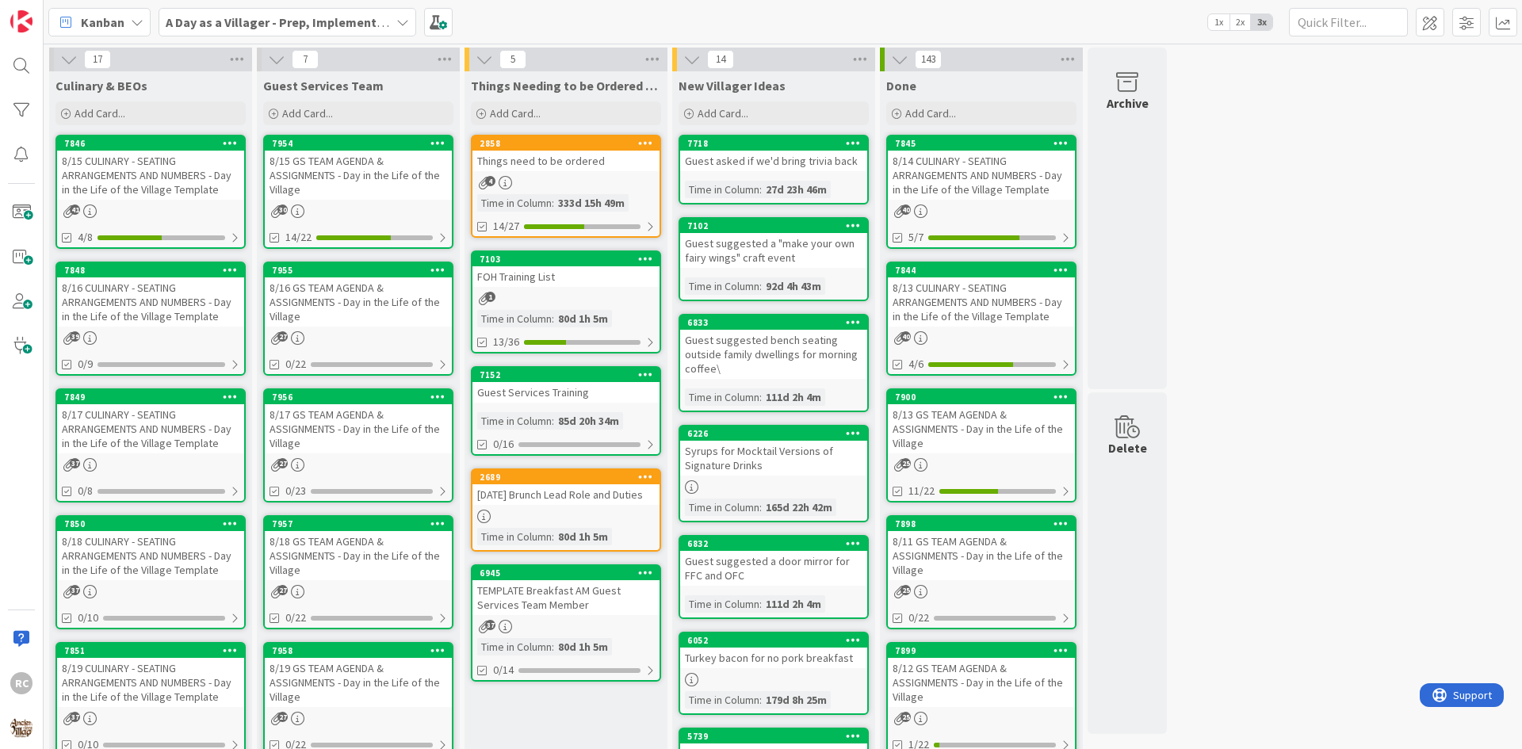
click at [93, 183] on div "8/15 CULINARY - SEATING ARRANGEMENTS AND NUMBERS - Day in the Life of the Villa…" at bounding box center [150, 175] width 187 height 49
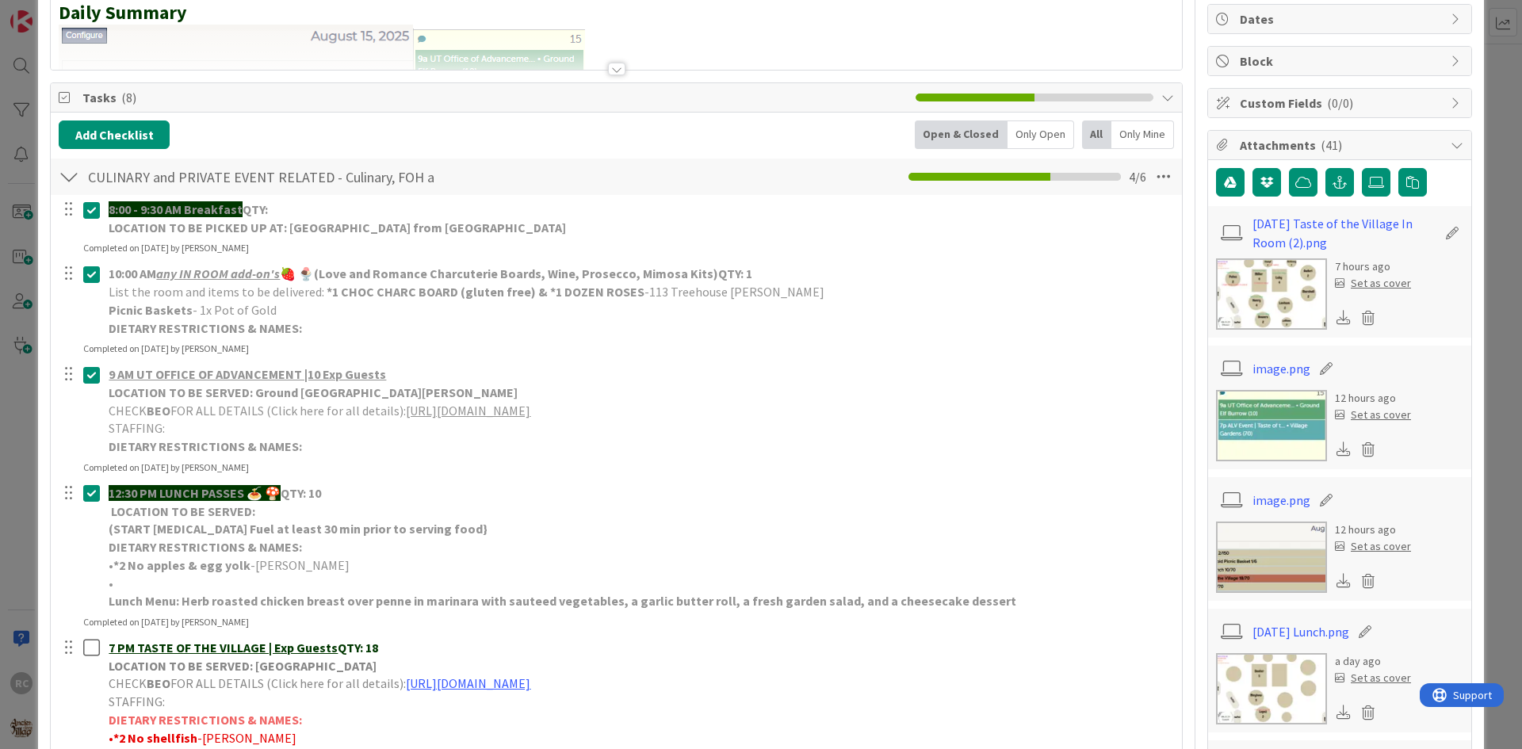
scroll to position [159, 0]
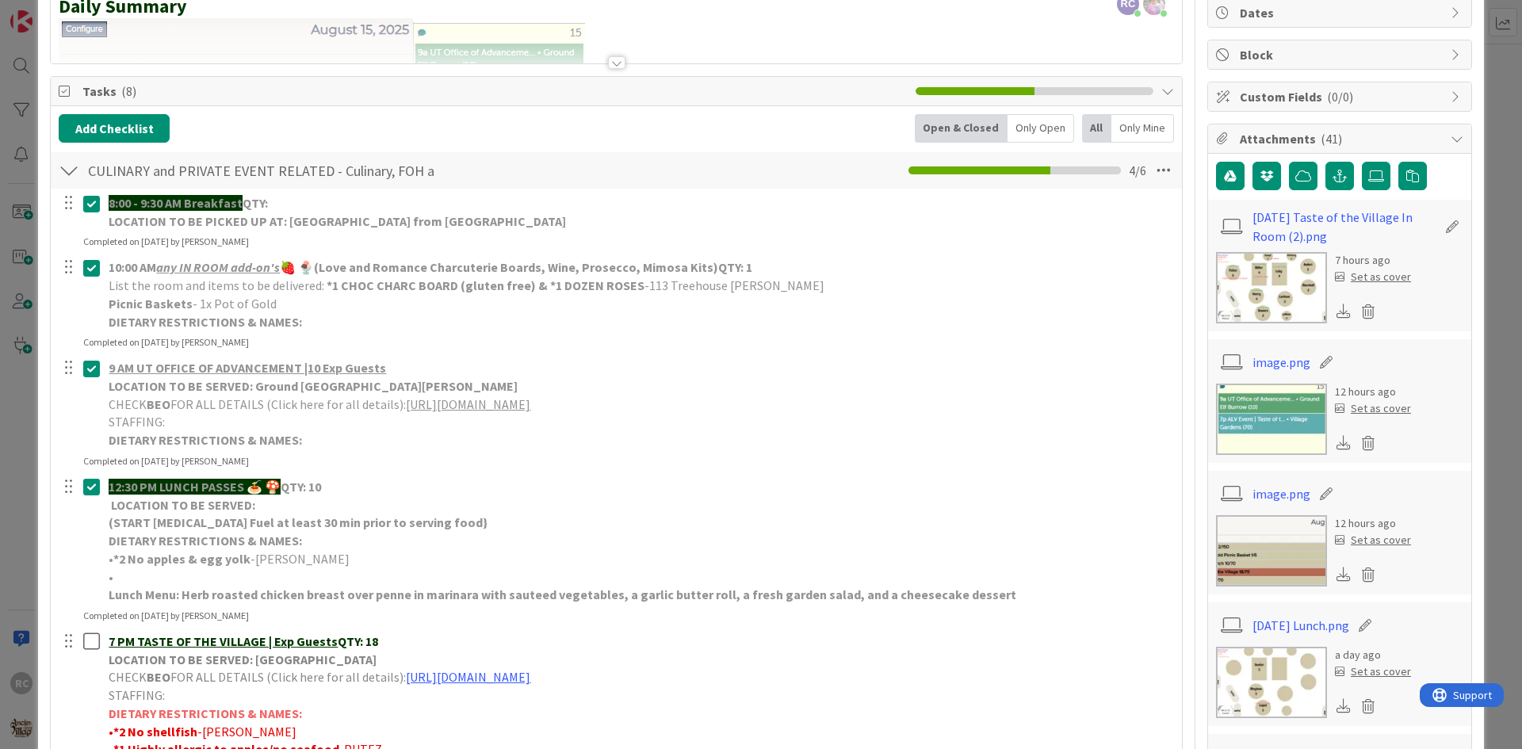
click at [1283, 282] on img at bounding box center [1271, 287] width 111 height 71
